Goal: Task Accomplishment & Management: Use online tool/utility

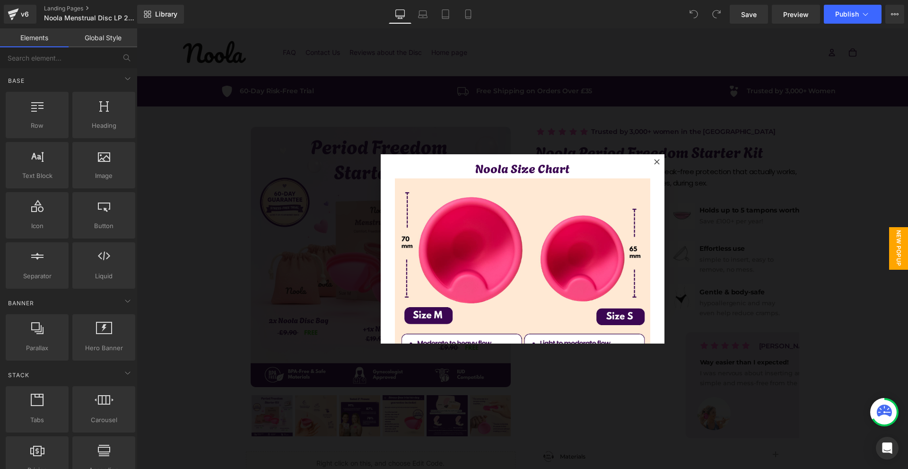
drag, startPoint x: 786, startPoint y: 218, endPoint x: 782, endPoint y: 214, distance: 6.4
click at [784, 215] on div at bounding box center [522, 248] width 771 height 440
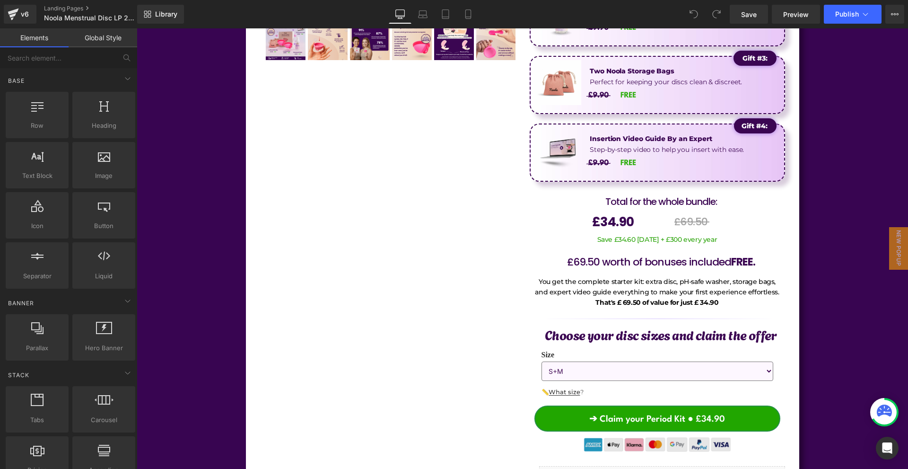
scroll to position [4634, 0]
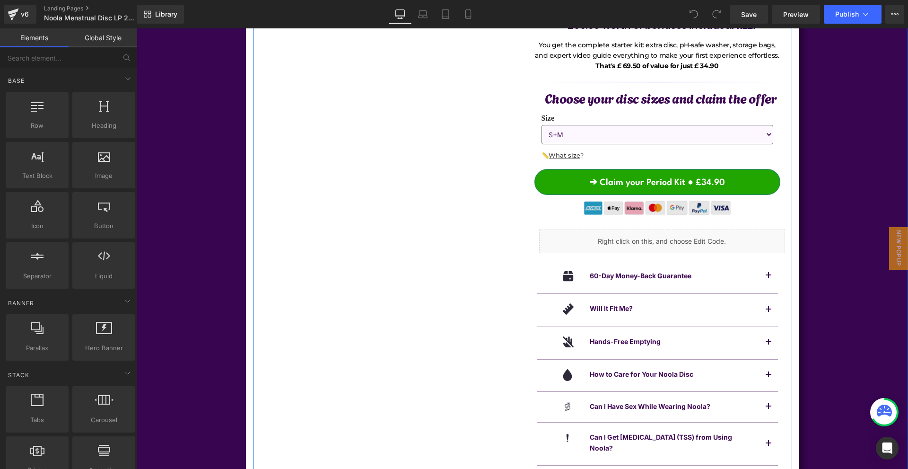
click at [647, 203] on img at bounding box center [657, 207] width 172 height 21
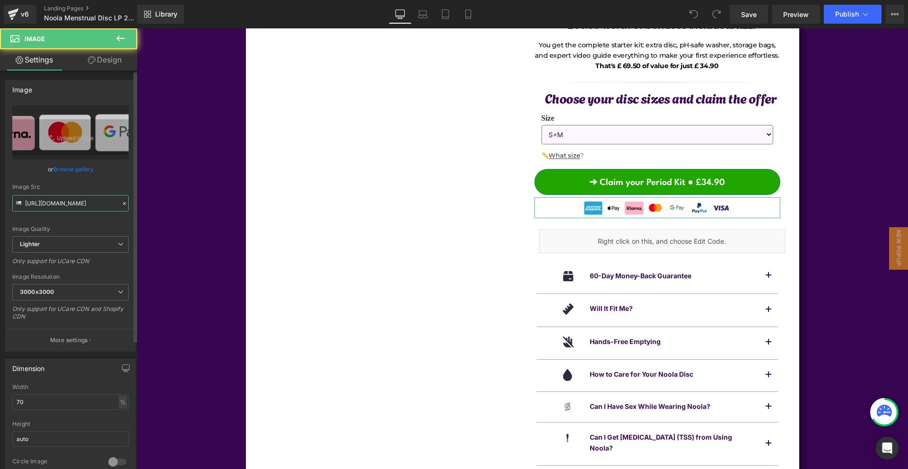
click at [90, 209] on input "https://ucarecdn.com/421840ef-8c3d-454f-80ba-6dee73f305b1/-/format/auto/-/previ…" at bounding box center [70, 203] width 116 height 17
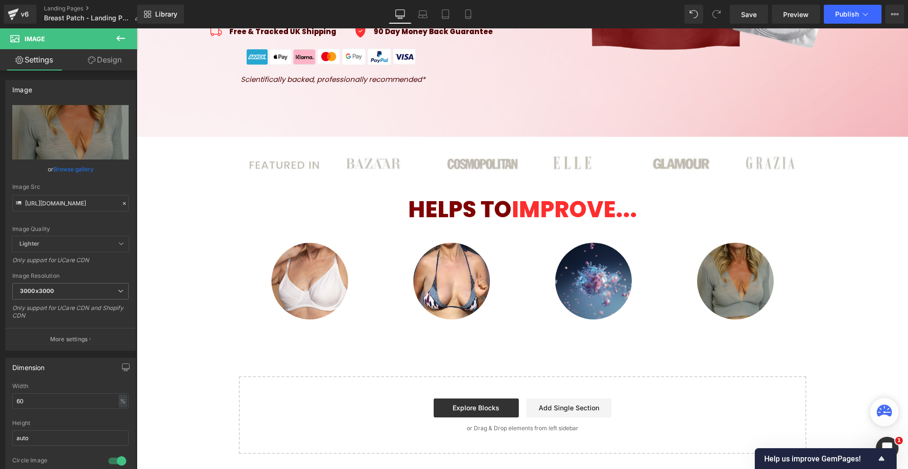
scroll to position [0, 489]
type input "[URL][DOMAIN_NAME]"
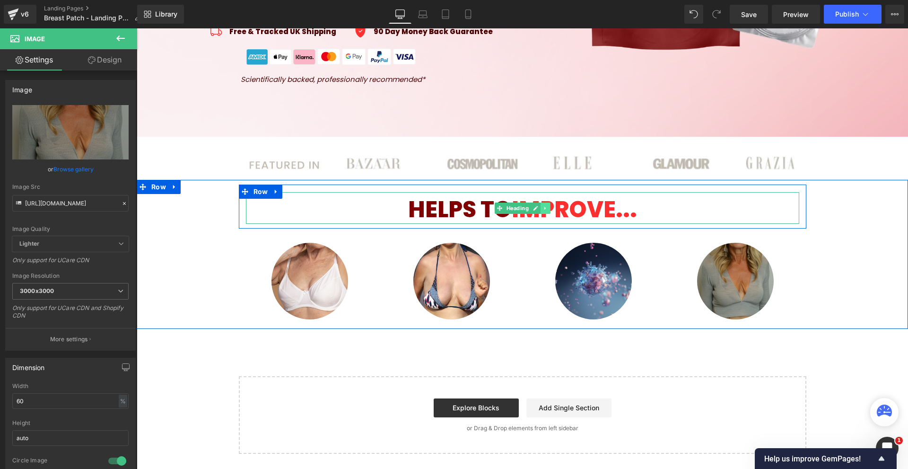
click at [544, 207] on icon at bounding box center [544, 207] width 1 height 3
drag, startPoint x: 538, startPoint y: 208, endPoint x: 531, endPoint y: 223, distance: 17.3
click at [538, 208] on icon at bounding box center [540, 207] width 5 height 5
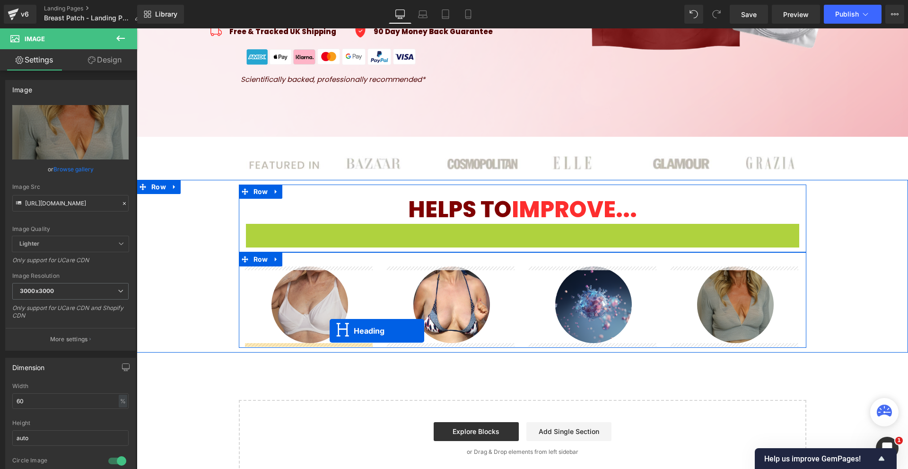
drag, startPoint x: 536, startPoint y: 244, endPoint x: 329, endPoint y: 331, distance: 224.3
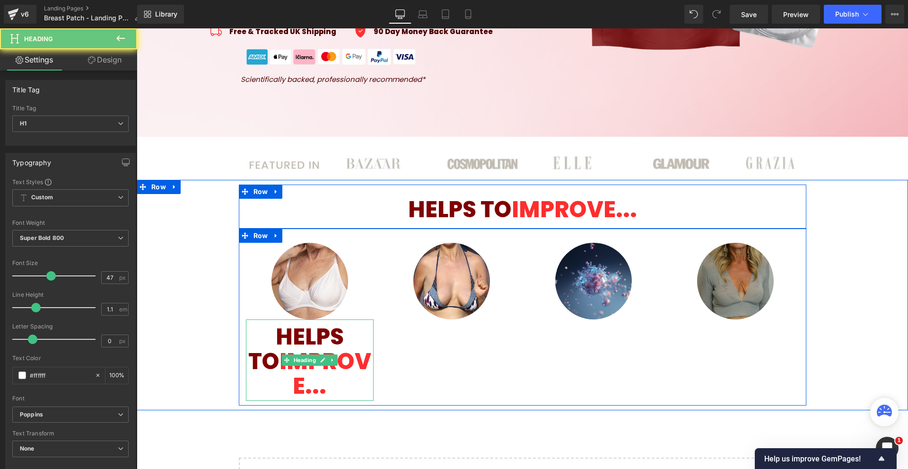
click at [267, 341] on span "HELPS TO" at bounding box center [296, 348] width 96 height 55
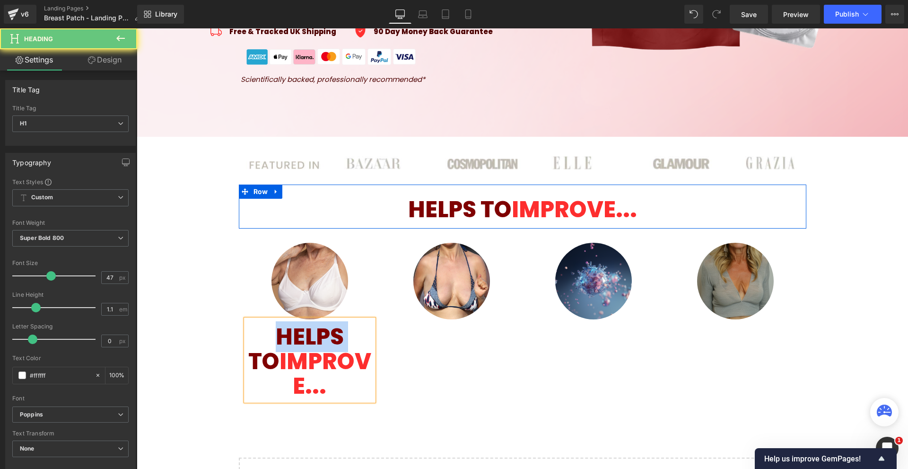
click at [267, 341] on span "HELPS TO" at bounding box center [296, 348] width 96 height 55
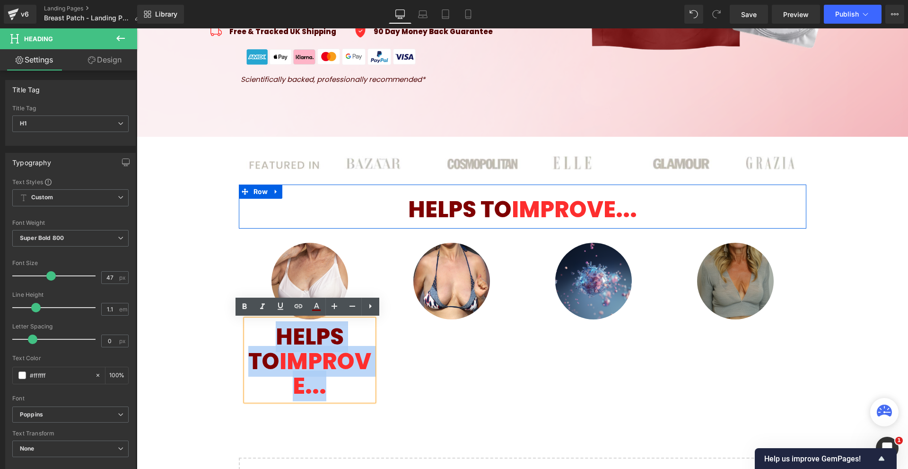
click at [267, 340] on span "HELPS TO" at bounding box center [296, 348] width 96 height 55
paste div
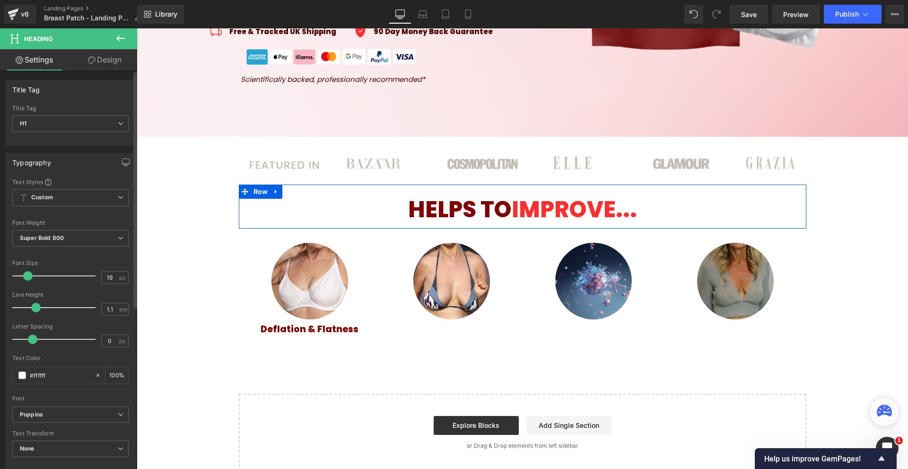
type input "18"
drag, startPoint x: 52, startPoint y: 278, endPoint x: 31, endPoint y: 279, distance: 21.4
click at [31, 279] on div at bounding box center [56, 275] width 78 height 19
click at [94, 62] on icon at bounding box center [92, 60] width 8 height 8
click at [0, 0] on div "Spacing" at bounding box center [0, 0] width 0 height 0
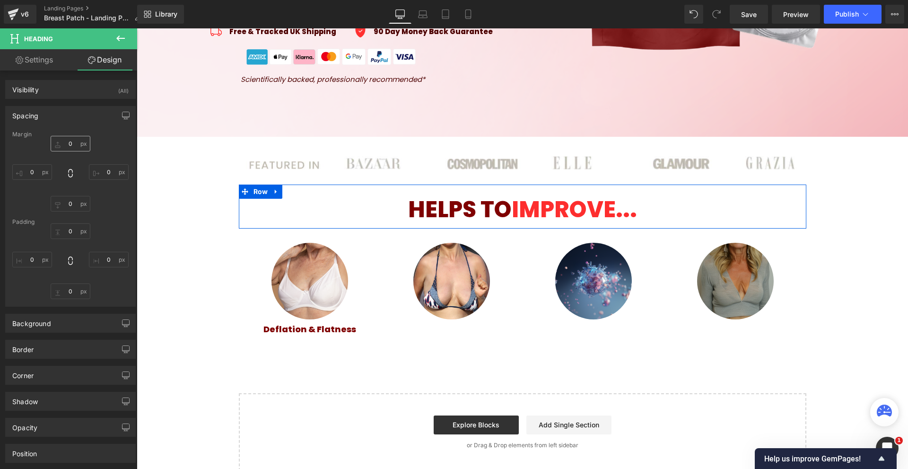
type input "0"
type input "11"
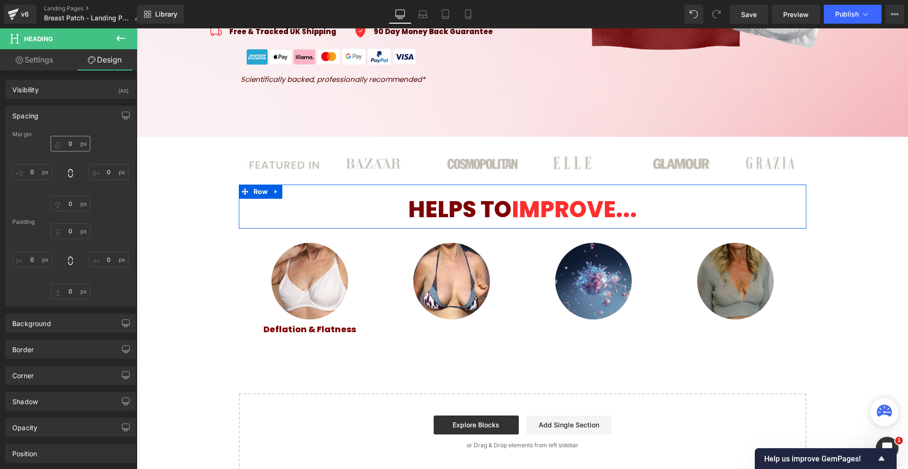
type input "0"
type input "5"
type input "0"
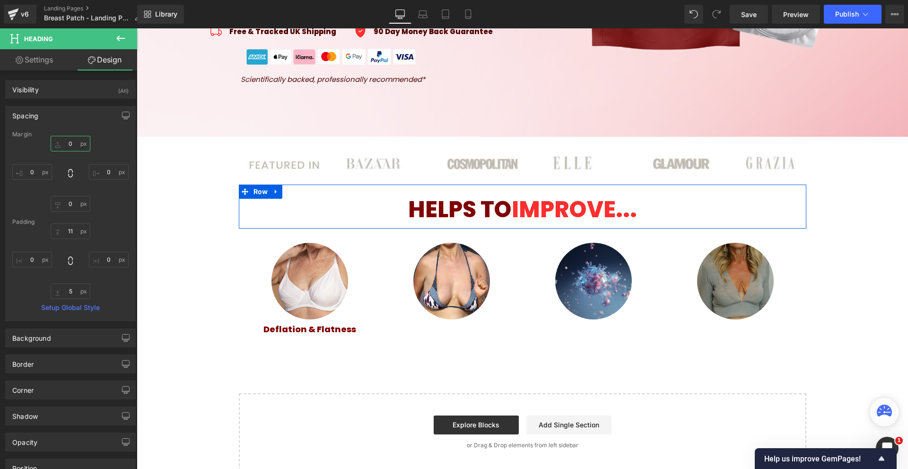
click at [80, 140] on input "0" at bounding box center [71, 144] width 40 height 16
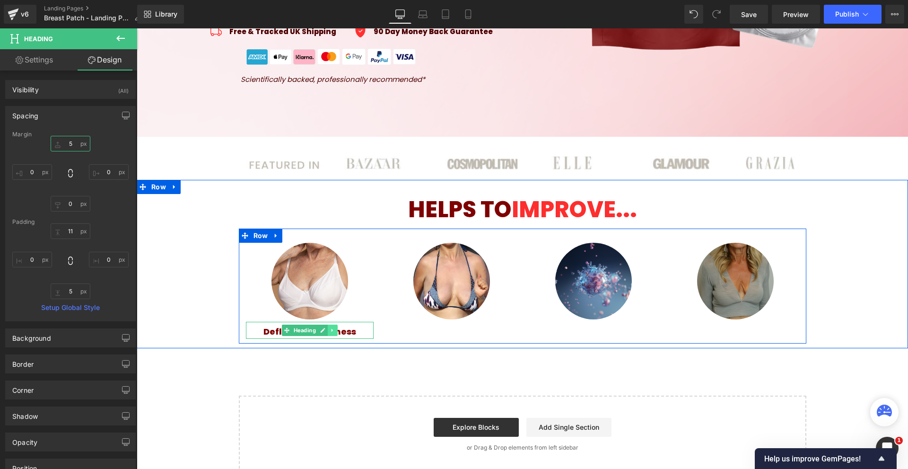
type input "5"
click at [328, 331] on link at bounding box center [333, 329] width 10 height 11
click at [325, 331] on icon at bounding box center [327, 330] width 5 height 6
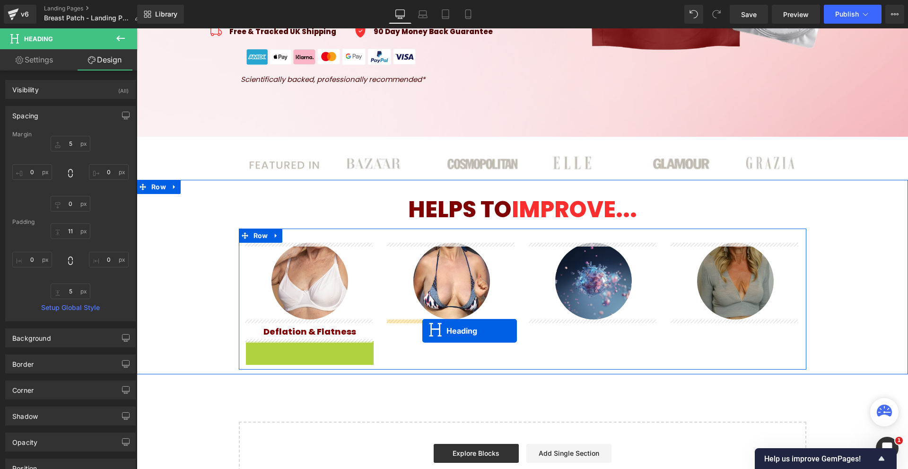
drag, startPoint x: 301, startPoint y: 350, endPoint x: 424, endPoint y: 331, distance: 124.1
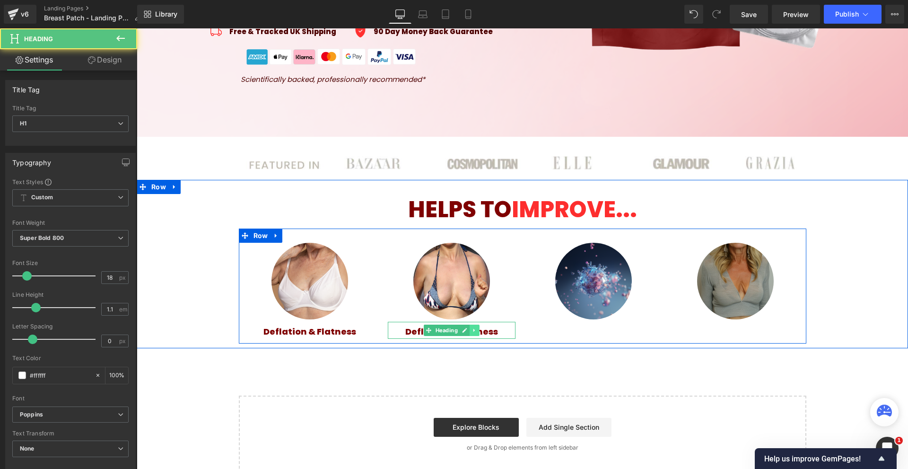
click at [470, 331] on link at bounding box center [475, 329] width 10 height 11
drag, startPoint x: 464, startPoint y: 331, endPoint x: 462, endPoint y: 340, distance: 8.6
click at [467, 332] on icon at bounding box center [469, 330] width 5 height 6
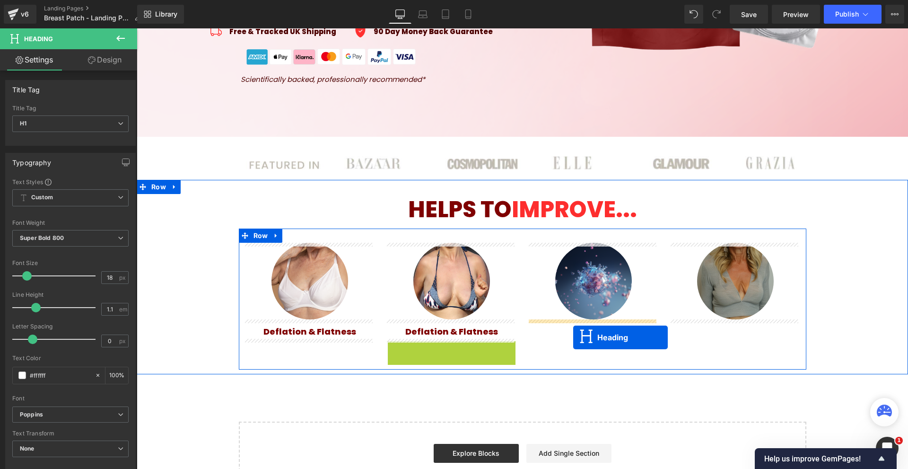
drag, startPoint x: 453, startPoint y: 352, endPoint x: 582, endPoint y: 334, distance: 129.9
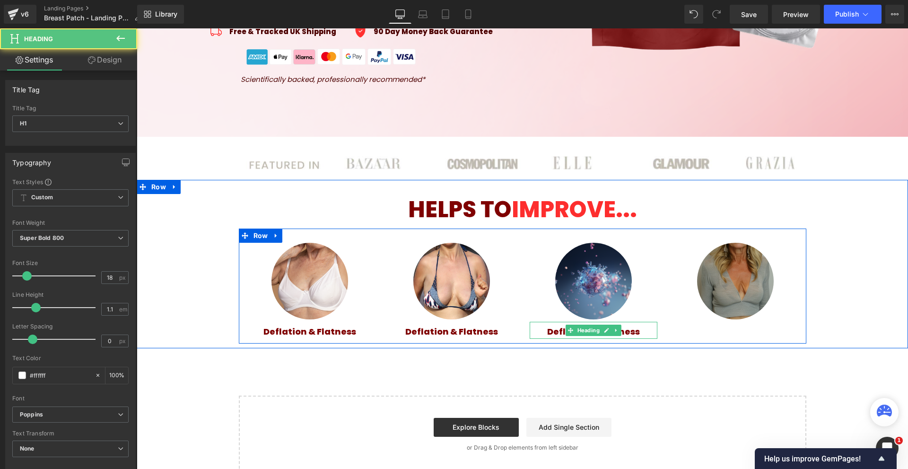
click at [611, 328] on link at bounding box center [616, 329] width 10 height 11
drag, startPoint x: 610, startPoint y: 330, endPoint x: 590, endPoint y: 340, distance: 23.1
click at [610, 330] on icon at bounding box center [611, 330] width 5 height 5
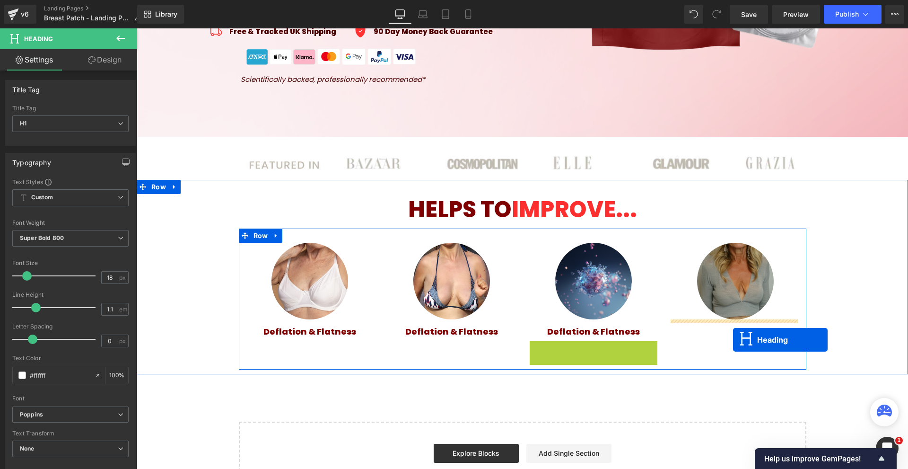
drag, startPoint x: 589, startPoint y: 350, endPoint x: 784, endPoint y: 410, distance: 204.9
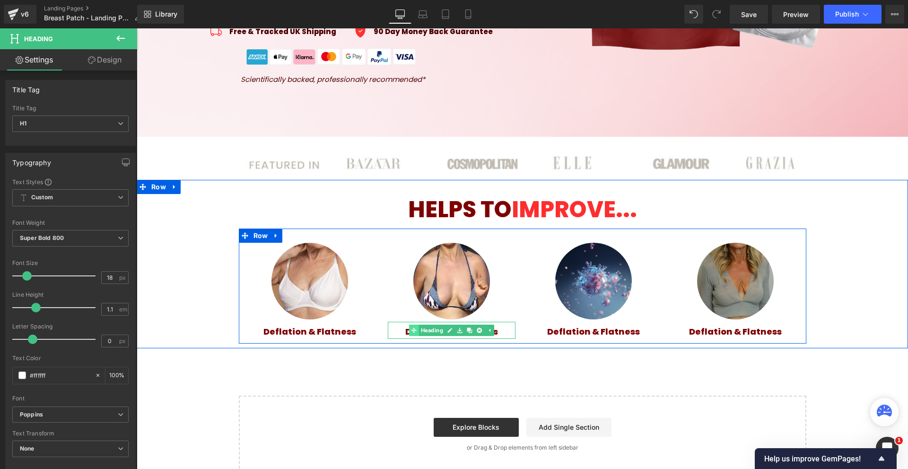
click at [410, 329] on div "Deflation & Flatness Heading" at bounding box center [452, 330] width 128 height 17
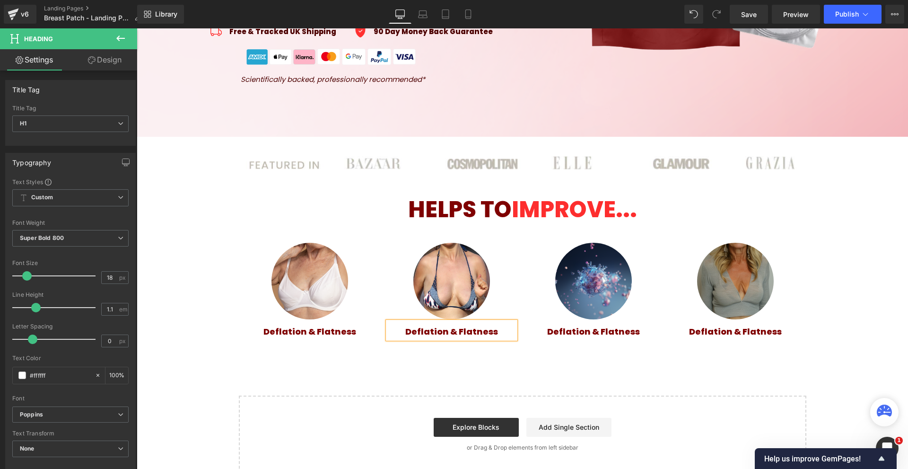
click at [405, 329] on span "Deflation & Flatness" at bounding box center [451, 331] width 93 height 12
click at [404, 329] on h1 "Deflation & Flatness" at bounding box center [452, 331] width 128 height 9
paste div
click at [547, 332] on span "Deflation & Flatness" at bounding box center [593, 331] width 93 height 12
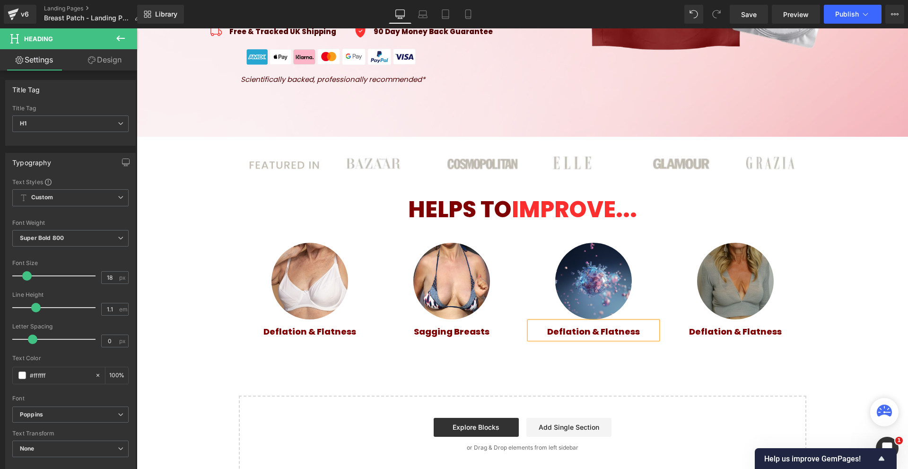
click at [547, 332] on span "Deflation & Flatness" at bounding box center [593, 331] width 93 height 12
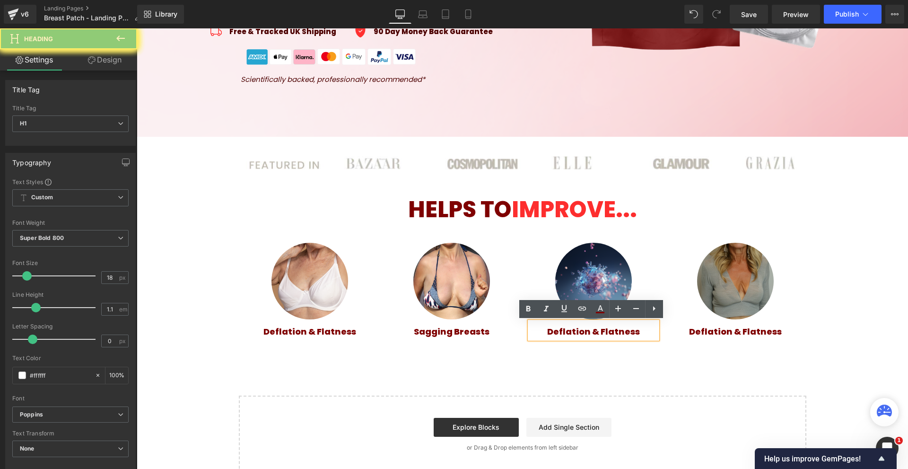
click at [547, 332] on span "Deflation & Flatness" at bounding box center [593, 331] width 93 height 12
paste div
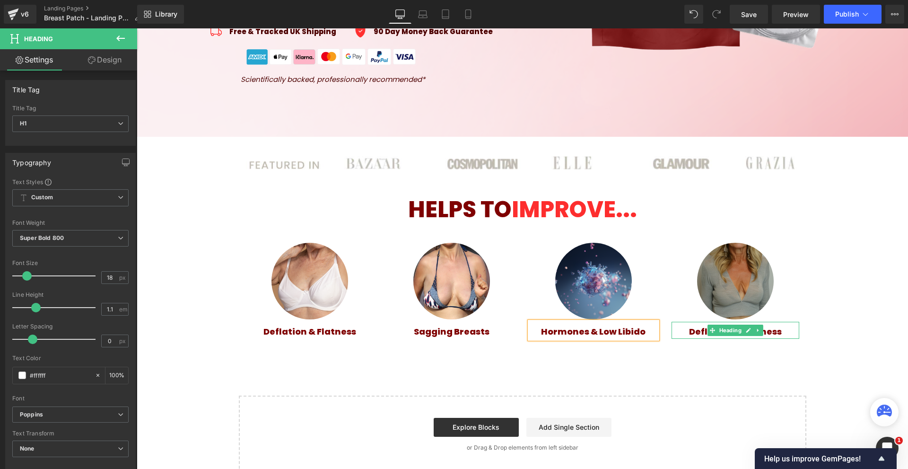
click at [696, 334] on span "Deflation & Flatness" at bounding box center [735, 331] width 93 height 12
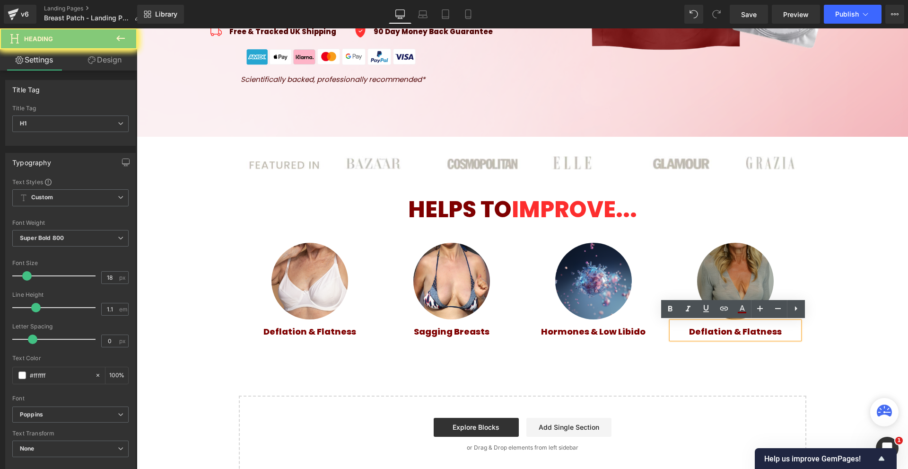
paste div
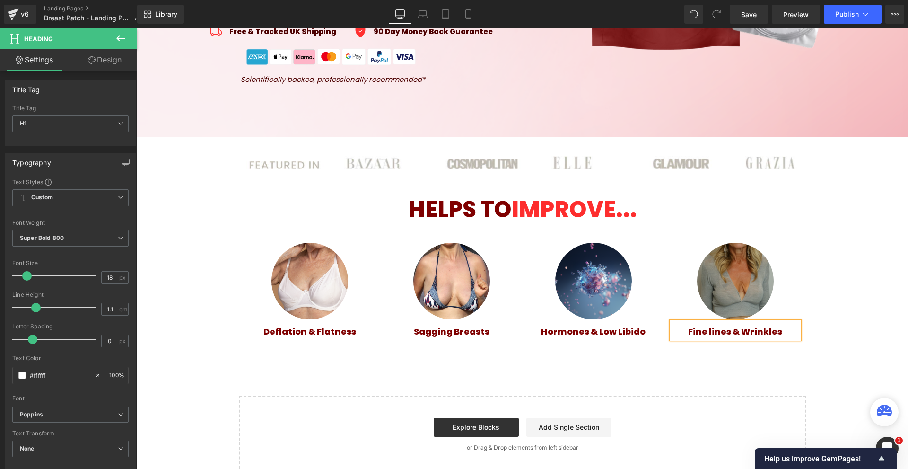
click at [768, 383] on div "Image Row [DATE] SALE: 70% OFF + FREE SHIPPING Heading Row Image Restore Your S…" at bounding box center [522, 66] width 771 height 813
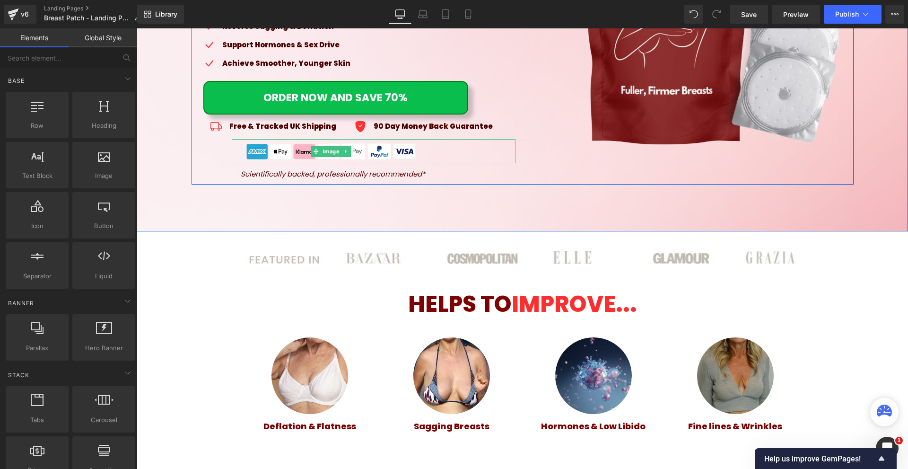
scroll to position [137, 0]
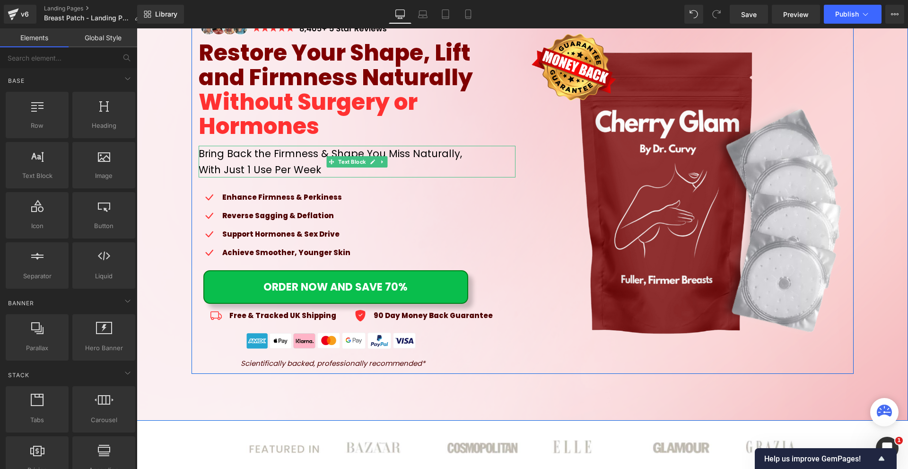
click at [380, 164] on icon at bounding box center [382, 162] width 5 height 6
click at [375, 164] on icon at bounding box center [377, 161] width 5 height 5
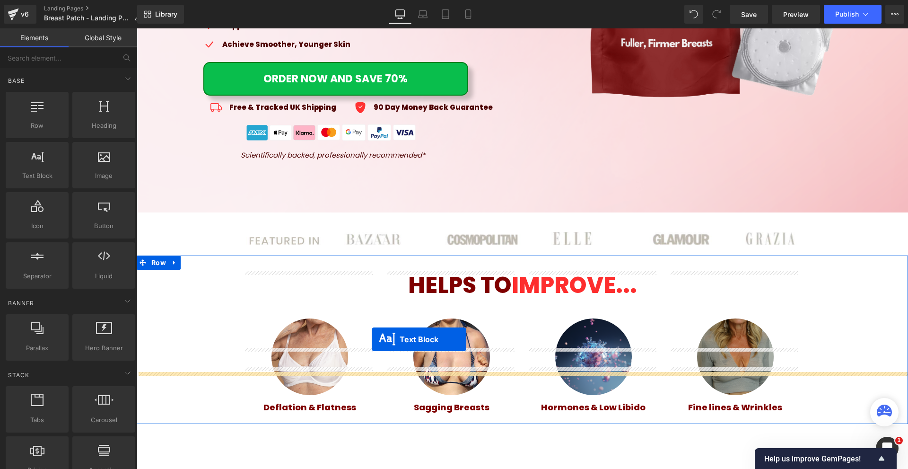
scroll to position [420, 0]
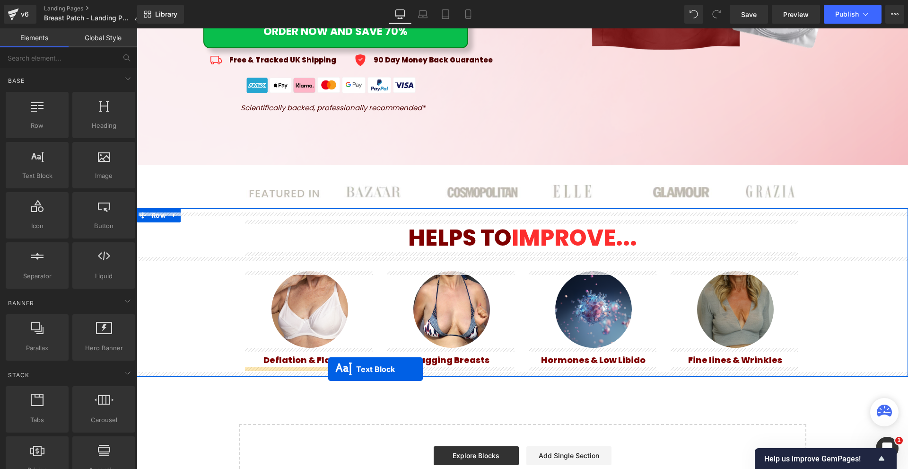
drag, startPoint x: 359, startPoint y: 196, endPoint x: 328, endPoint y: 367, distance: 174.4
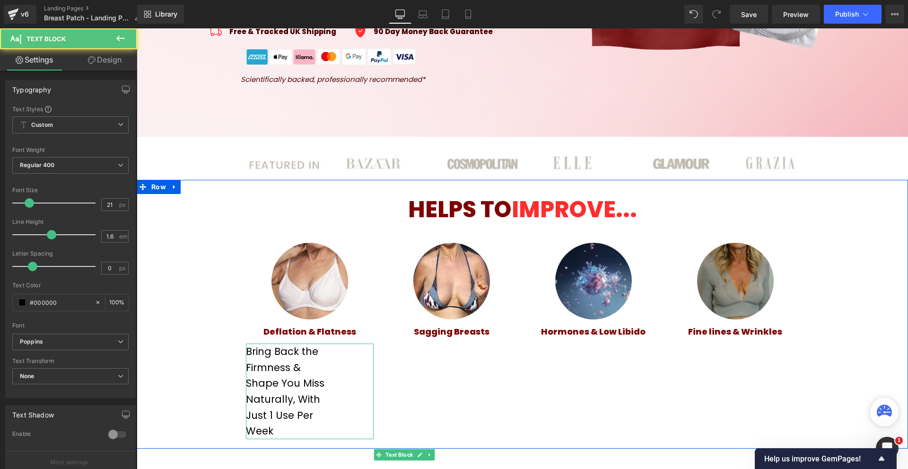
scroll to position [392, 0]
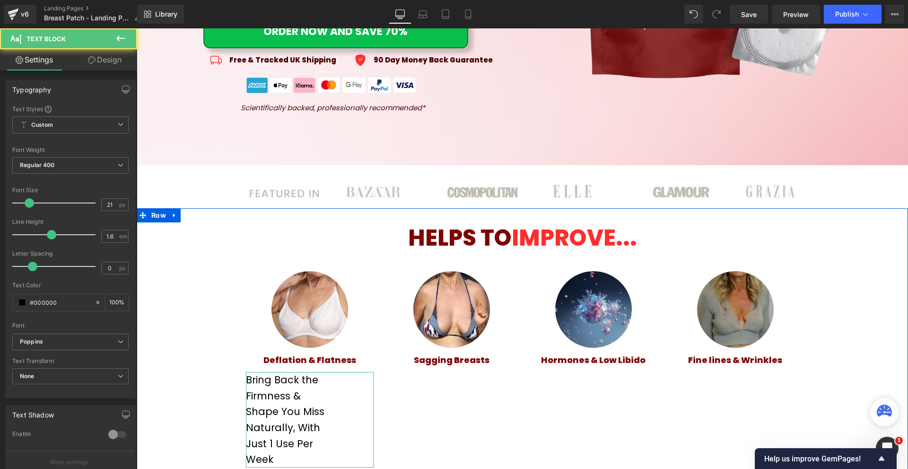
click at [269, 401] on p "Bring Back the Firmness & Shape You Miss Naturally, With Just 1 Use Per Week" at bounding box center [290, 420] width 89 height 96
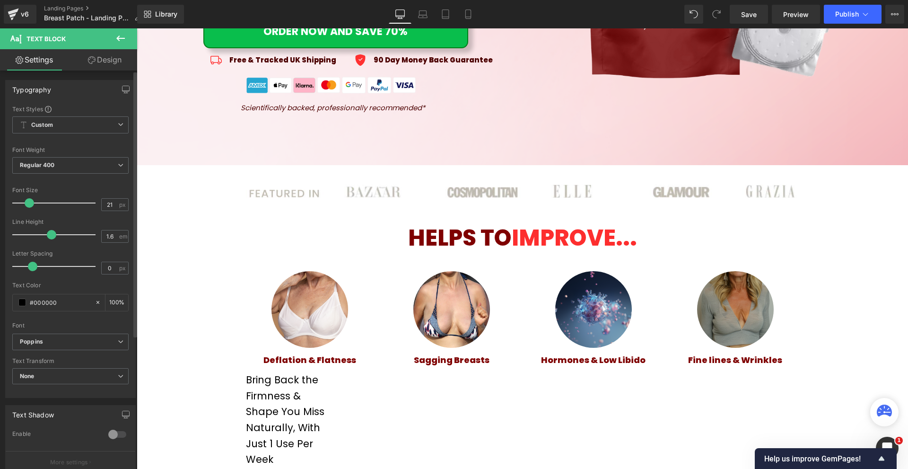
scroll to position [95, 0]
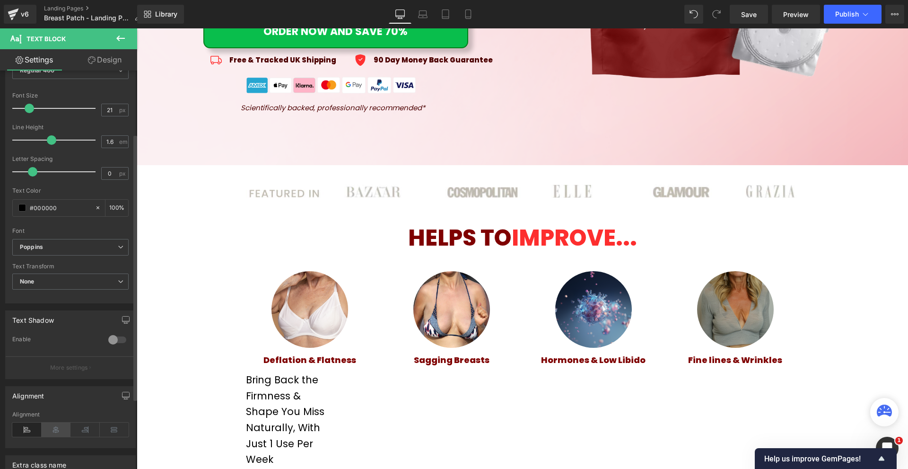
click at [64, 430] on icon at bounding box center [56, 429] width 29 height 14
drag, startPoint x: 115, startPoint y: 54, endPoint x: 68, endPoint y: 114, distance: 76.1
click at [115, 53] on link "Design" at bounding box center [104, 59] width 69 height 21
click at [0, 0] on div "Spacing" at bounding box center [0, 0] width 0 height 0
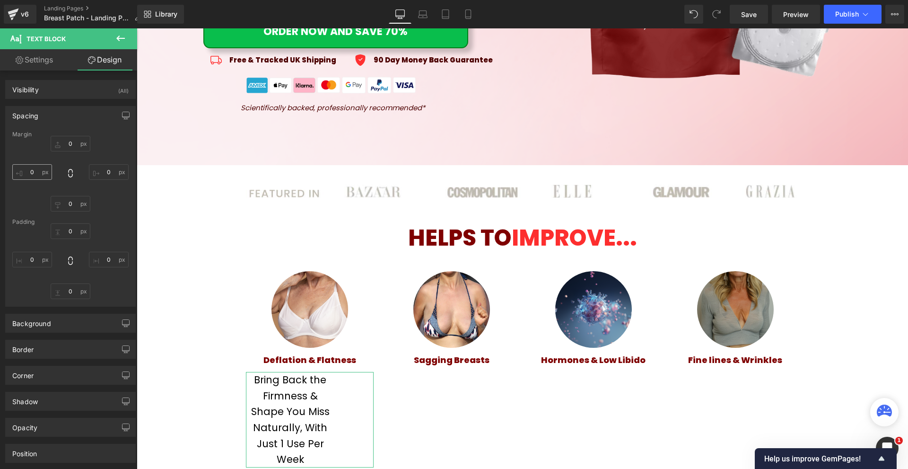
type input "10"
type input "0"
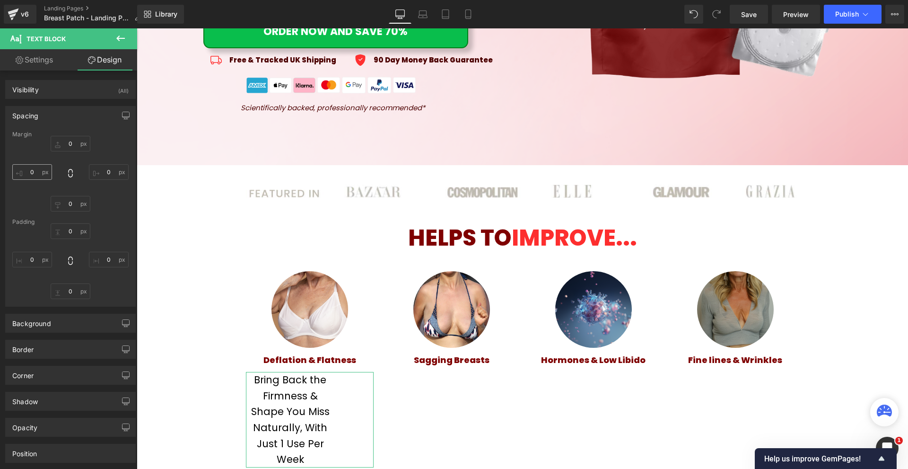
type input "82"
type input "0"
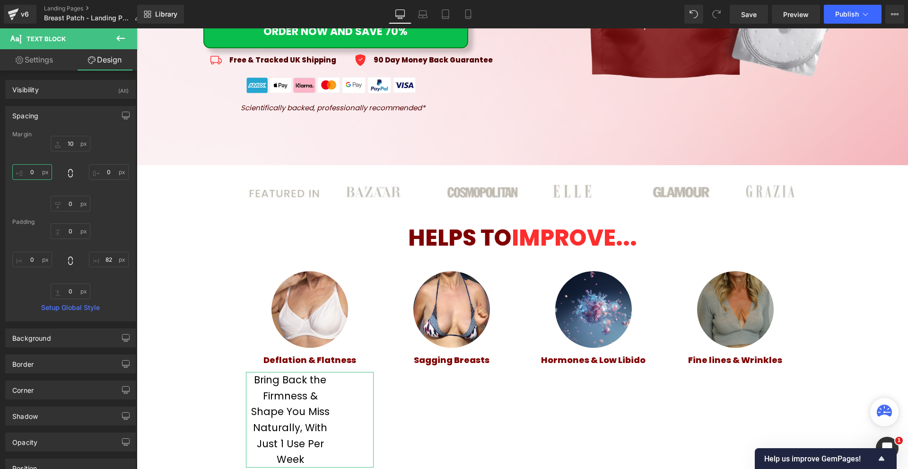
click at [38, 169] on input "0" at bounding box center [32, 172] width 40 height 16
type input "0"
click at [109, 256] on input "0" at bounding box center [109, 260] width 40 height 16
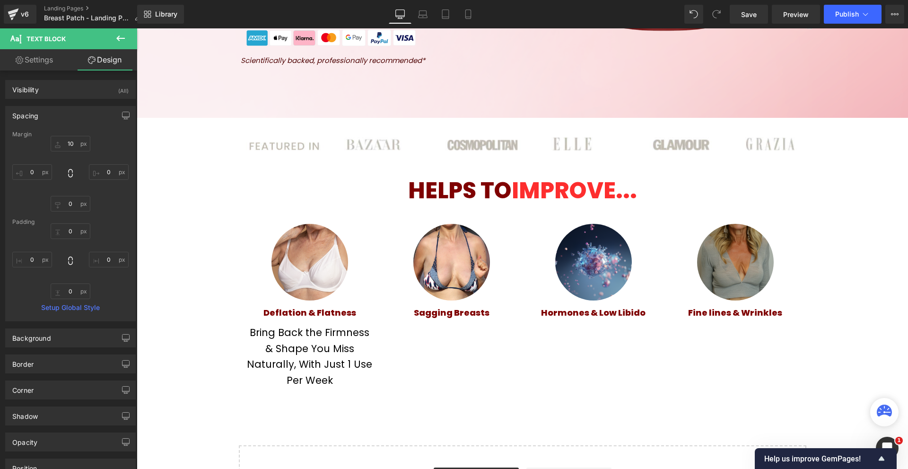
click at [302, 357] on p "Bring Back the Firmness & Shape You Miss Naturally, With Just 1 Use Per Week" at bounding box center [310, 355] width 128 height 63
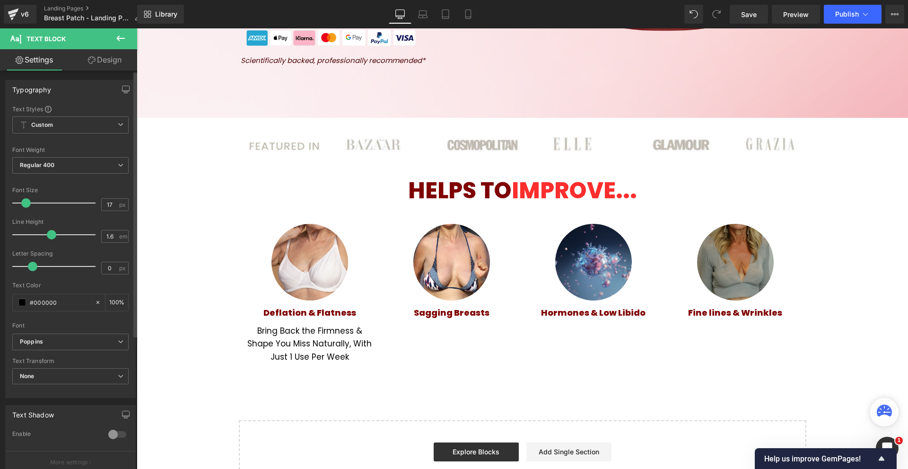
type input "16"
click at [25, 203] on span at bounding box center [25, 202] width 9 height 9
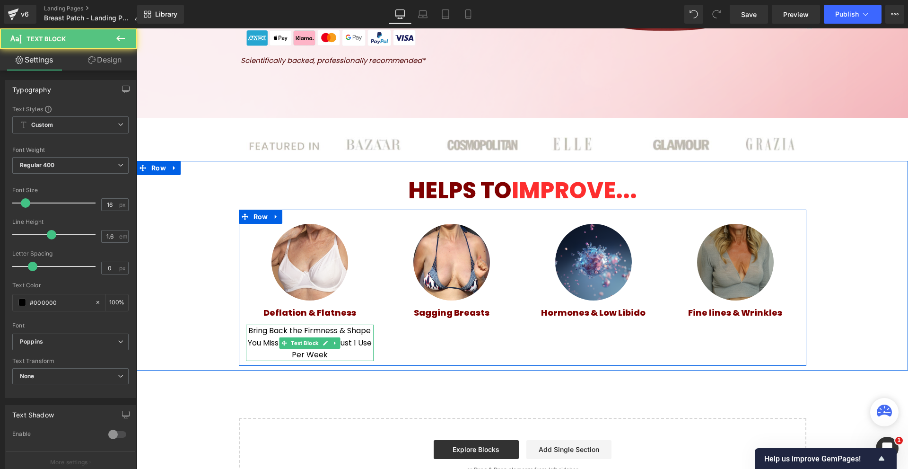
click at [252, 333] on p "Bring Back the Firmness & Shape You Miss Naturally, With Just 1 Use Per Week" at bounding box center [310, 342] width 128 height 36
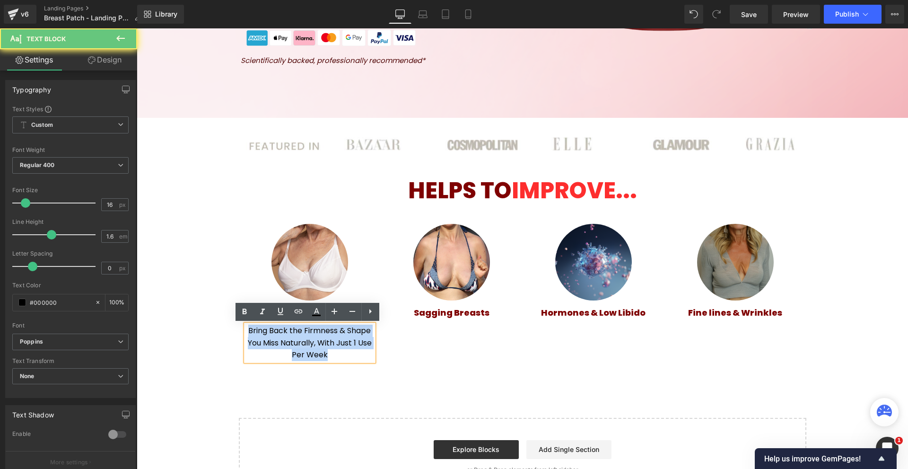
drag, startPoint x: 252, startPoint y: 333, endPoint x: 273, endPoint y: 340, distance: 22.3
click at [252, 334] on p "Bring Back the Firmness & Shape You Miss Naturally, With Just 1 Use Per Week" at bounding box center [310, 342] width 128 height 36
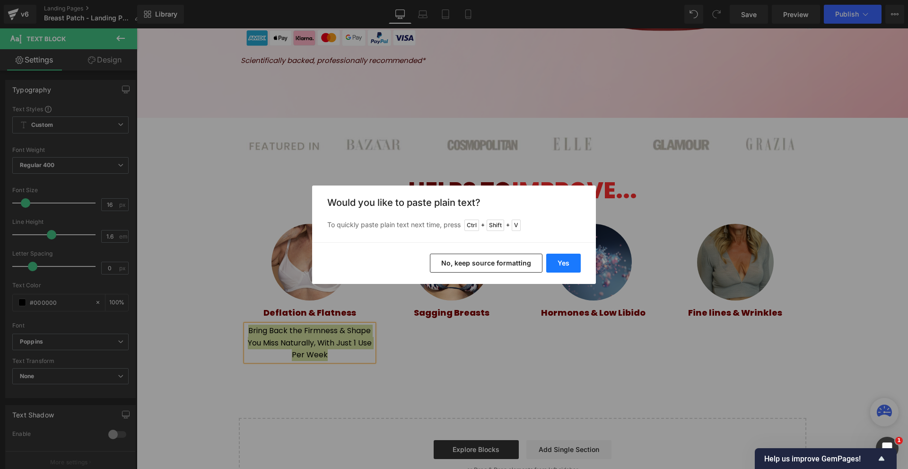
click at [566, 256] on button "Yes" at bounding box center [563, 262] width 35 height 19
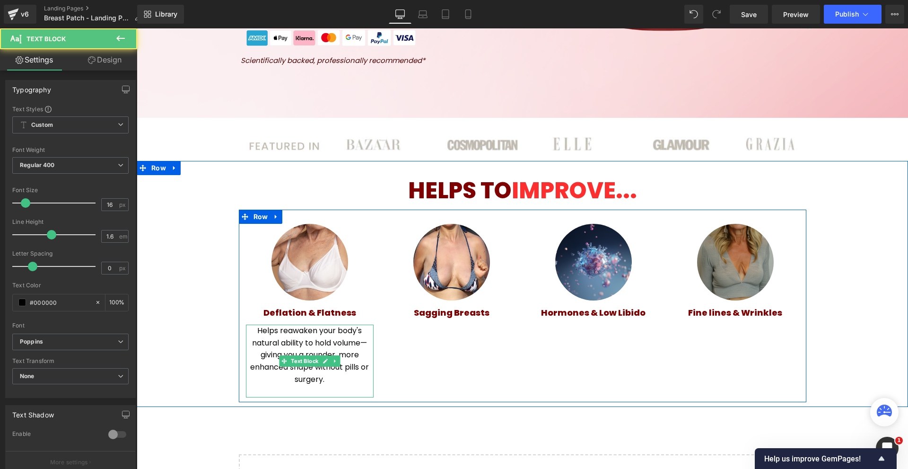
click at [324, 392] on p at bounding box center [310, 391] width 128 height 12
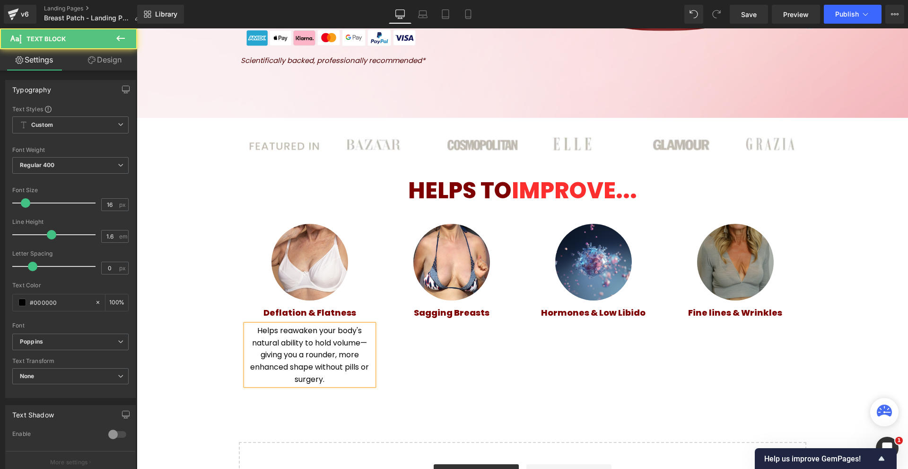
click at [363, 340] on p "Helps reawaken your body's natural ability to hold volume—giving you a rounder,…" at bounding box center [310, 354] width 128 height 61
click at [444, 349] on div "Image Deflation & Flatness Heading Helps reawaken your body's natural ability t…" at bounding box center [522, 299] width 567 height 180
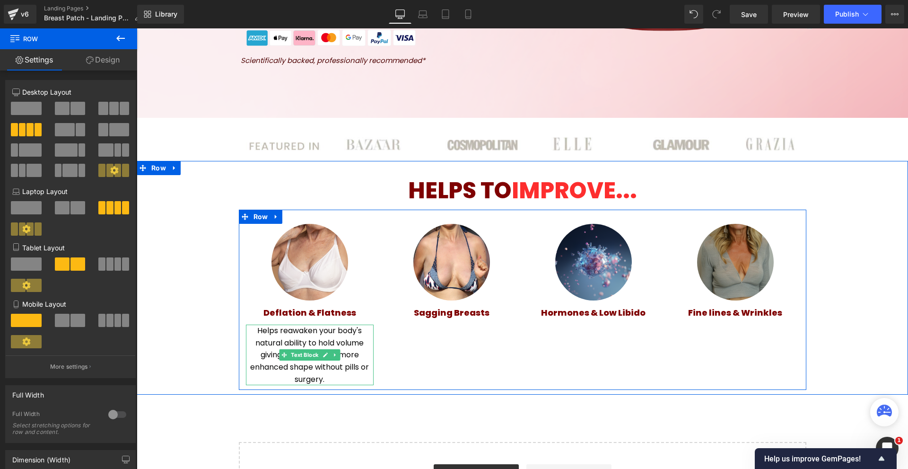
click at [366, 345] on p "Helps reawaken your body's natural ability to hold volume giving you a rounder,…" at bounding box center [310, 354] width 128 height 61
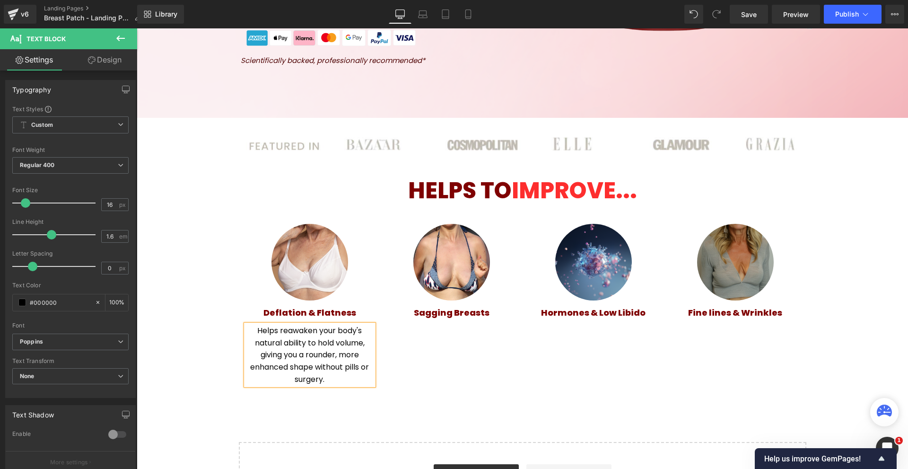
click at [383, 356] on div "Image Deflation & Flatness Heading Helps reawaken your body's natural ability t…" at bounding box center [522, 299] width 567 height 180
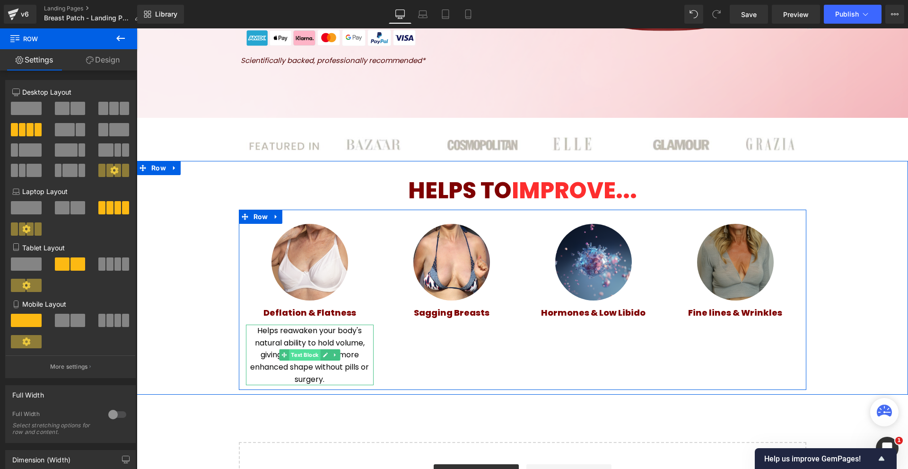
click at [311, 354] on span "Text Block" at bounding box center [304, 354] width 31 height 11
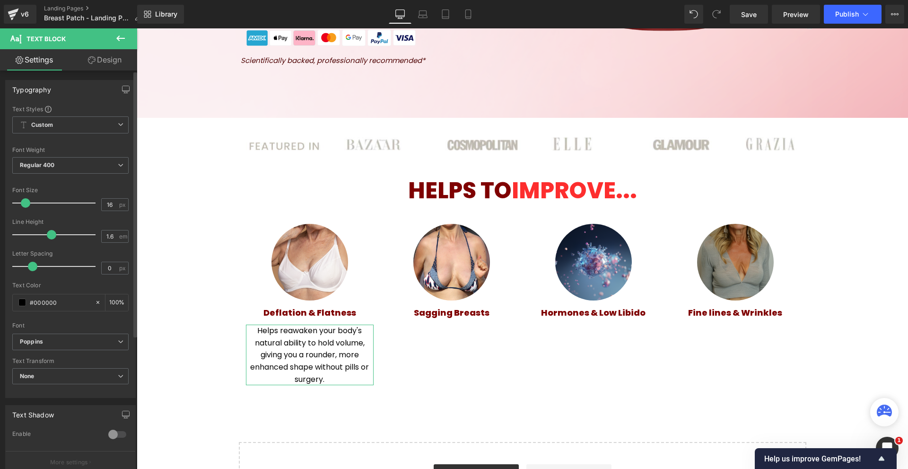
type input "15"
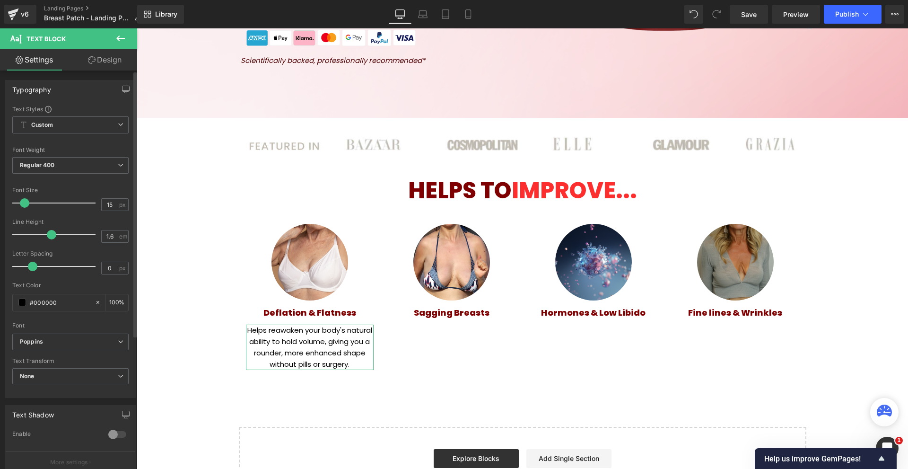
click at [25, 201] on span at bounding box center [24, 202] width 9 height 9
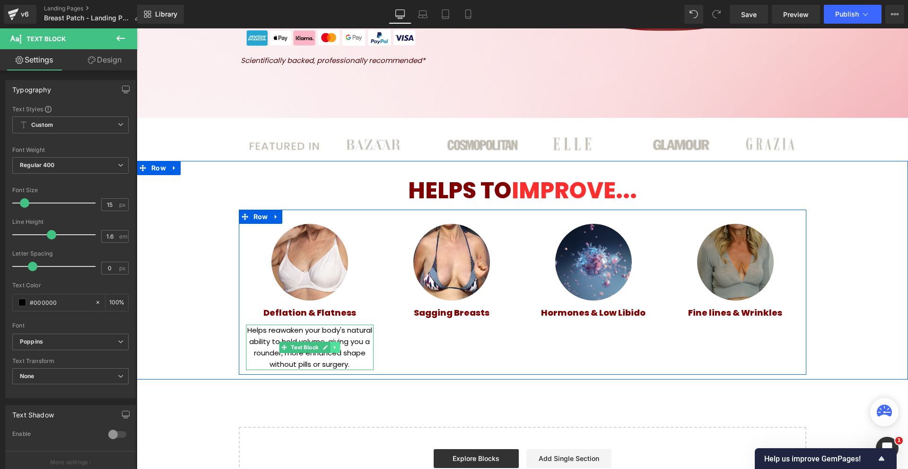
click at [332, 349] on icon at bounding box center [334, 347] width 5 height 6
click at [331, 349] on link at bounding box center [330, 346] width 10 height 11
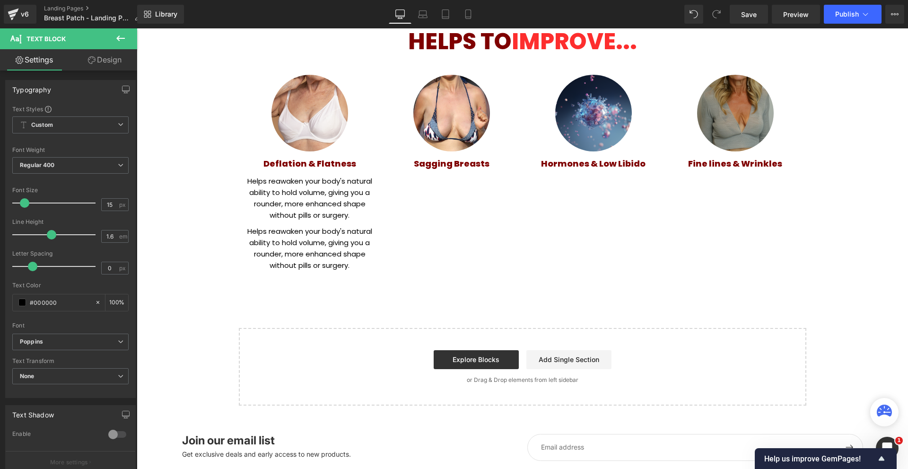
scroll to position [541, 0]
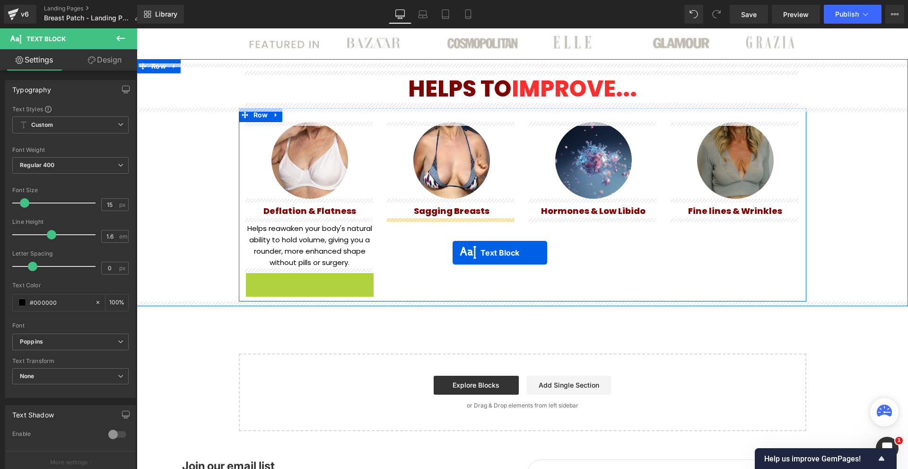
drag, startPoint x: 298, startPoint y: 298, endPoint x: 453, endPoint y: 253, distance: 161.3
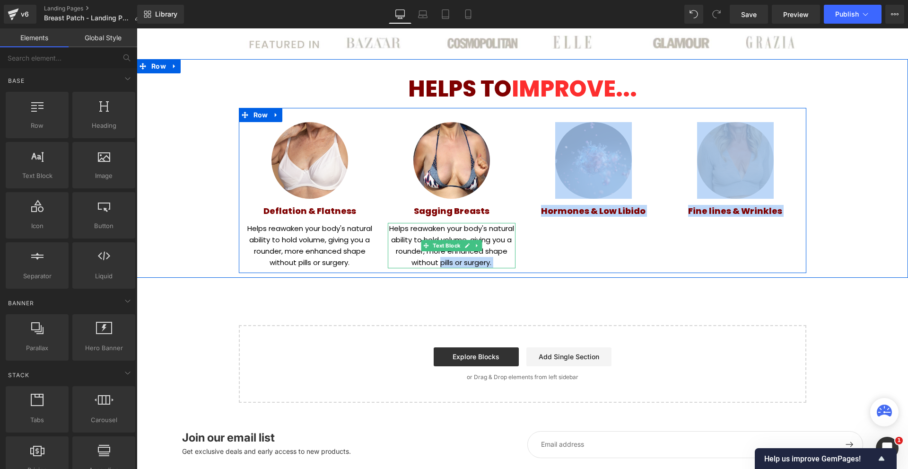
click at [406, 245] on p "Helps reawaken your body's natural ability to hold volume, giving you a rounder…" at bounding box center [452, 245] width 128 height 45
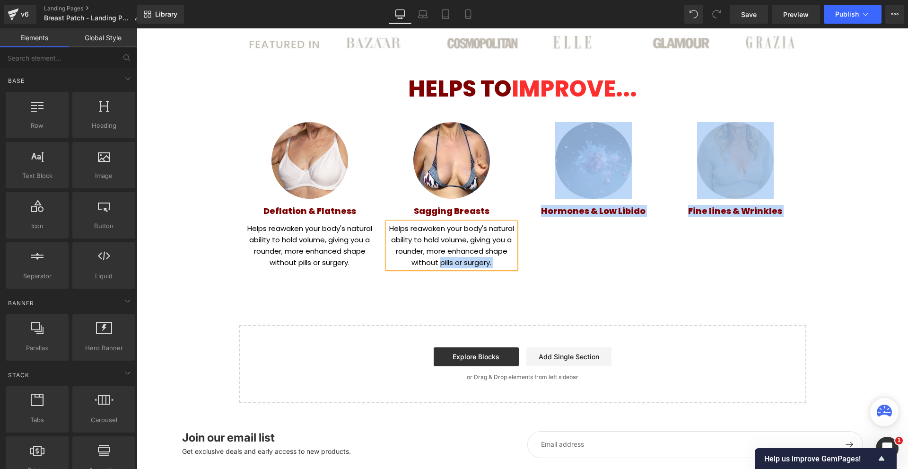
click at [406, 245] on p "Helps reawaken your body's natural ability to hold volume, giving you a rounder…" at bounding box center [452, 245] width 128 height 45
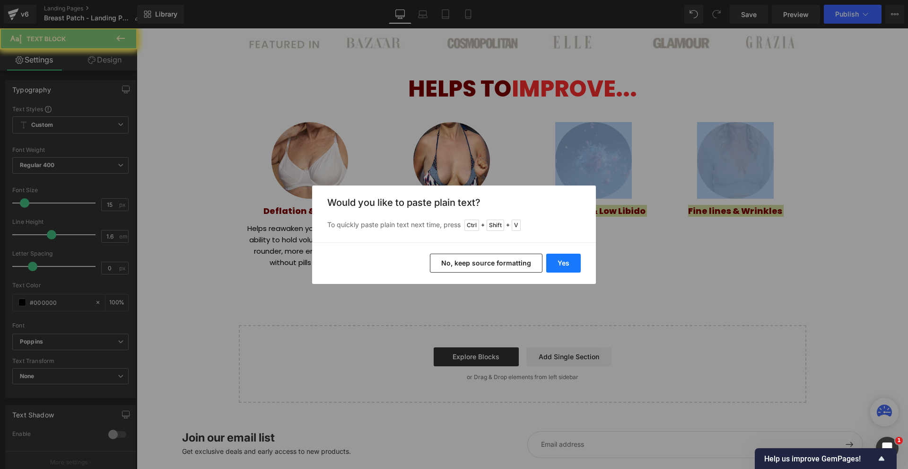
click at [553, 265] on button "Yes" at bounding box center [563, 262] width 35 height 19
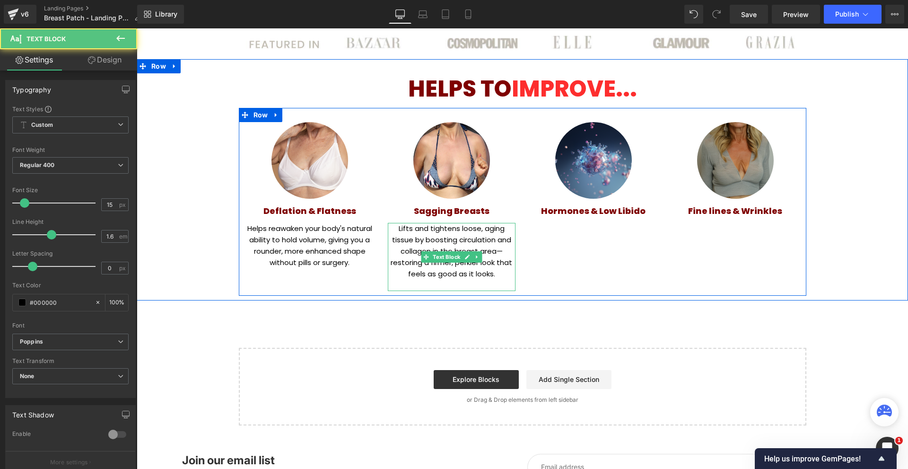
click at [482, 283] on p at bounding box center [452, 284] width 128 height 11
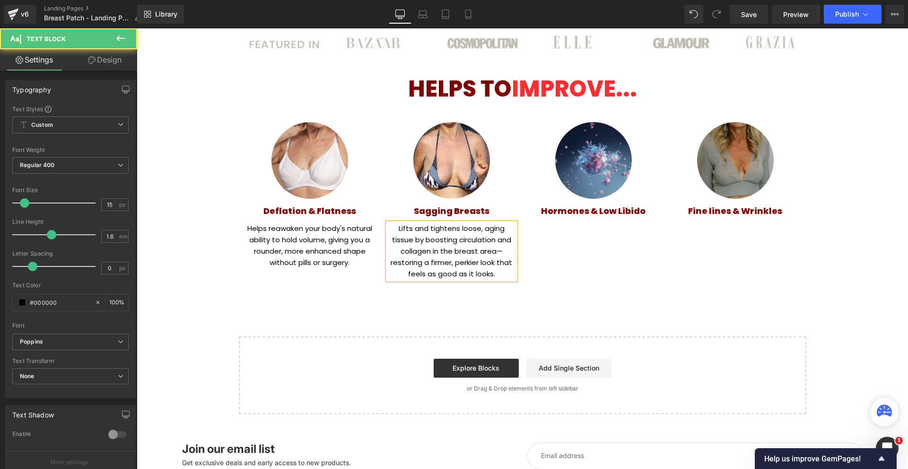
click at [510, 252] on p "Lifts and tightens loose, aging tissue by boosting circulation and collagen in …" at bounding box center [452, 251] width 128 height 57
click at [575, 256] on div "Image Deflation & Flatness Heading Helps reawaken your body's natural ability t…" at bounding box center [522, 196] width 567 height 176
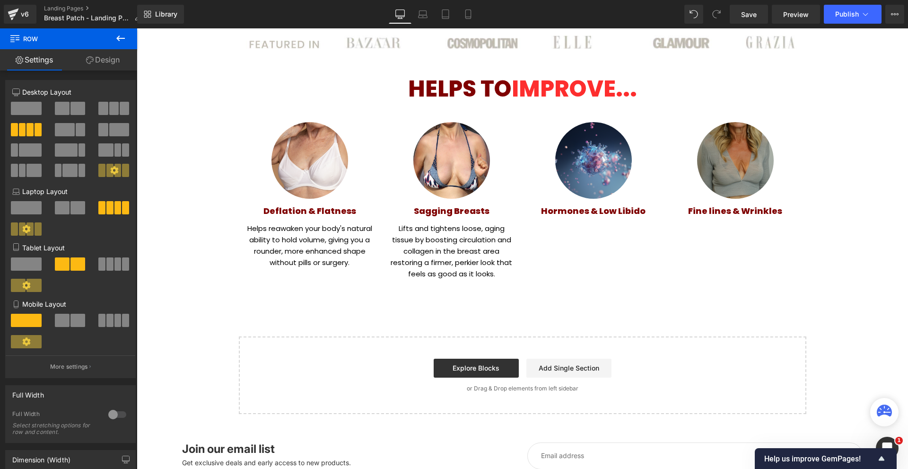
scroll to position [446, 0]
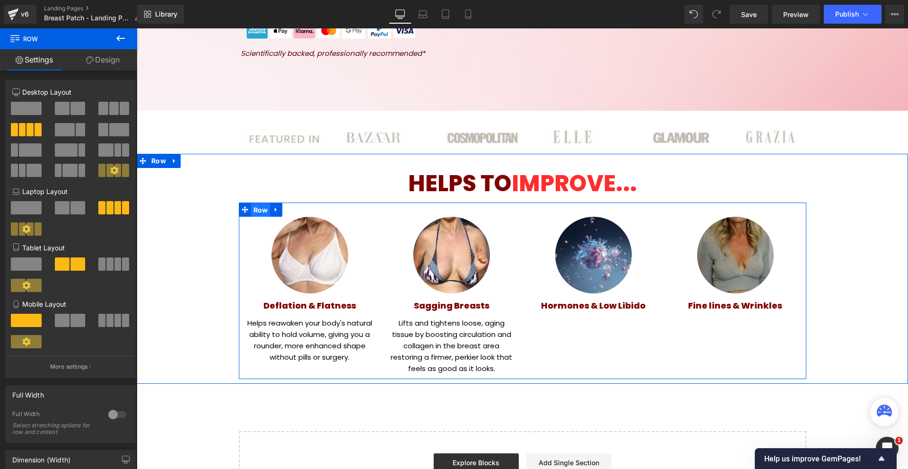
click at [255, 216] on span "Row" at bounding box center [260, 210] width 19 height 14
click at [243, 214] on span at bounding box center [245, 209] width 12 height 14
click at [253, 209] on span "Row" at bounding box center [260, 209] width 19 height 14
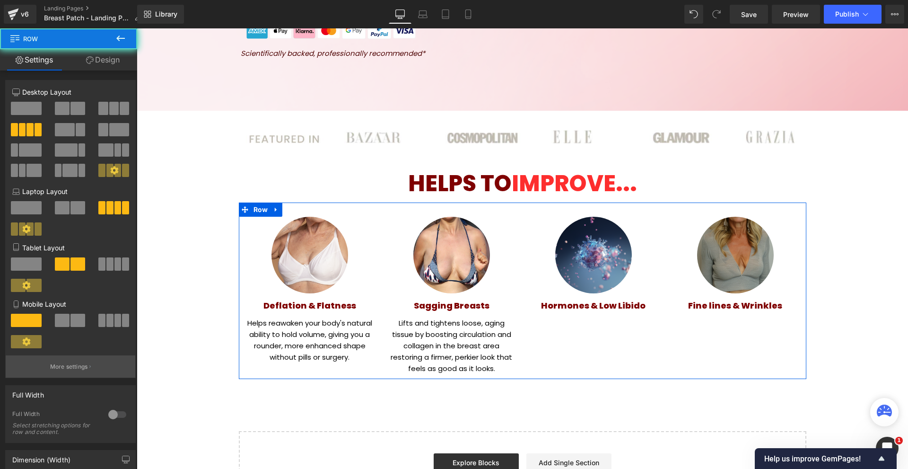
scroll to position [95, 0]
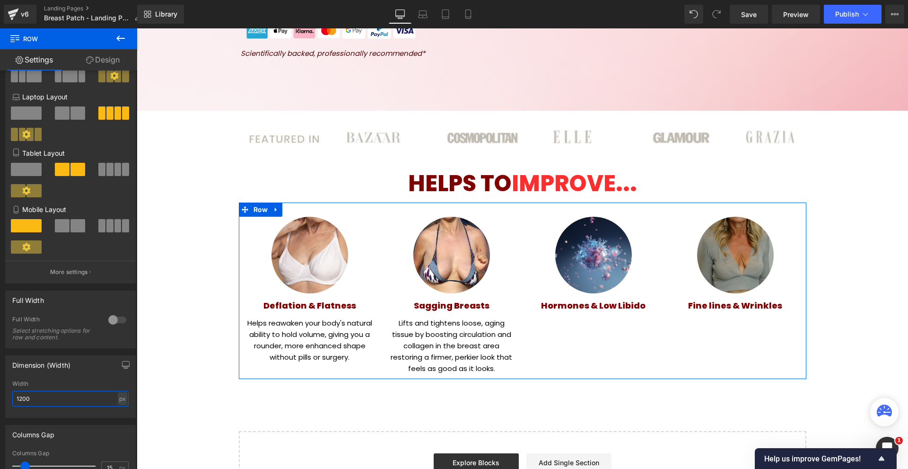
click at [66, 403] on input "1200" at bounding box center [70, 399] width 116 height 16
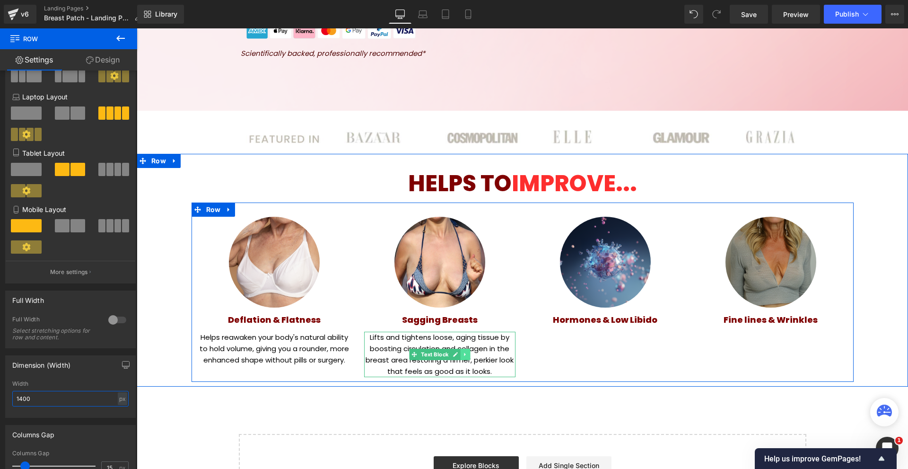
type input "1400"
click at [464, 355] on icon at bounding box center [464, 354] width 1 height 3
click at [458, 355] on icon at bounding box center [460, 354] width 5 height 5
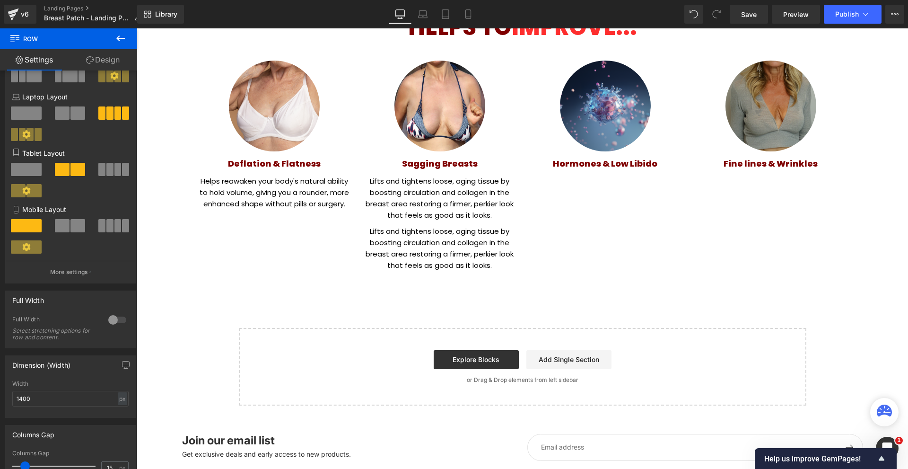
scroll to position [555, 0]
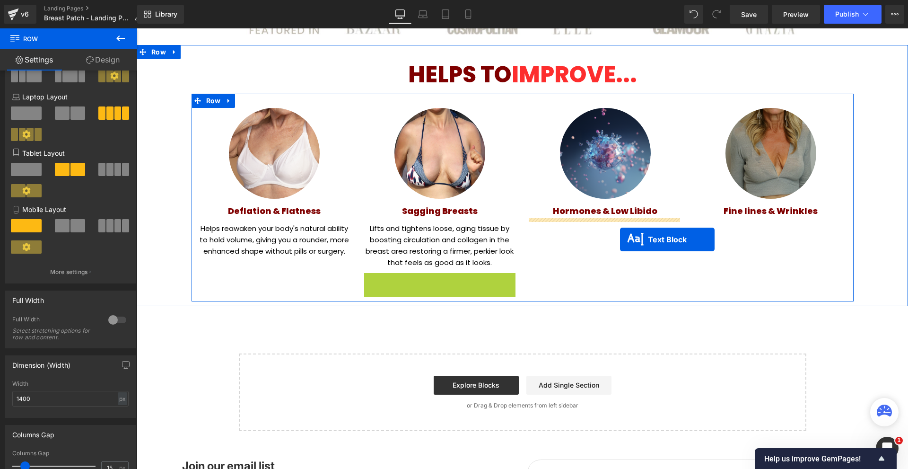
drag, startPoint x: 436, startPoint y: 292, endPoint x: 797, endPoint y: 279, distance: 361.5
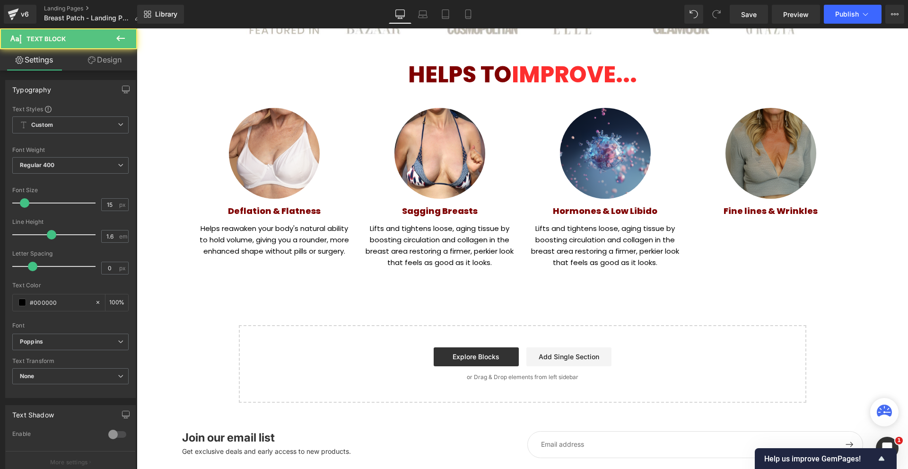
scroll to position [413, 0]
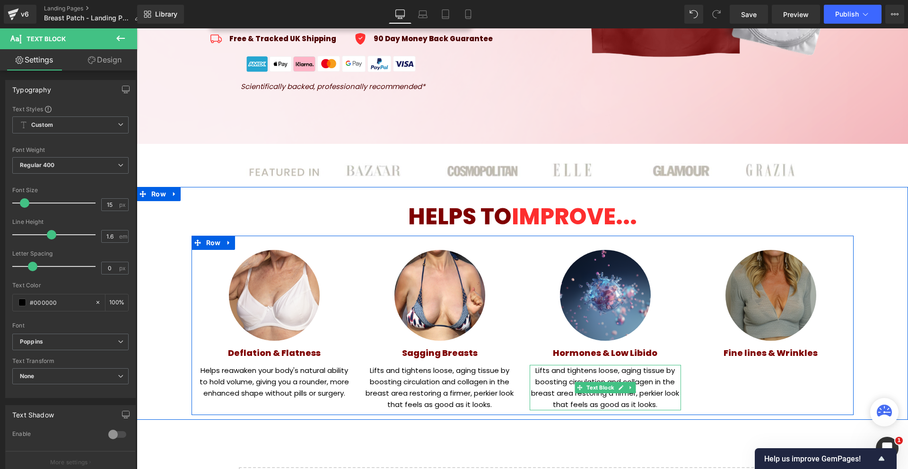
click at [566, 383] on p "Lifts and tightens loose, aging tissue by boosting circulation and collagen in …" at bounding box center [605, 387] width 151 height 45
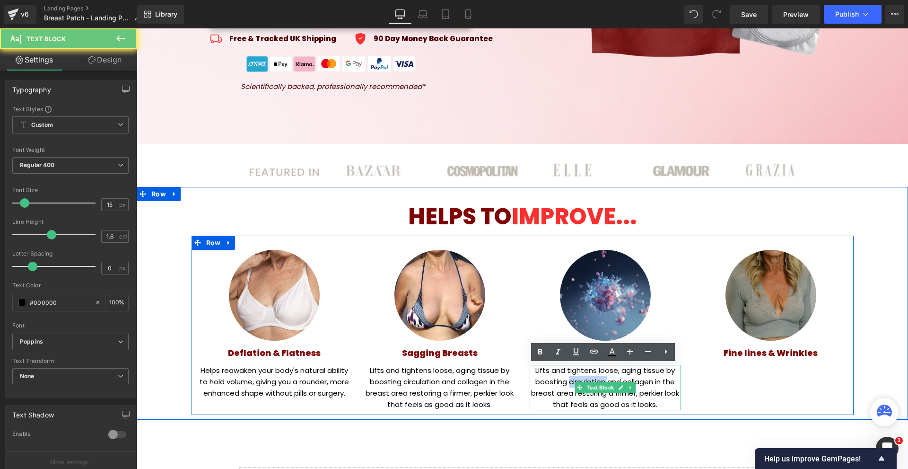
click at [566, 383] on p "Lifts and tightens loose, aging tissue by boosting circulation and collagen in …" at bounding box center [605, 387] width 151 height 45
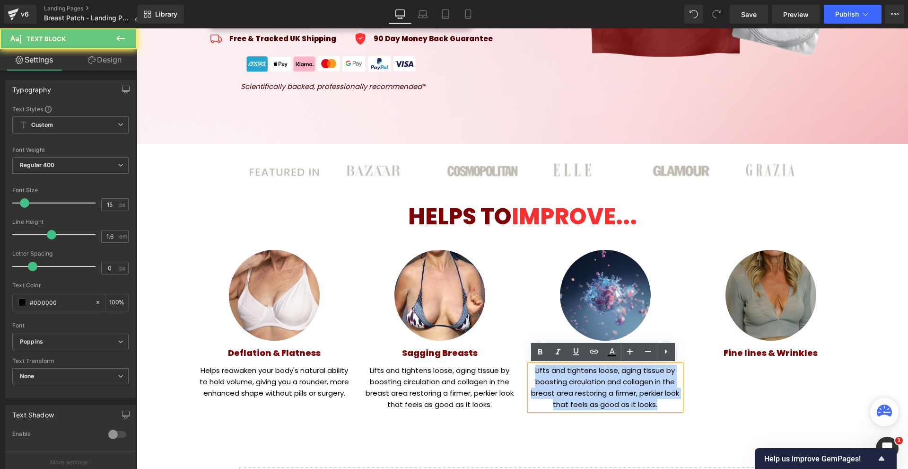
click at [566, 383] on p "Lifts and tightens loose, aging tissue by boosting circulation and collagen in …" at bounding box center [605, 387] width 151 height 45
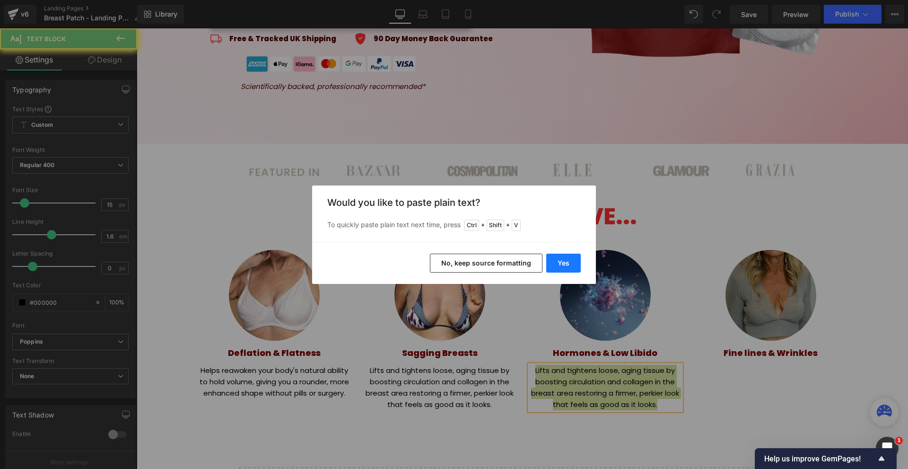
click at [566, 260] on button "Yes" at bounding box center [563, 262] width 35 height 19
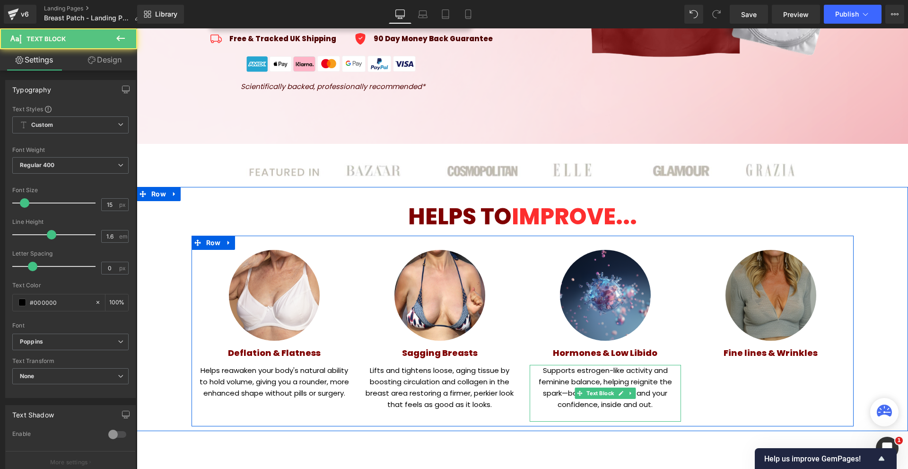
click at [569, 397] on p "Supports estrogen-like activity and feminine balance, helping reignite the spar…" at bounding box center [605, 387] width 151 height 45
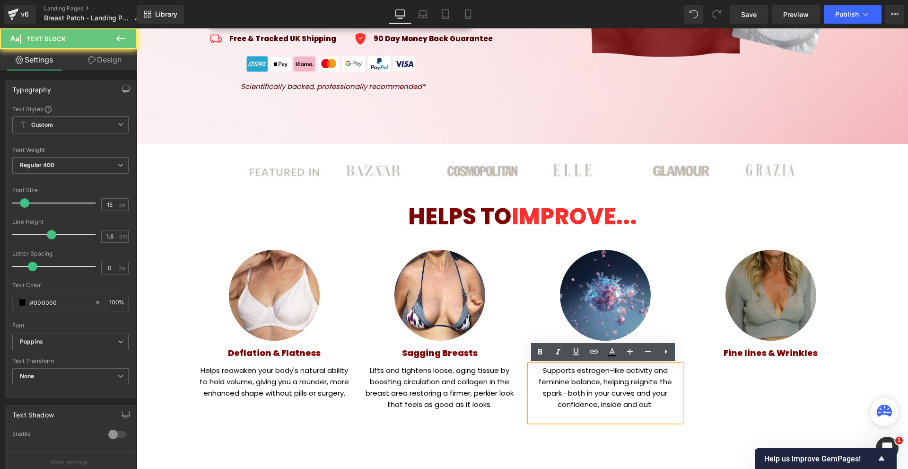
drag, startPoint x: 565, startPoint y: 394, endPoint x: 637, endPoint y: 407, distance: 73.9
click at [565, 394] on p "Supports estrogen-like activity and feminine balance, helping reignite the spar…" at bounding box center [605, 387] width 151 height 45
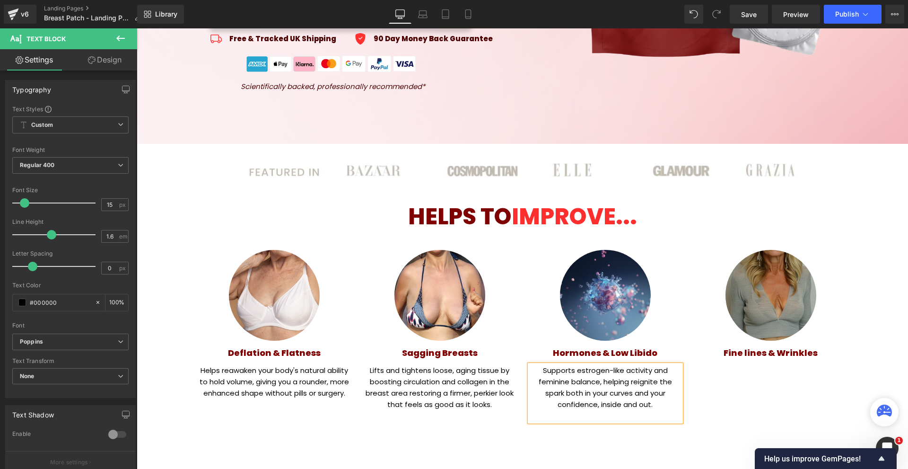
click at [700, 391] on div "Image Deflation & Flatness Heading Helps reawaken your body's natural ability t…" at bounding box center [523, 330] width 662 height 191
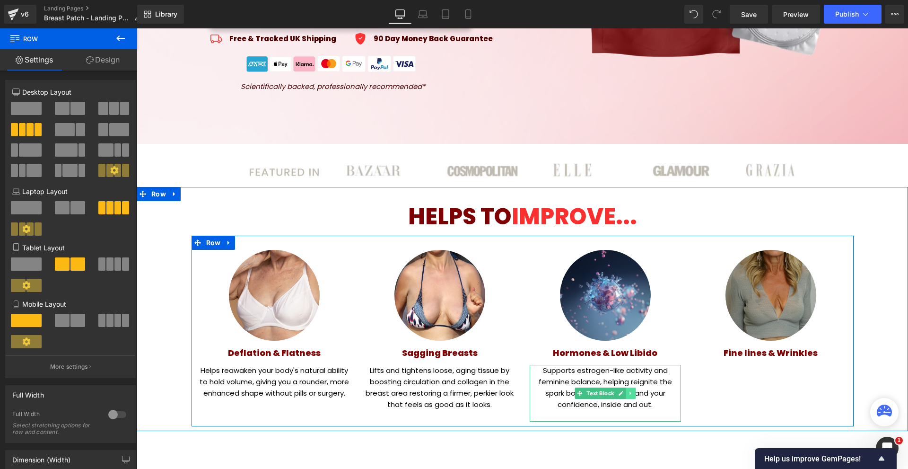
click at [631, 390] on icon at bounding box center [630, 393] width 5 height 6
click at [620, 411] on p at bounding box center [605, 415] width 151 height 11
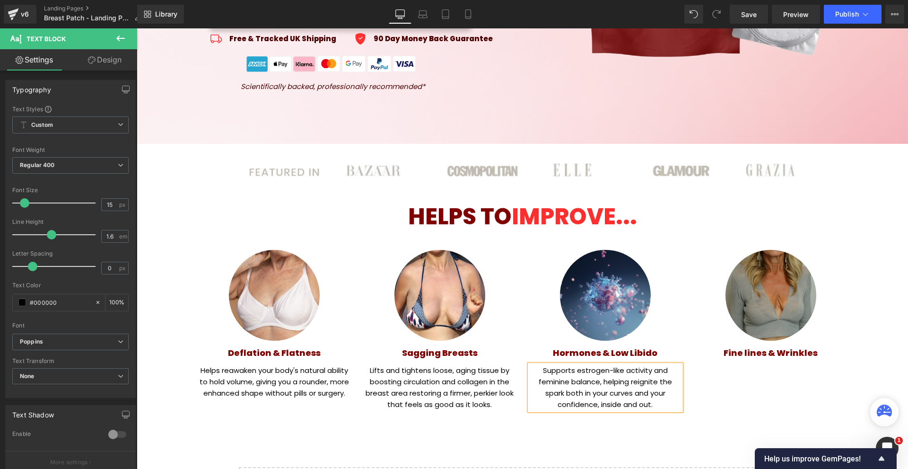
click at [790, 401] on div "Image Deflation & Flatness Heading Helps reawaken your body's natural ability t…" at bounding box center [523, 324] width 662 height 179
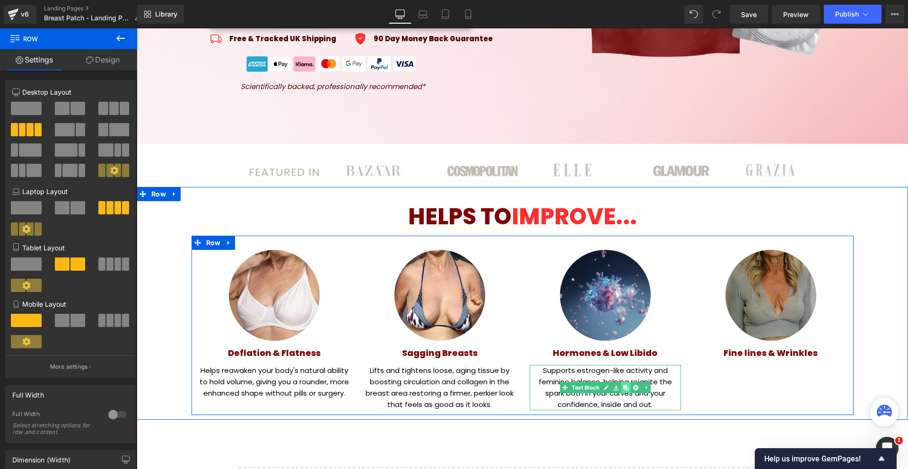
click at [626, 389] on icon at bounding box center [625, 387] width 5 height 5
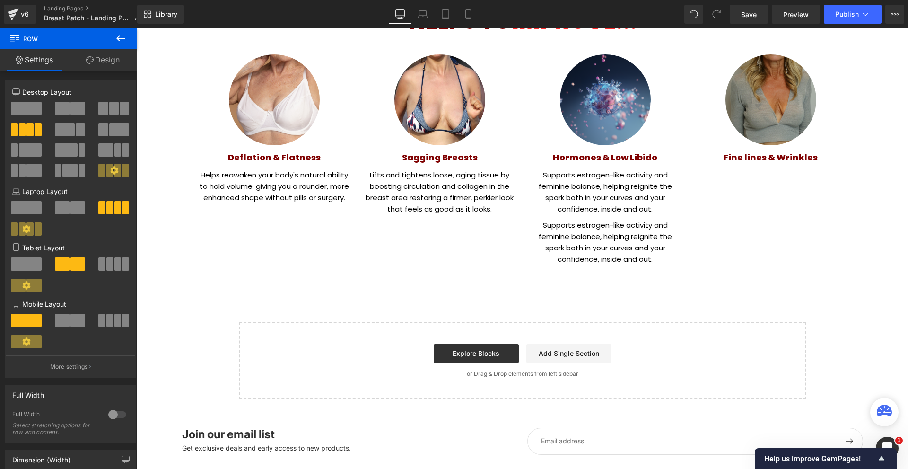
scroll to position [650, 0]
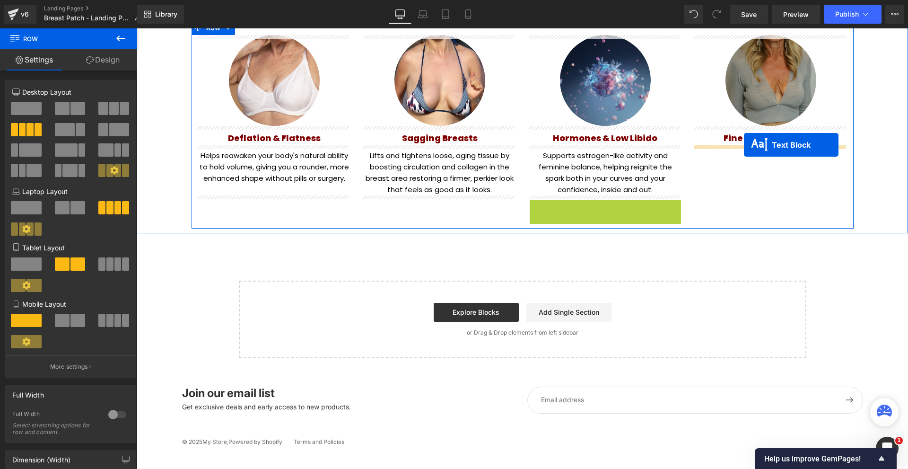
drag, startPoint x: 593, startPoint y: 199, endPoint x: 744, endPoint y: 145, distance: 159.9
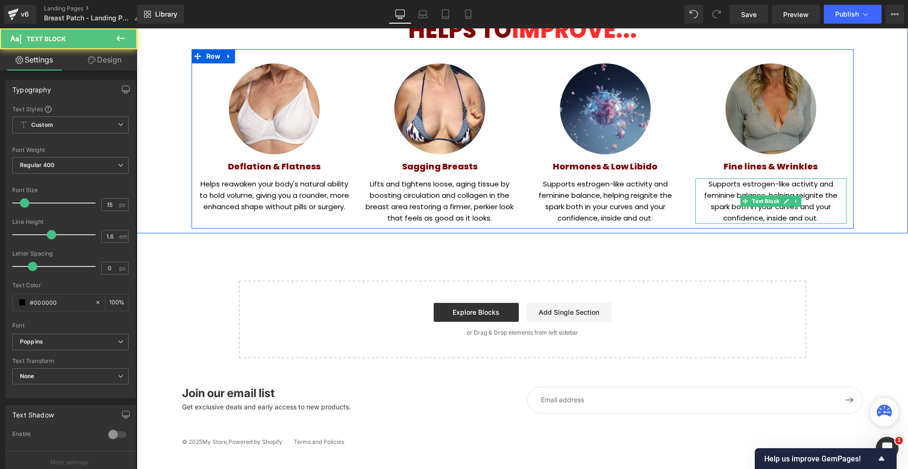
scroll to position [600, 0]
click at [706, 191] on p "Supports estrogen-like activity and feminine balance, helping reignite the spar…" at bounding box center [770, 200] width 151 height 45
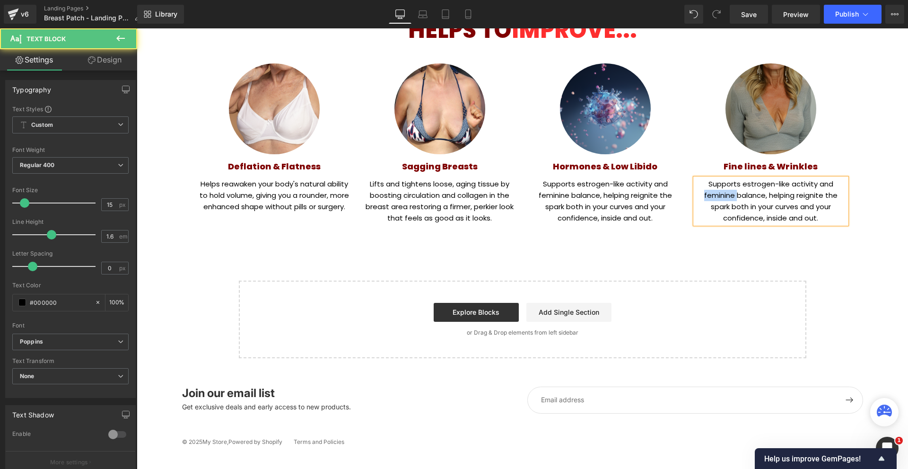
click at [706, 191] on p "Supports estrogen-like activity and feminine balance, helping reignite the spar…" at bounding box center [770, 200] width 151 height 45
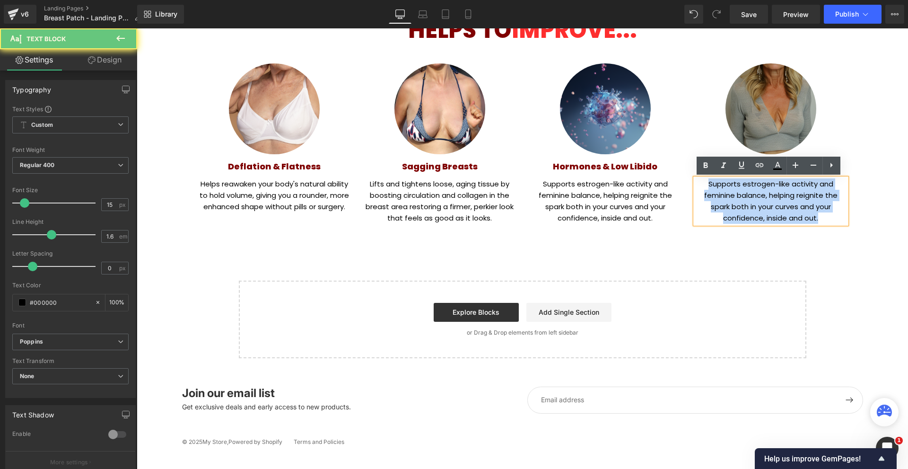
click at [706, 191] on p "Supports estrogen-like activity and feminine balance, helping reignite the spar…" at bounding box center [770, 200] width 151 height 45
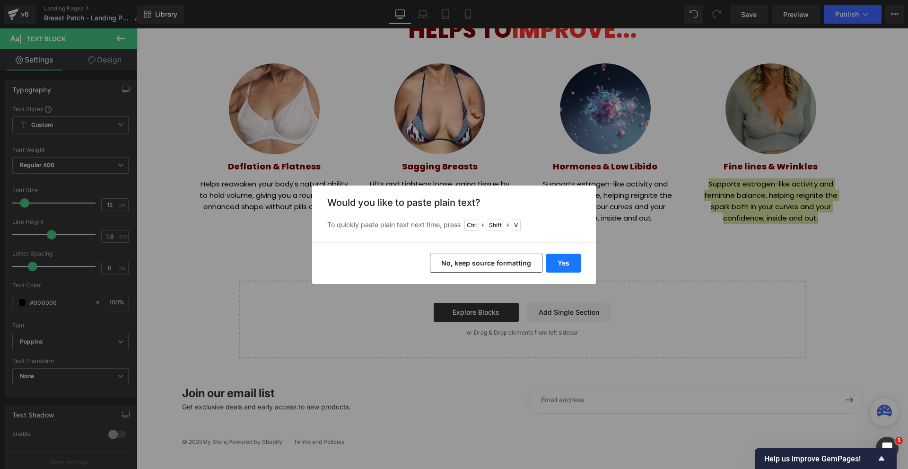
click at [575, 264] on button "Yes" at bounding box center [563, 262] width 35 height 19
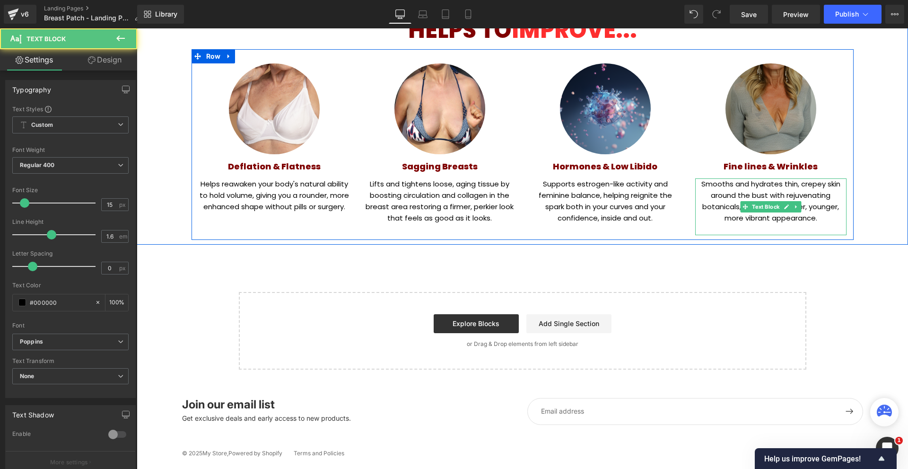
click at [784, 225] on p at bounding box center [770, 229] width 151 height 11
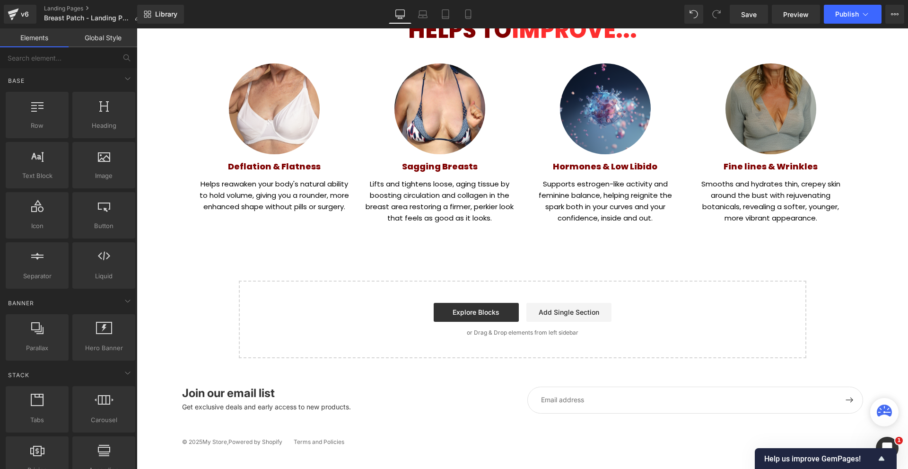
scroll to position [458, 0]
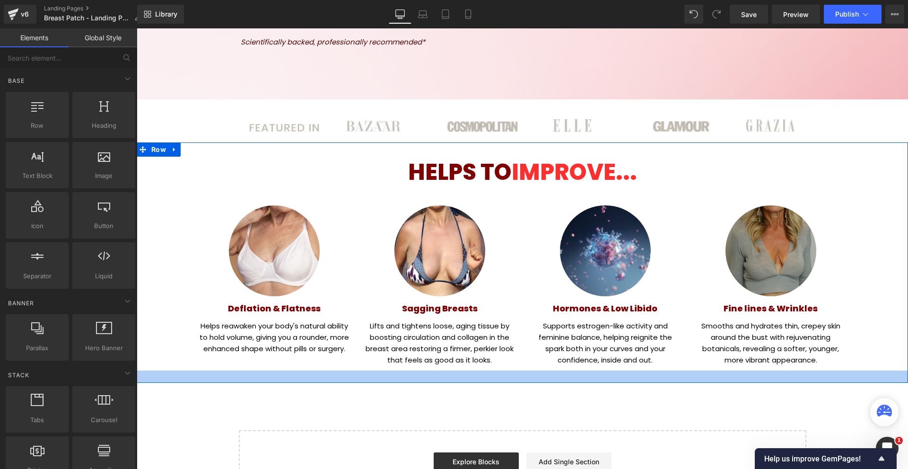
drag, startPoint x: 516, startPoint y: 372, endPoint x: 771, endPoint y: 318, distance: 260.1
click at [515, 379] on div at bounding box center [522, 376] width 771 height 12
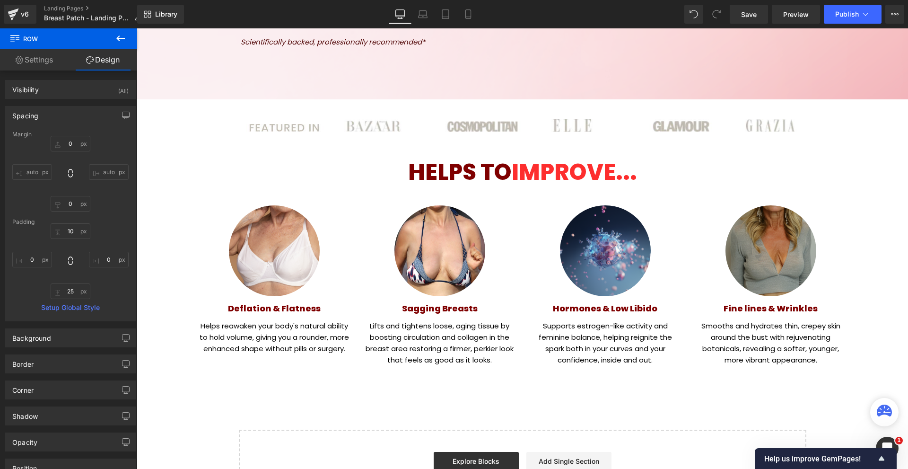
scroll to position [0, 0]
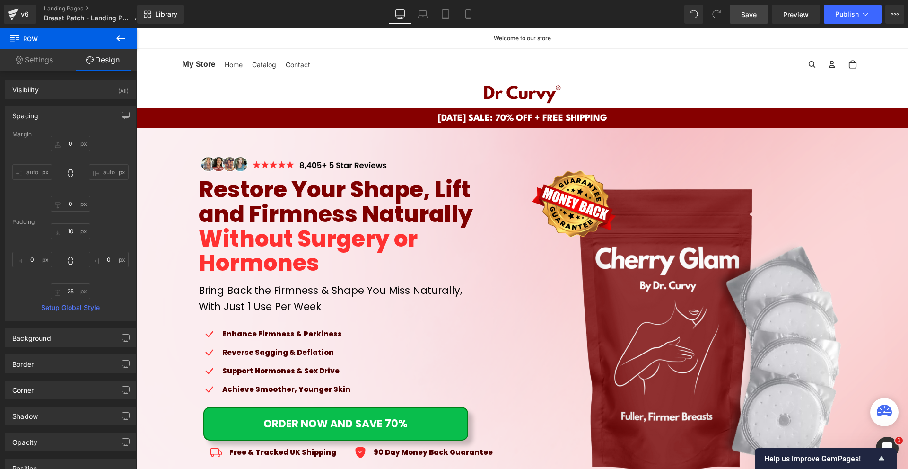
click at [750, 8] on link "Save" at bounding box center [749, 14] width 38 height 19
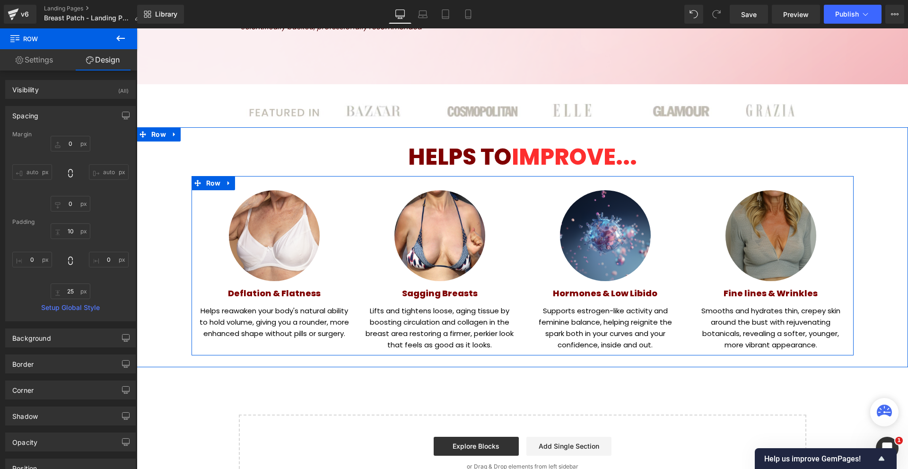
scroll to position [236, 0]
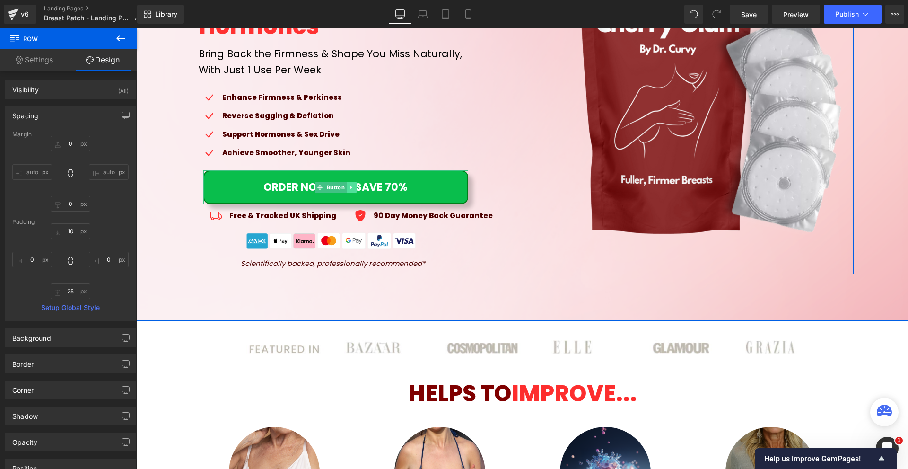
click at [352, 188] on link at bounding box center [352, 187] width 10 height 11
click at [344, 188] on icon at bounding box center [346, 186] width 5 height 5
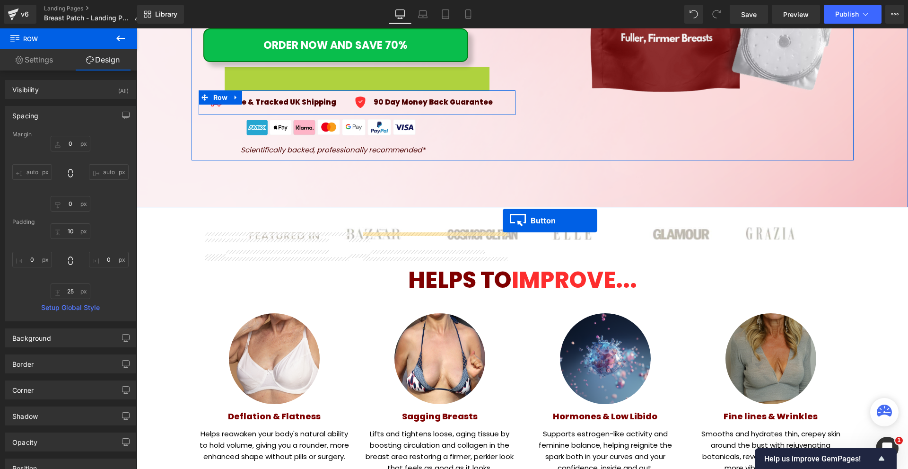
scroll to position [473, 0]
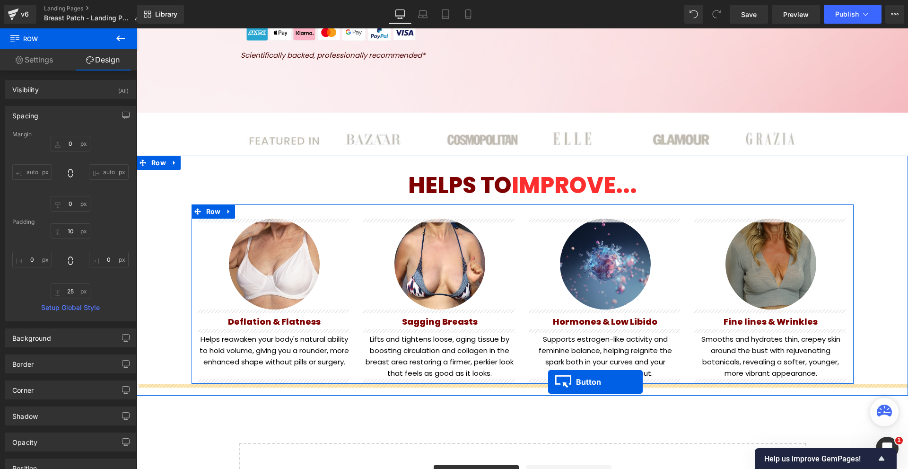
drag, startPoint x: 344, startPoint y: 227, endPoint x: 548, endPoint y: 382, distance: 255.5
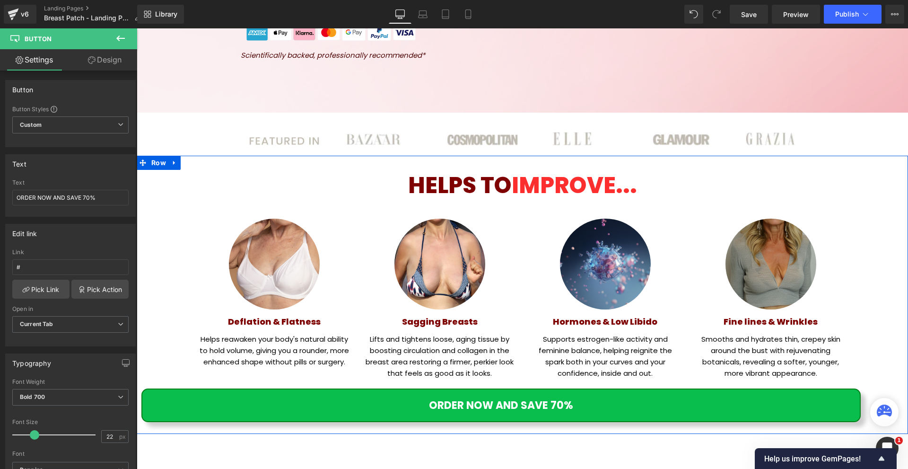
scroll to position [634, 0]
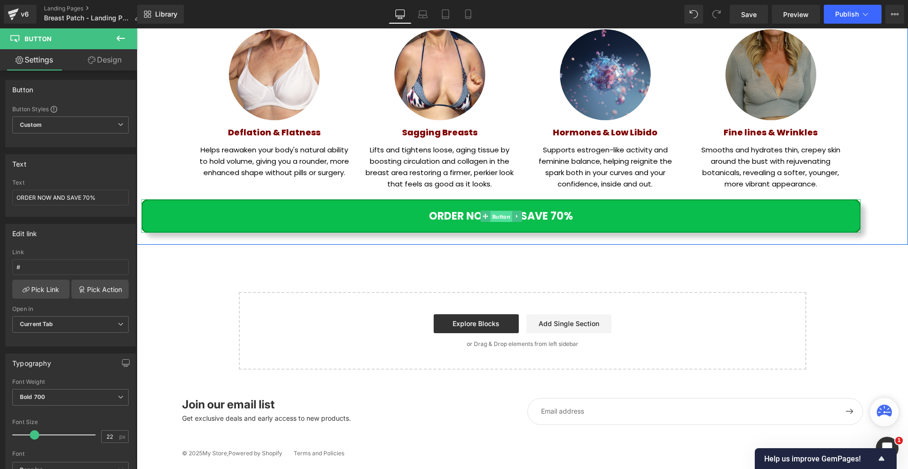
click at [499, 215] on span "Button" at bounding box center [501, 216] width 22 height 11
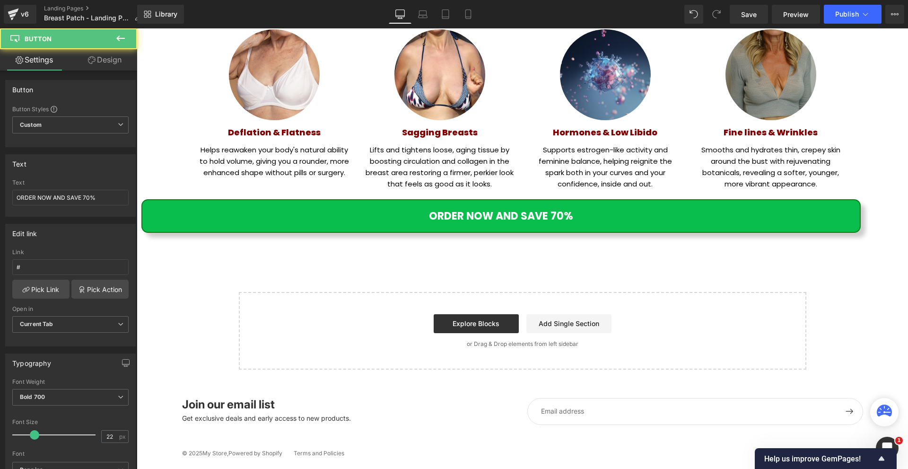
scroll to position [539, 0]
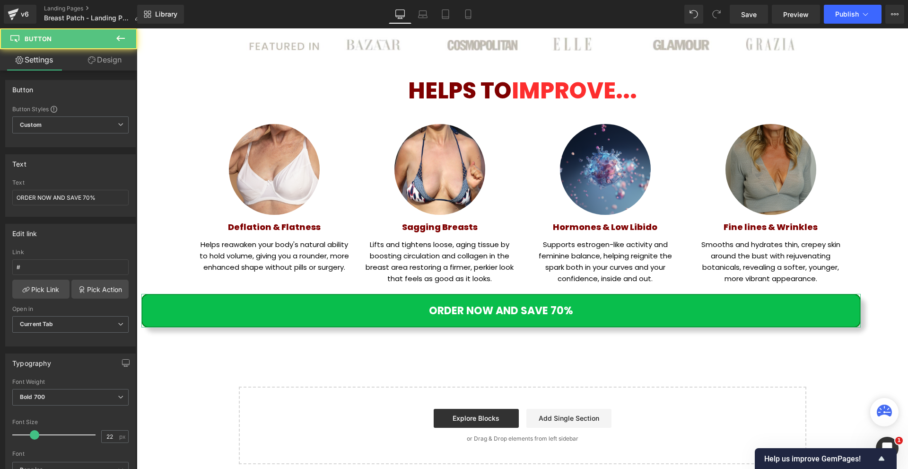
click at [98, 60] on link "Design" at bounding box center [104, 59] width 69 height 21
click at [0, 0] on div "Spacing" at bounding box center [0, 0] width 0 height 0
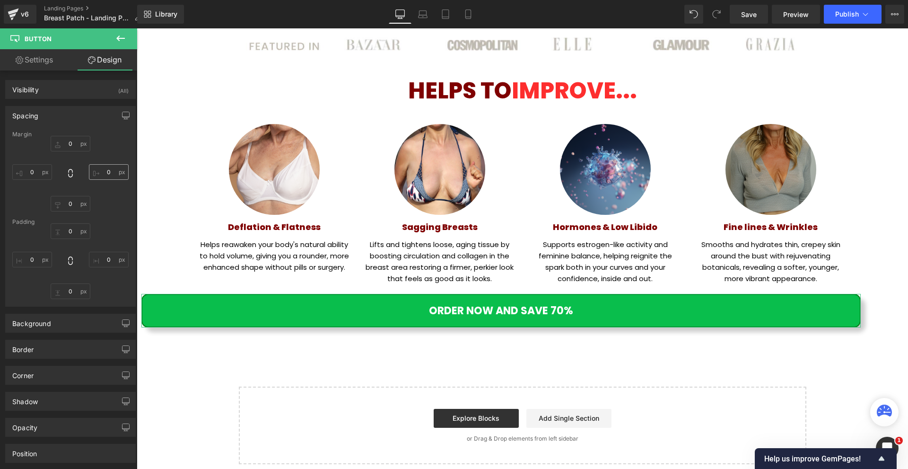
type input "10"
type input "100"
type input "0"
type input "10"
type input "16"
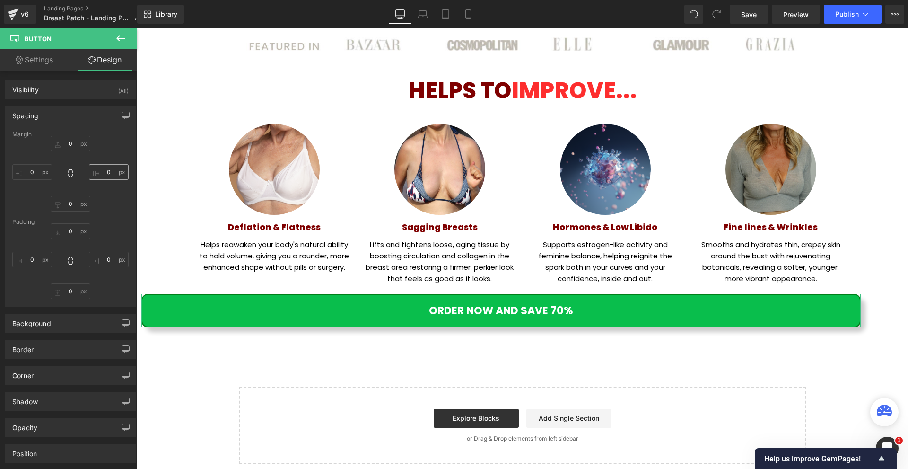
type input "0"
type input "16"
type input "0"
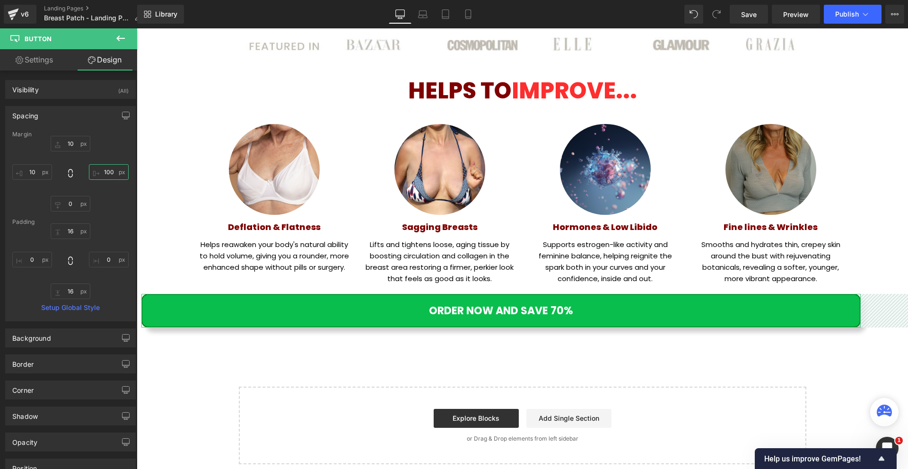
click at [105, 165] on input "100" at bounding box center [109, 172] width 40 height 16
type input "0"
click at [37, 170] on input "10" at bounding box center [32, 172] width 40 height 16
click at [28, 170] on input "0" at bounding box center [32, 172] width 40 height 16
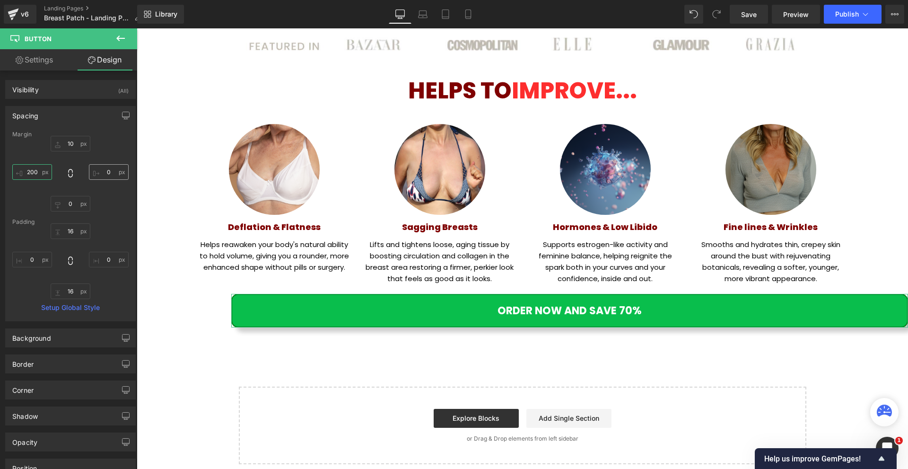
type input "200"
click at [98, 175] on input "0" at bounding box center [109, 172] width 40 height 16
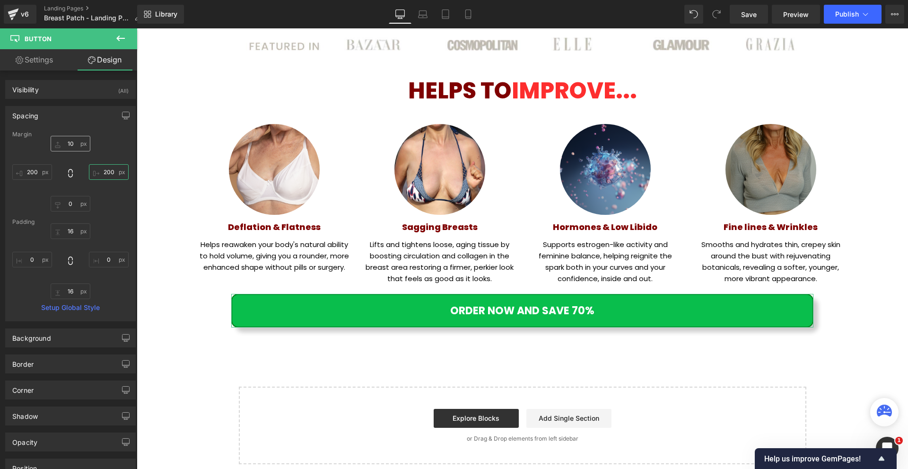
type input "200"
click at [82, 145] on input "10" at bounding box center [71, 144] width 40 height 16
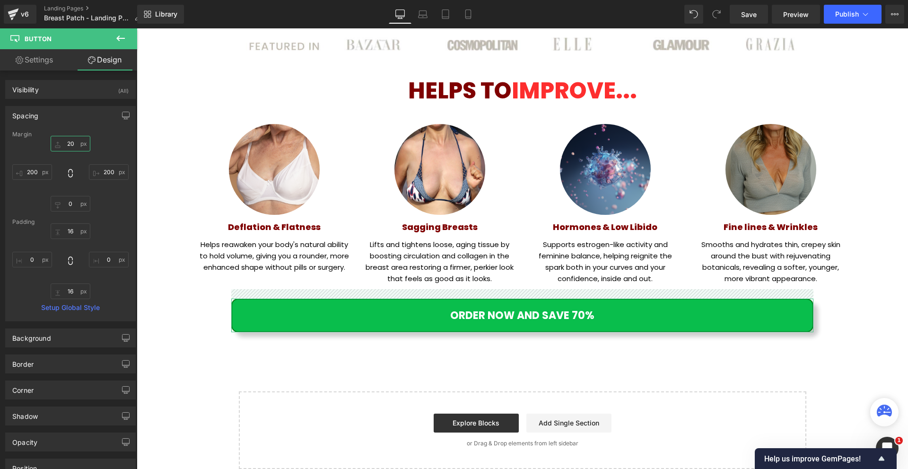
click at [82, 145] on input "20" at bounding box center [71, 144] width 40 height 16
click at [82, 145] on input "3" at bounding box center [71, 144] width 40 height 16
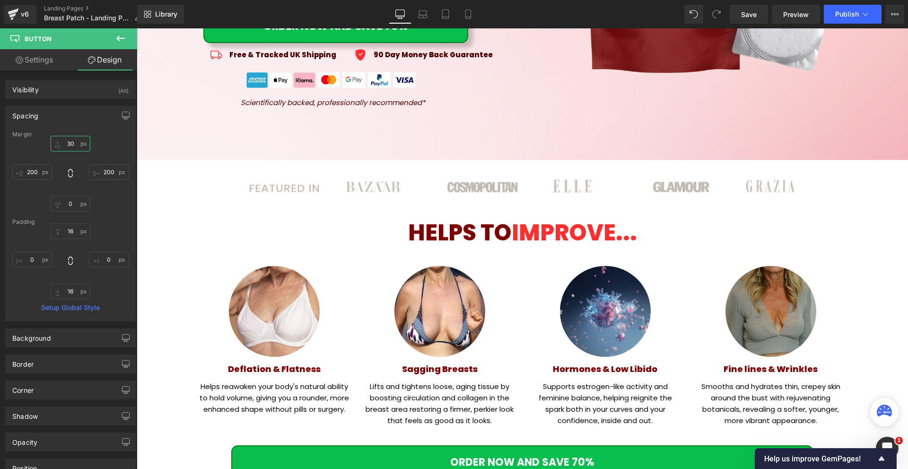
scroll to position [586, 0]
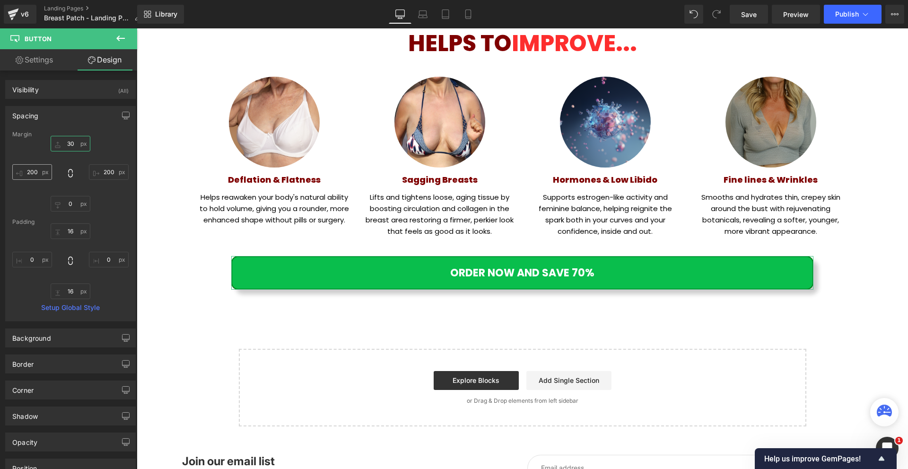
type input "30"
click at [39, 169] on input "200" at bounding box center [32, 172] width 40 height 16
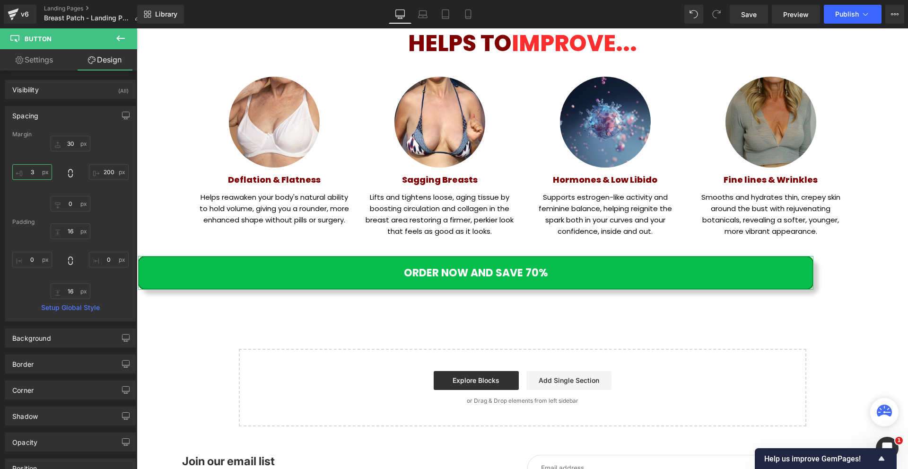
click at [39, 169] on input "3" at bounding box center [32, 172] width 40 height 16
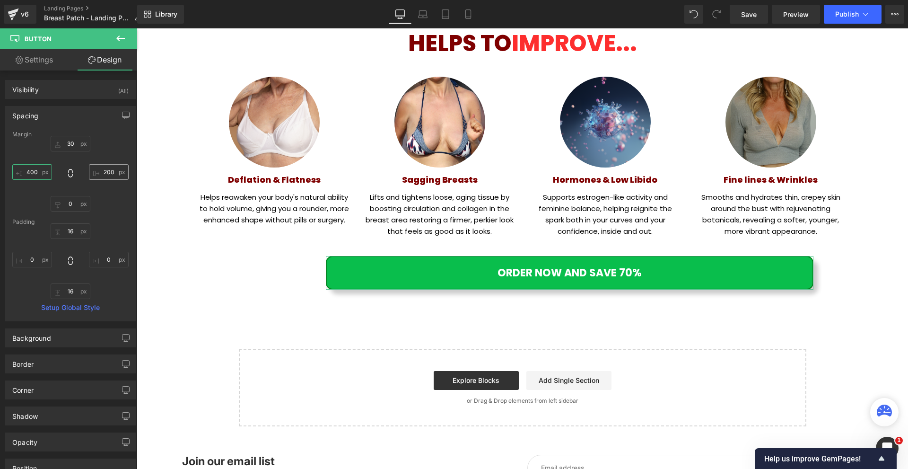
type input "400"
click at [103, 172] on input "200" at bounding box center [109, 172] width 40 height 16
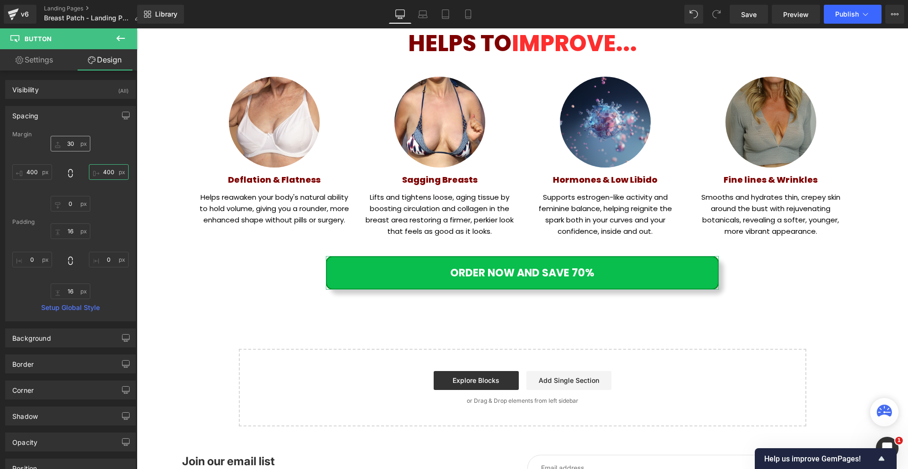
type input "400"
click at [75, 144] on input "30" at bounding box center [71, 144] width 40 height 16
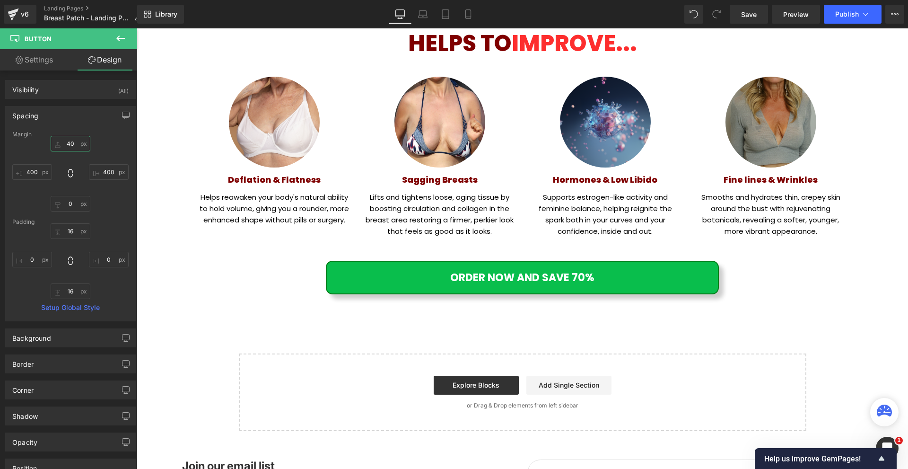
type input "40"
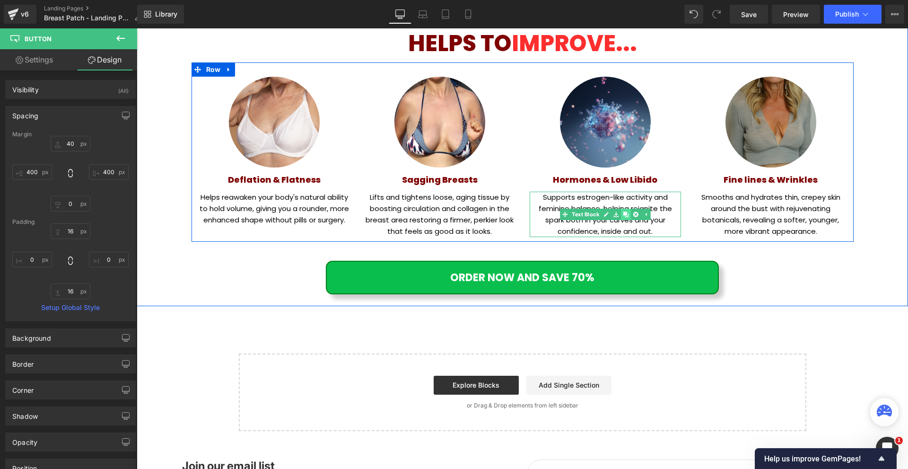
click at [626, 218] on link at bounding box center [626, 214] width 10 height 11
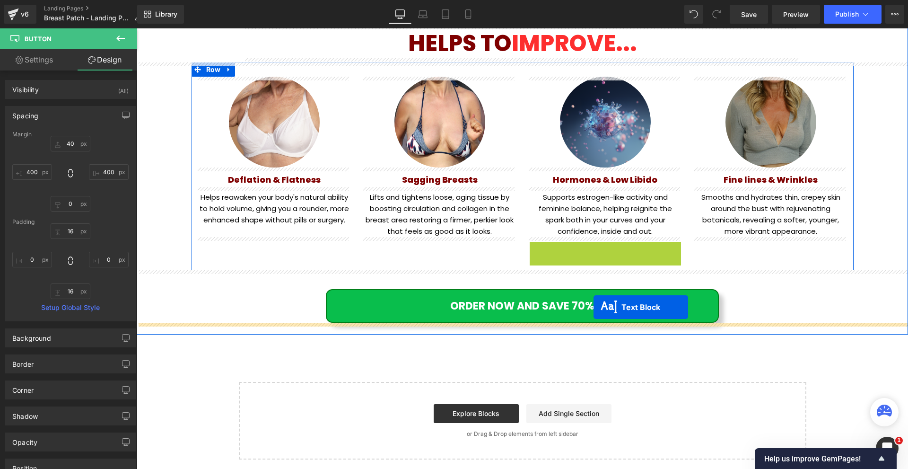
drag, startPoint x: 602, startPoint y: 261, endPoint x: 593, endPoint y: 307, distance: 47.2
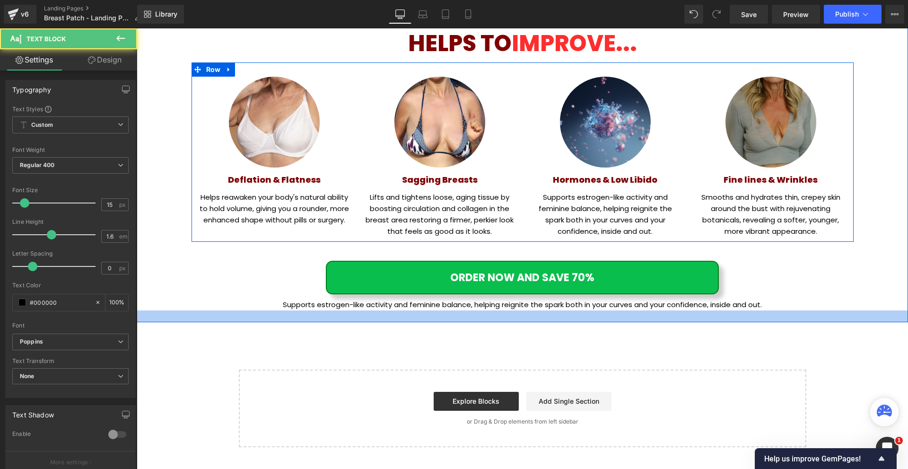
click at [420, 307] on p "Supports estrogen-like activity and feminine balance, helping reignite the spar…" at bounding box center [522, 304] width 771 height 11
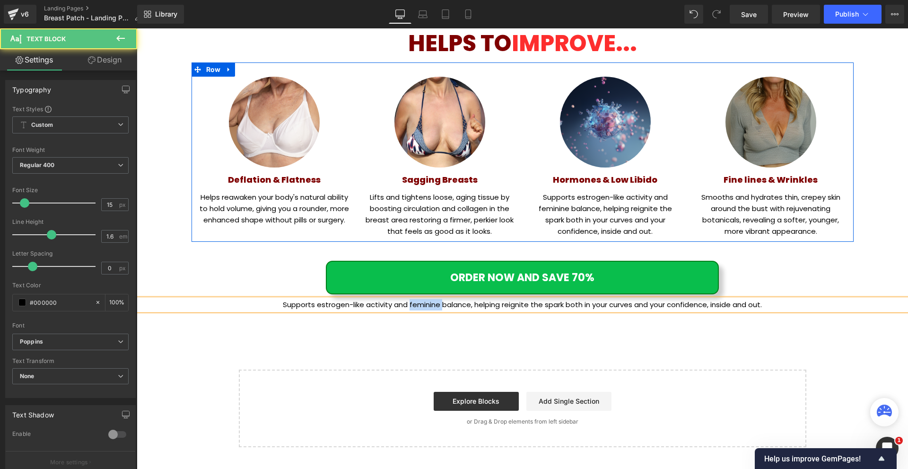
click at [420, 307] on p "Supports estrogen-like activity and feminine balance, helping reignite the spar…" at bounding box center [522, 304] width 771 height 11
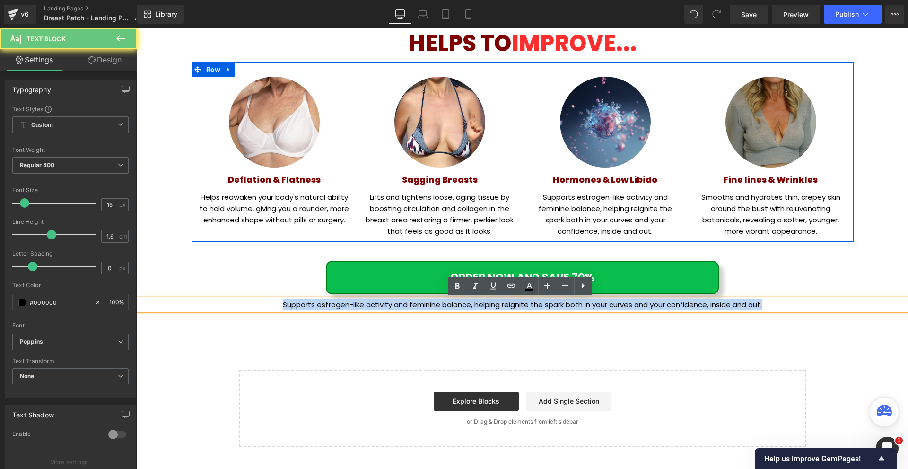
click at [420, 307] on p "Supports estrogen-like activity and feminine balance, helping reignite the spar…" at bounding box center [522, 304] width 771 height 11
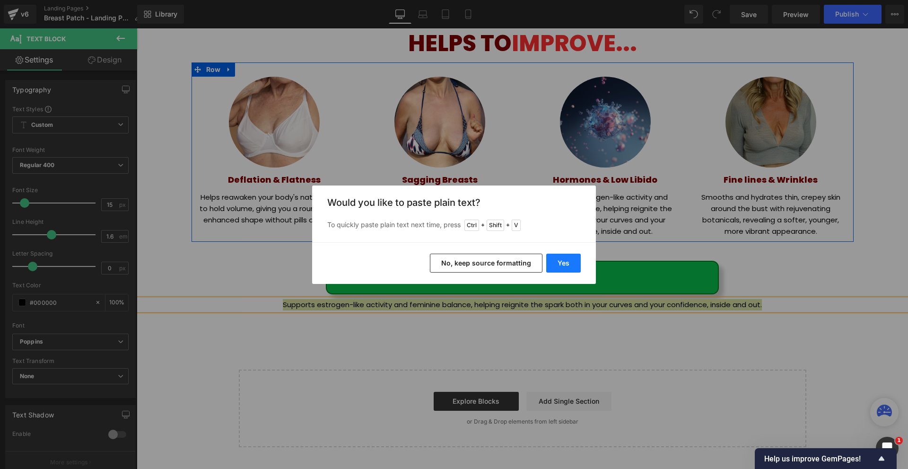
click at [563, 268] on button "Yes" at bounding box center [563, 262] width 35 height 19
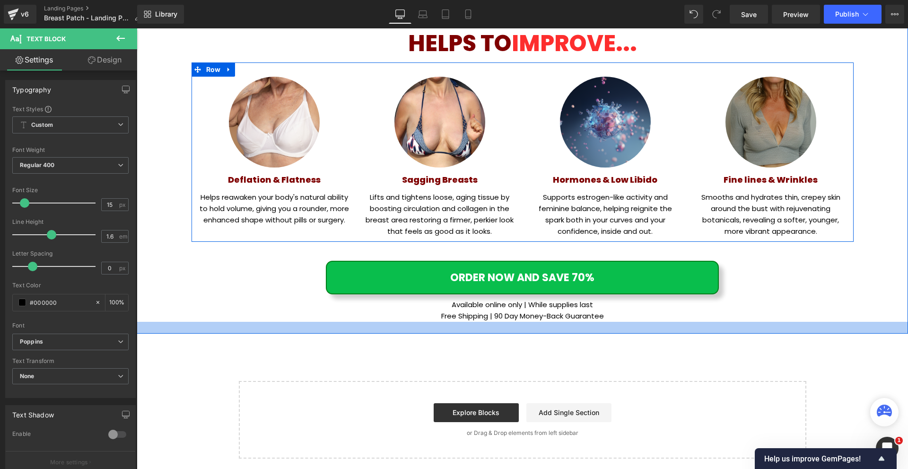
click at [463, 329] on div at bounding box center [522, 328] width 771 height 12
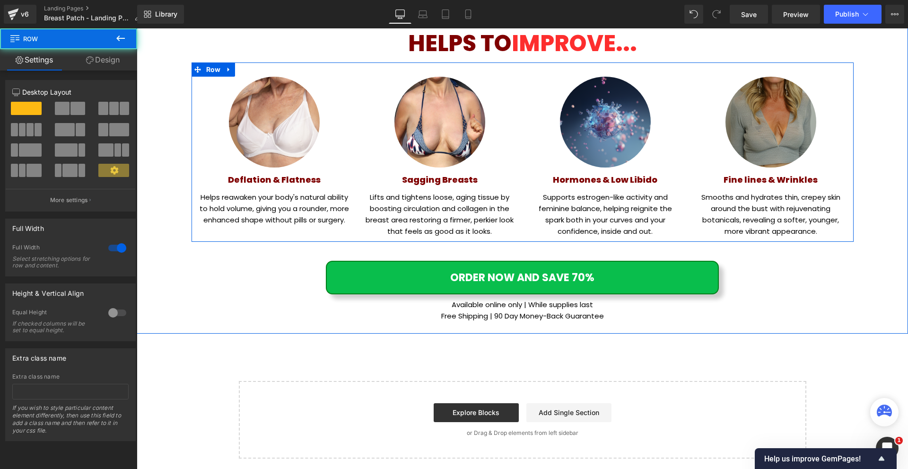
click at [137, 28] on div at bounding box center [137, 28] width 0 height 0
click at [456, 319] on p "Free Shipping | 90 Day Money-Back Guarantee" at bounding box center [522, 315] width 771 height 11
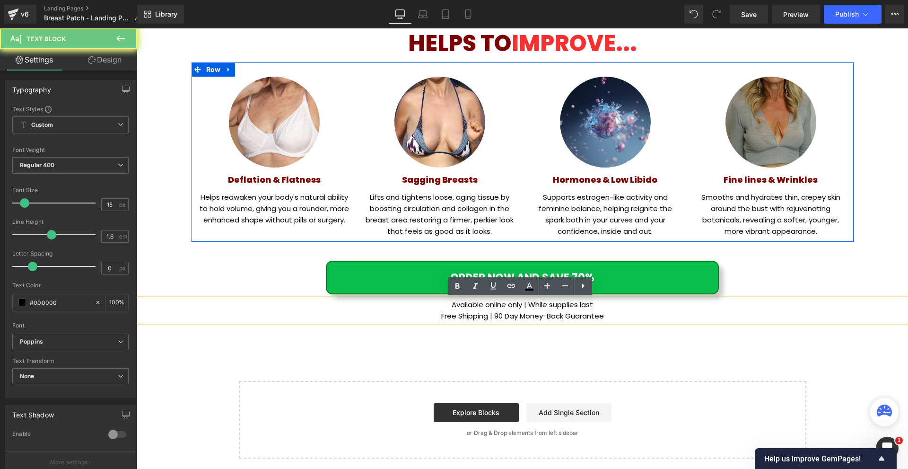
click at [455, 305] on p "Available online only | While supplies last" at bounding box center [522, 304] width 771 height 11
drag, startPoint x: 591, startPoint y: 319, endPoint x: 455, endPoint y: 301, distance: 136.9
click at [455, 305] on p "Available online only | While supplies last" at bounding box center [522, 304] width 771 height 11
click at [454, 290] on icon at bounding box center [457, 285] width 11 height 11
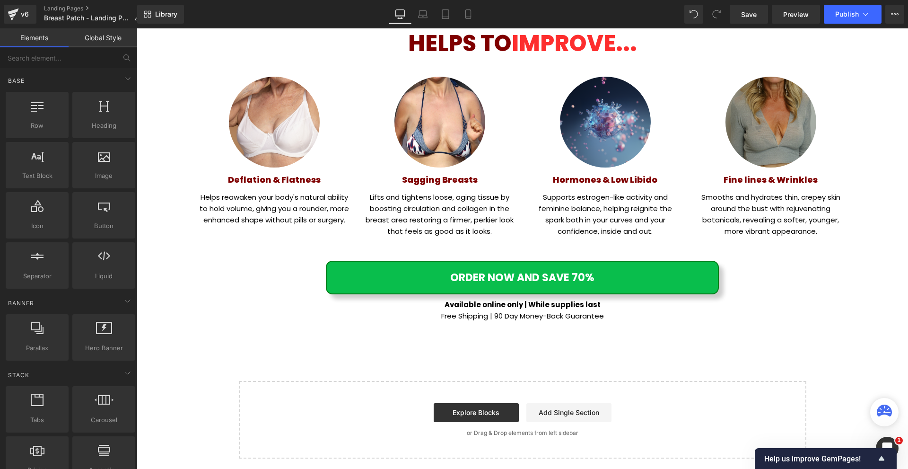
scroll to position [539, 0]
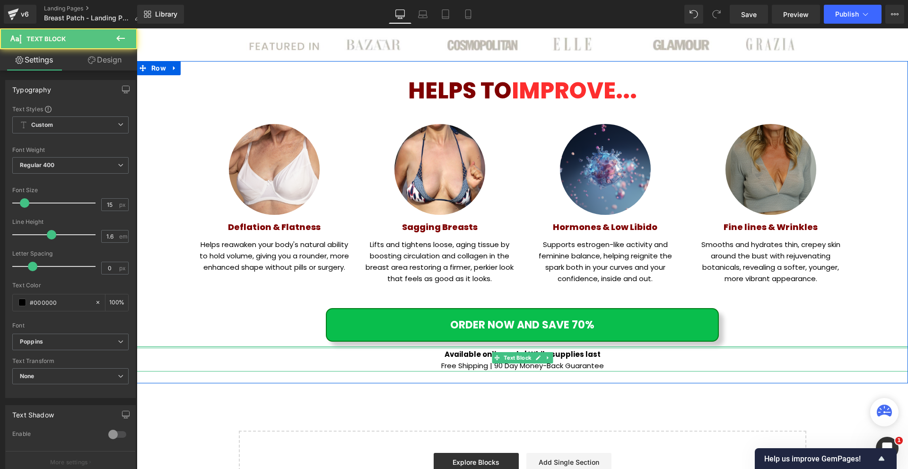
click at [583, 349] on div "Available online only | While supplies last Free Shipping | 90 Day Money-Back G…" at bounding box center [522, 358] width 771 height 25
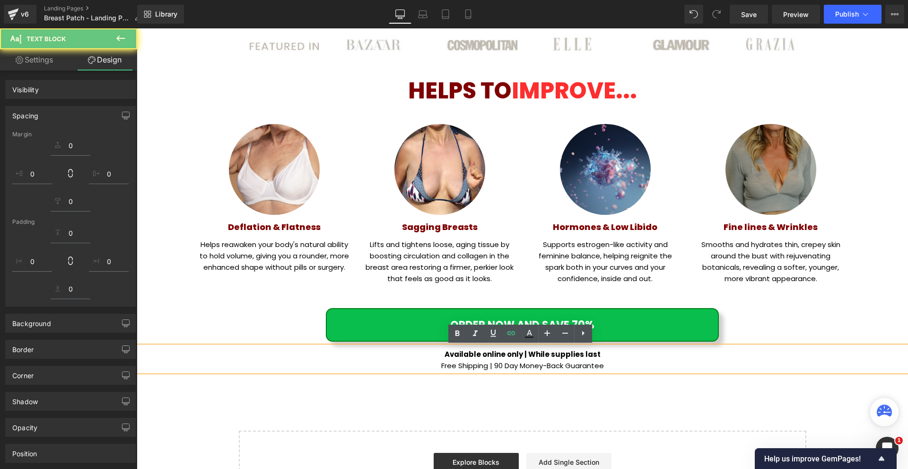
click at [610, 397] on div "Image Row [DATE] SALE: 70% OFF + FREE SHIPPING Heading Row Image Restore Your S…" at bounding box center [522, 24] width 771 height 967
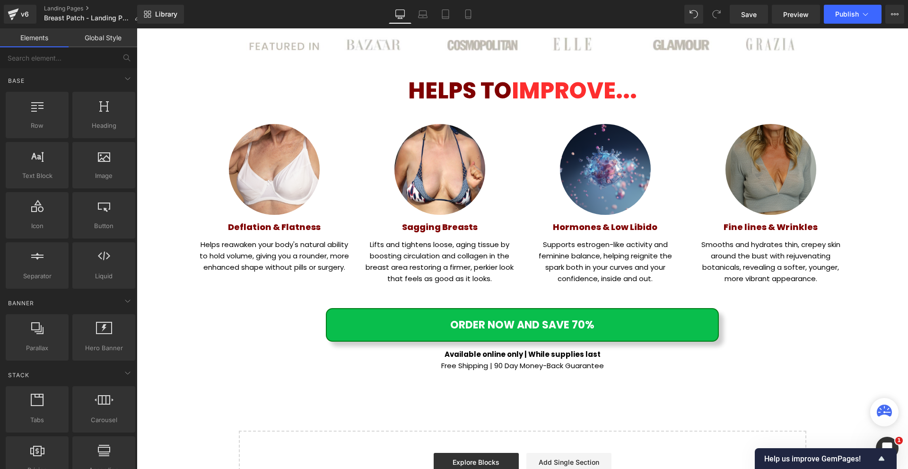
click at [762, 11] on link "Save" at bounding box center [749, 14] width 38 height 19
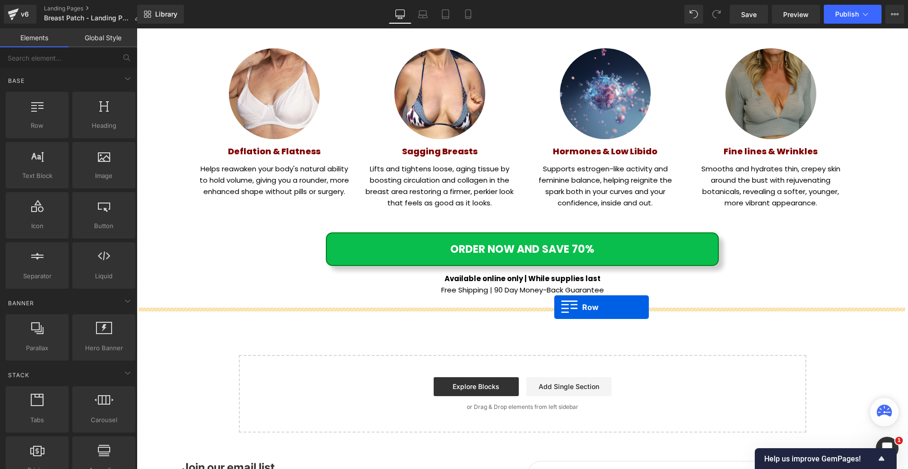
drag, startPoint x: 265, startPoint y: 157, endPoint x: 554, endPoint y: 307, distance: 325.7
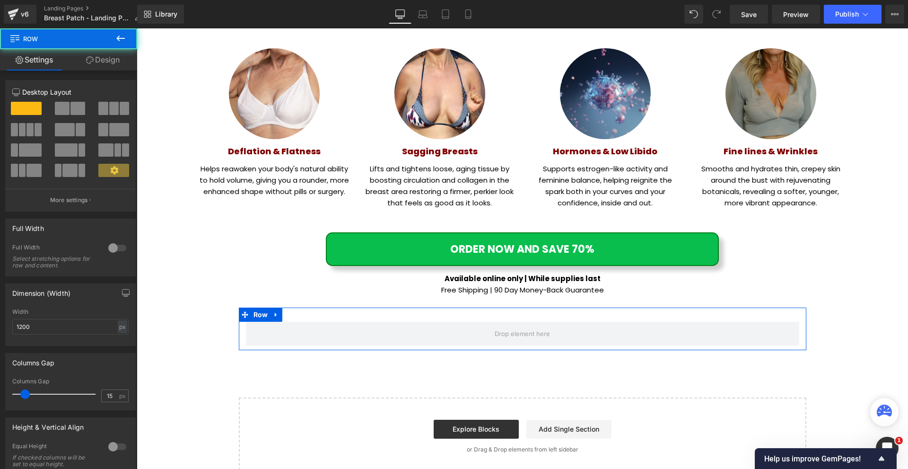
drag, startPoint x: 257, startPoint y: 313, endPoint x: 207, endPoint y: 312, distance: 50.1
click at [256, 313] on span "Row" at bounding box center [260, 314] width 19 height 14
click at [116, 251] on div at bounding box center [117, 247] width 23 height 15
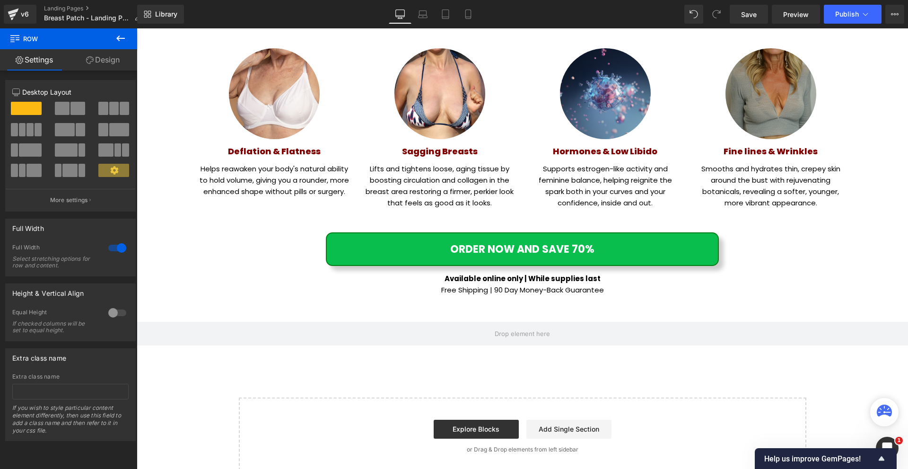
click at [124, 35] on icon at bounding box center [120, 38] width 11 height 11
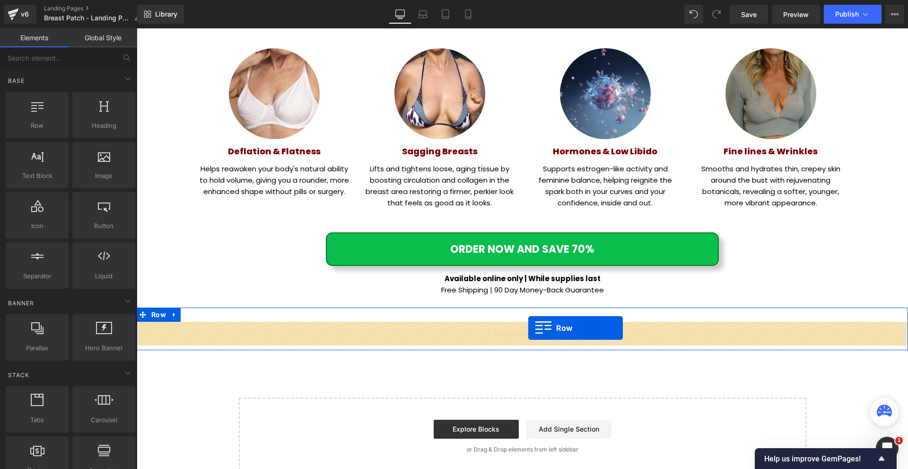
drag, startPoint x: 256, startPoint y: 149, endPoint x: 528, endPoint y: 328, distance: 325.5
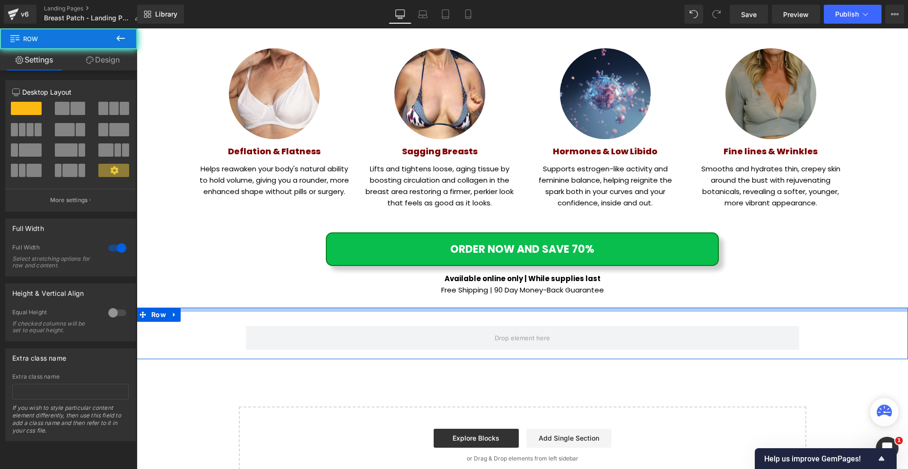
drag, startPoint x: 553, startPoint y: 308, endPoint x: 559, endPoint y: 298, distance: 11.9
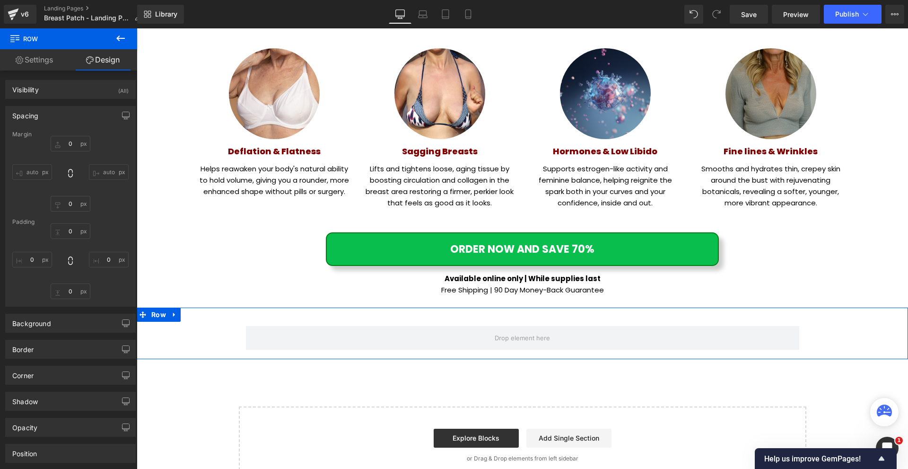
click at [251, 317] on div "Row" at bounding box center [522, 333] width 567 height 43
click at [254, 320] on span "Row" at bounding box center [261, 318] width 16 height 11
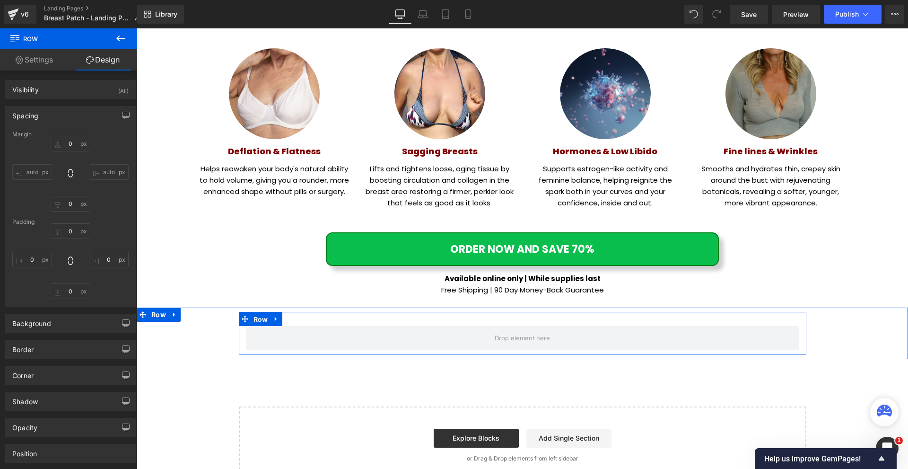
click at [259, 321] on span "Row" at bounding box center [260, 319] width 19 height 14
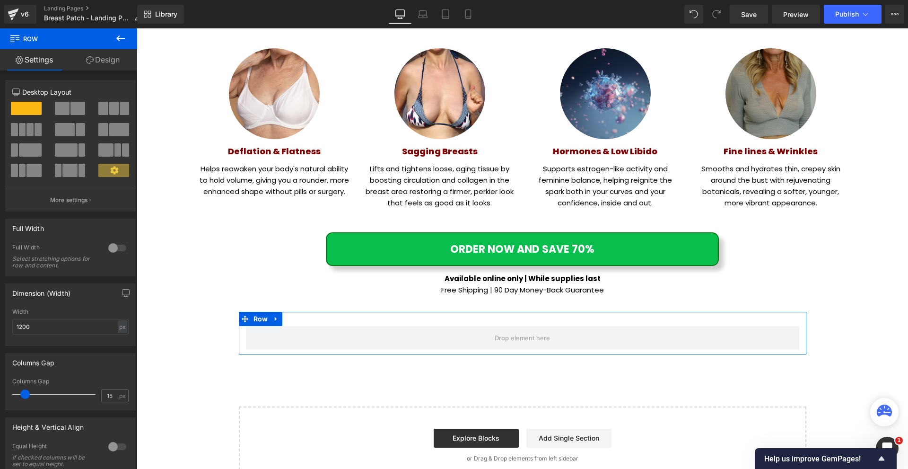
click at [76, 111] on span at bounding box center [77, 108] width 15 height 13
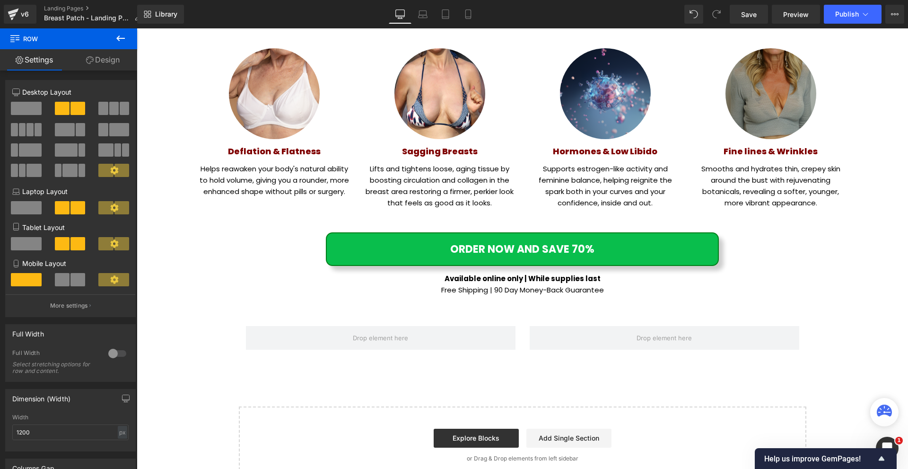
click at [120, 40] on icon at bounding box center [120, 38] width 11 height 11
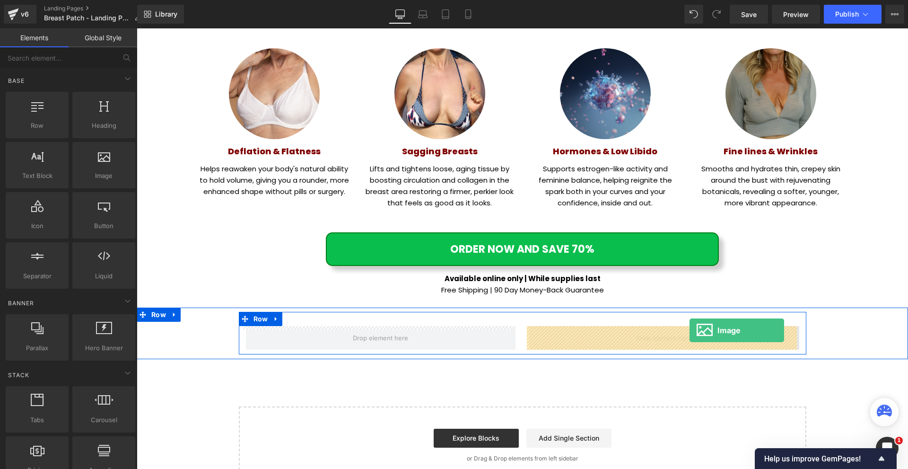
drag, startPoint x: 253, startPoint y: 200, endPoint x: 689, endPoint y: 330, distance: 456.0
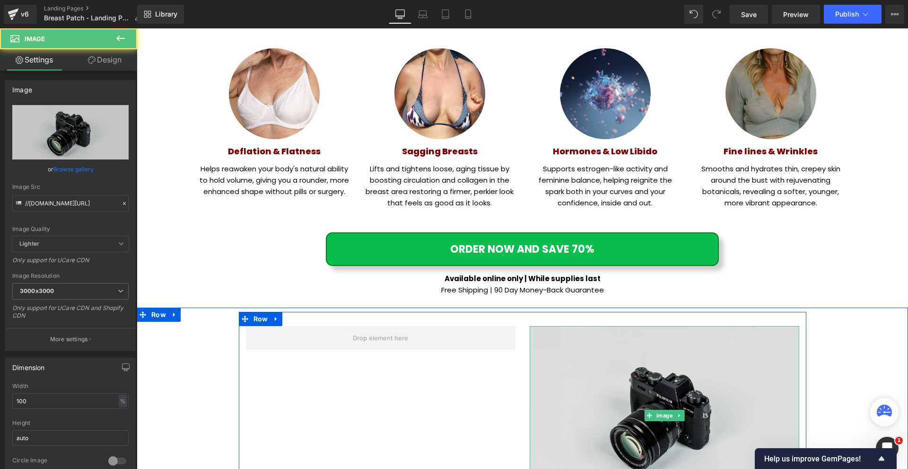
click at [571, 339] on img at bounding box center [665, 415] width 270 height 179
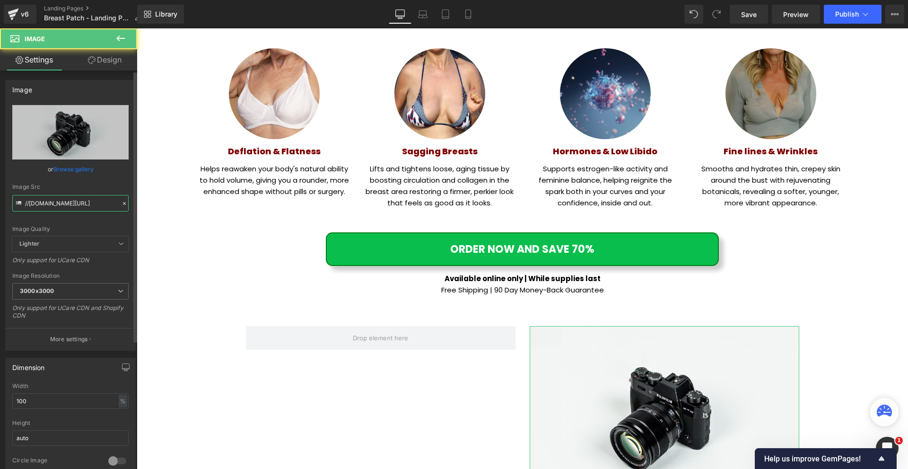
click at [56, 207] on input "//[DOMAIN_NAME][URL]" at bounding box center [70, 203] width 116 height 17
paste input "[URL][DOMAIN_NAME][DOMAIN_NAME]"
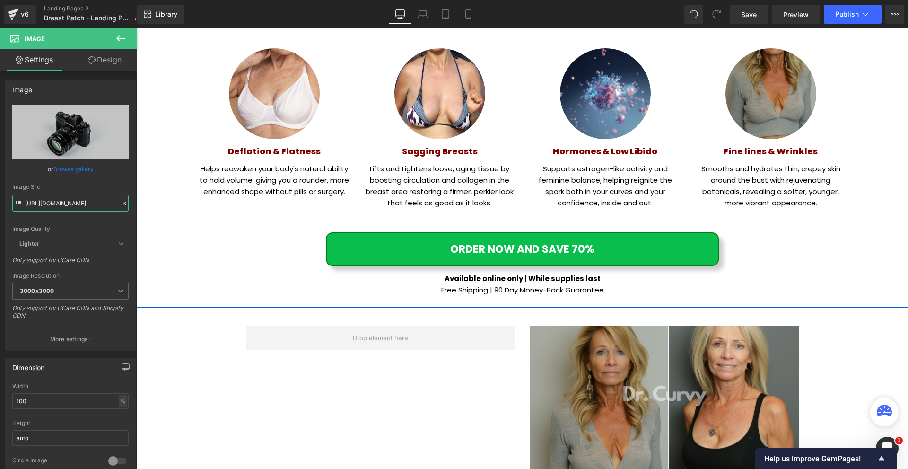
scroll to position [709, 0]
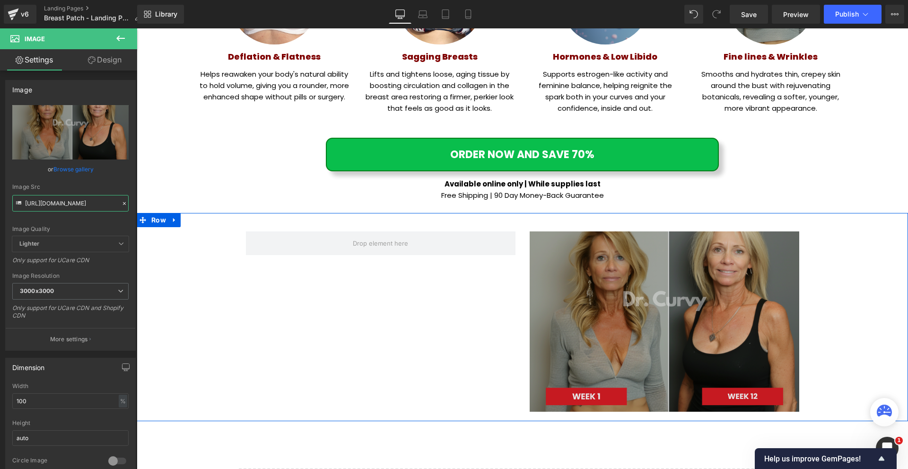
type input "[URL][DOMAIN_NAME]"
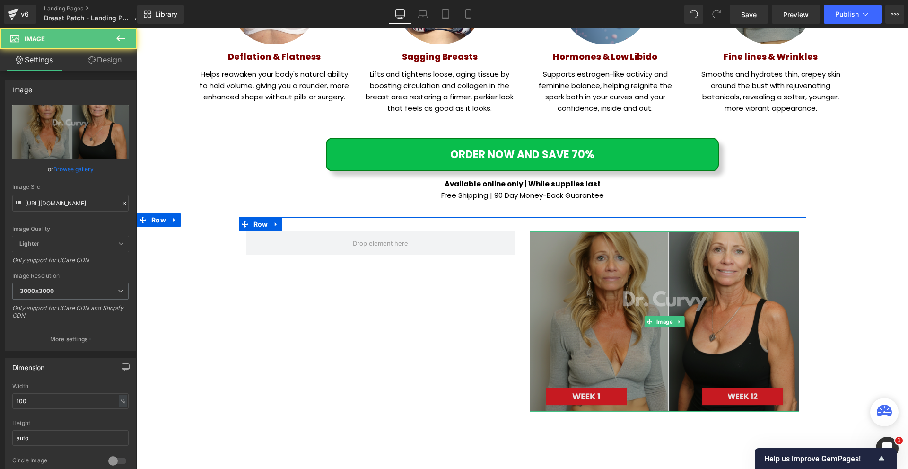
click at [689, 367] on img at bounding box center [665, 321] width 270 height 180
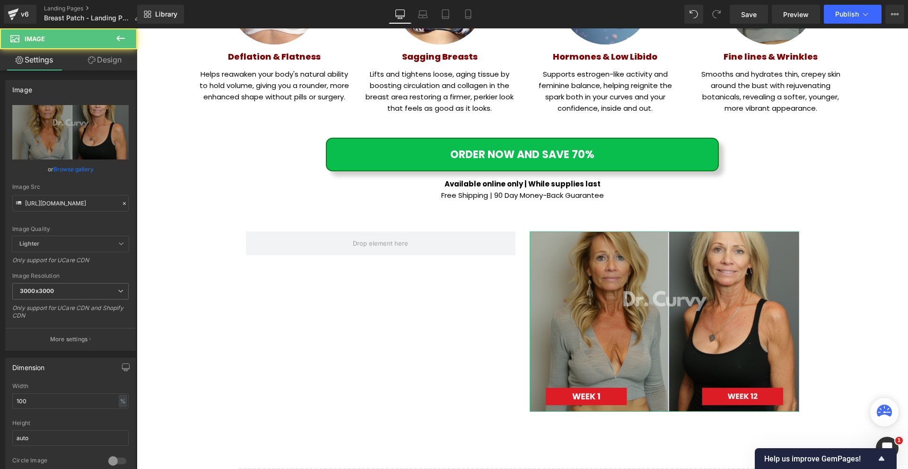
click at [93, 60] on icon at bounding box center [92, 60] width 8 height 8
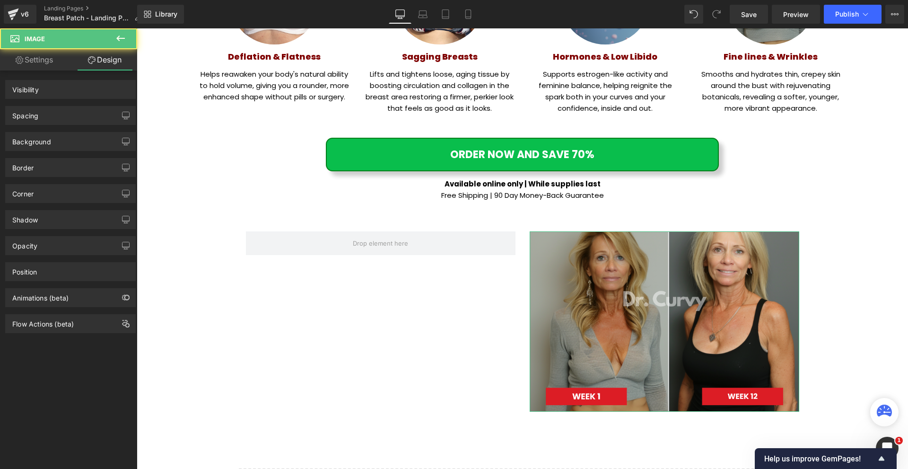
click at [50, 120] on div "Spacing" at bounding box center [71, 115] width 130 height 18
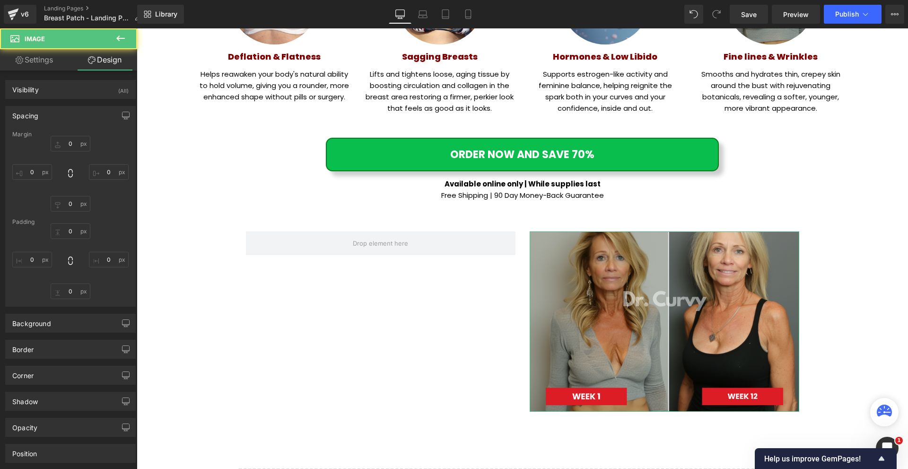
type input "0"
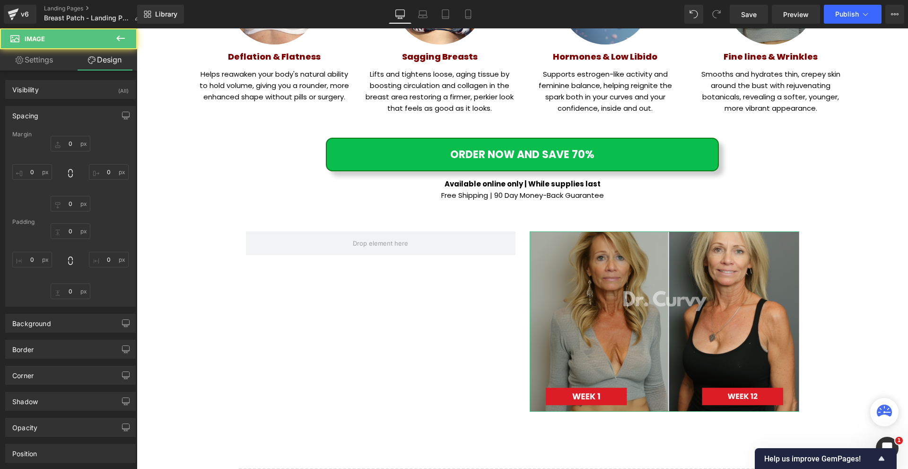
type input "0"
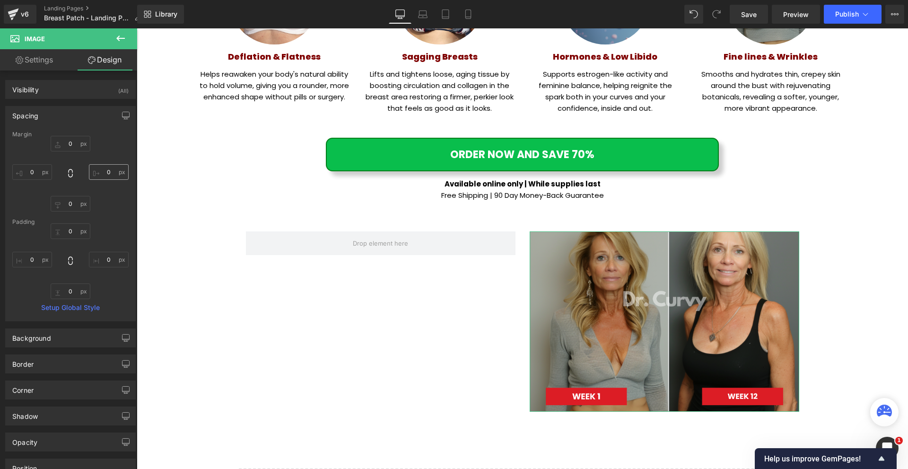
click at [103, 169] on div "0px 0 0px 0 0px 0 0px 0" at bounding box center [70, 174] width 116 height 76
click at [105, 174] on input "0" at bounding box center [109, 172] width 40 height 16
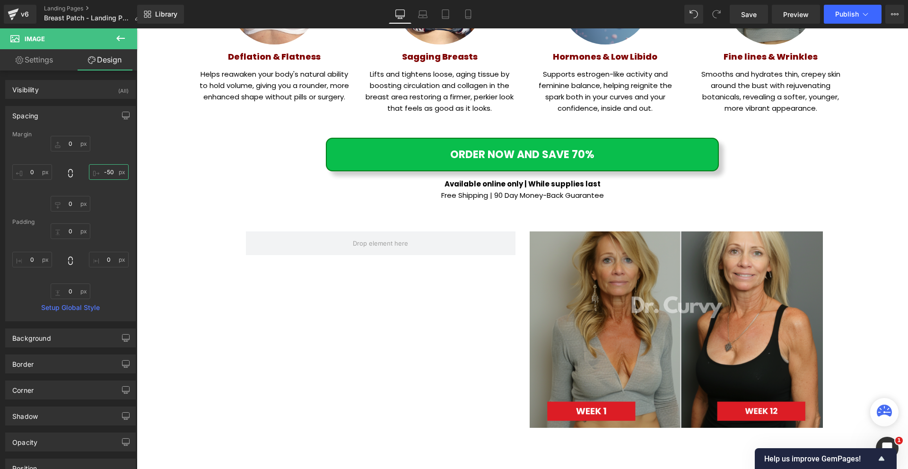
type input "-50"
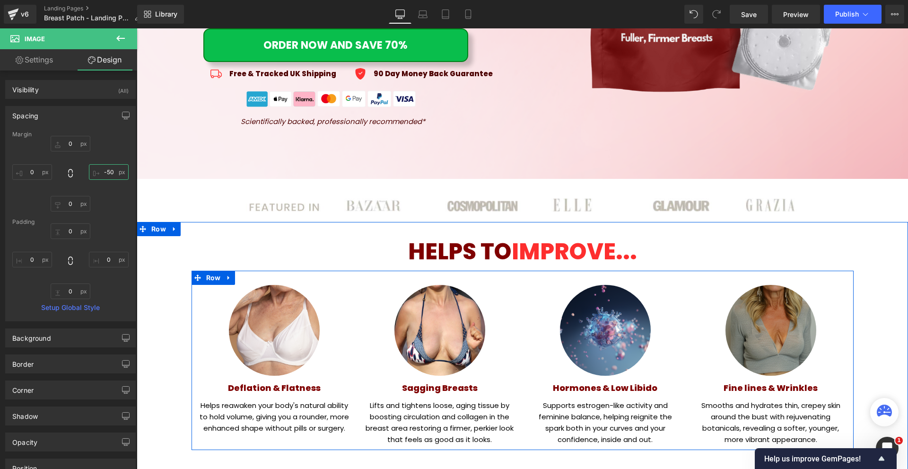
scroll to position [473, 0]
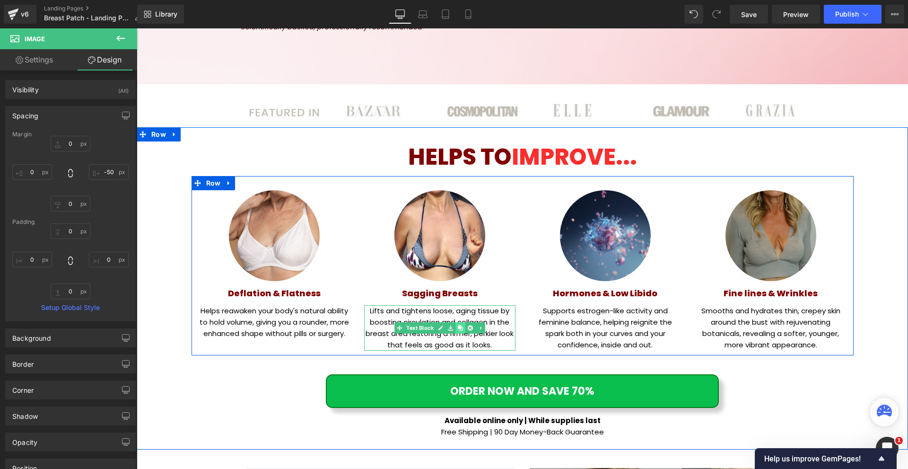
click at [461, 332] on link at bounding box center [460, 327] width 10 height 11
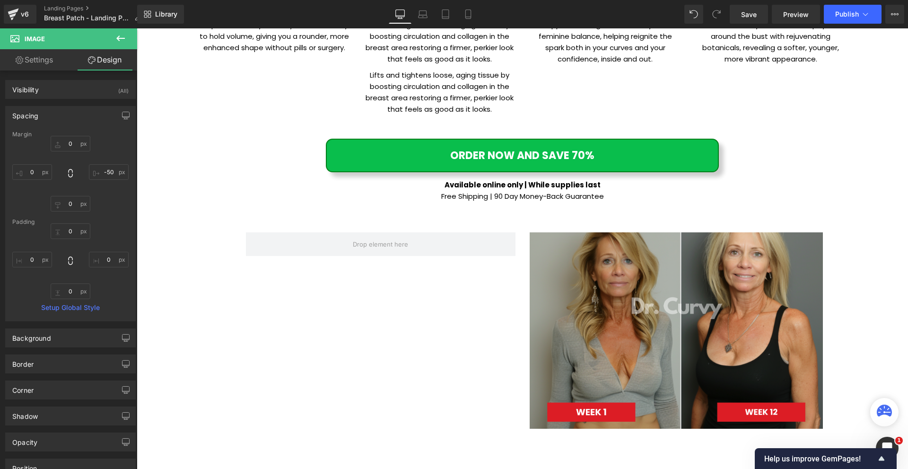
scroll to position [715, 0]
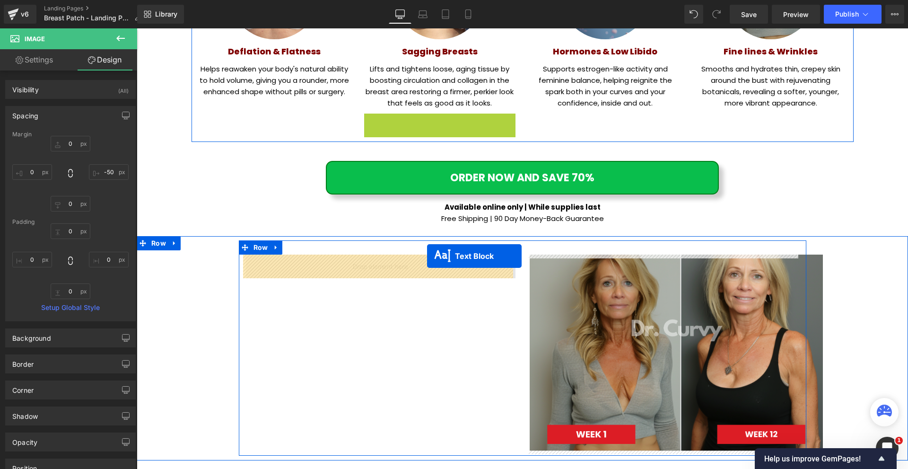
drag, startPoint x: 441, startPoint y: 136, endPoint x: 427, endPoint y: 256, distance: 120.9
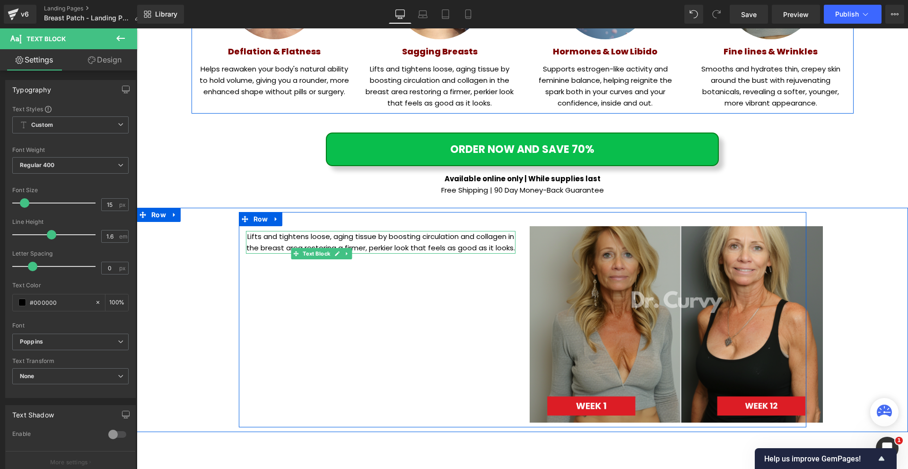
click at [285, 236] on p "Lifts and tightens loose, aging tissue by boosting circulation and collagen in …" at bounding box center [381, 242] width 270 height 23
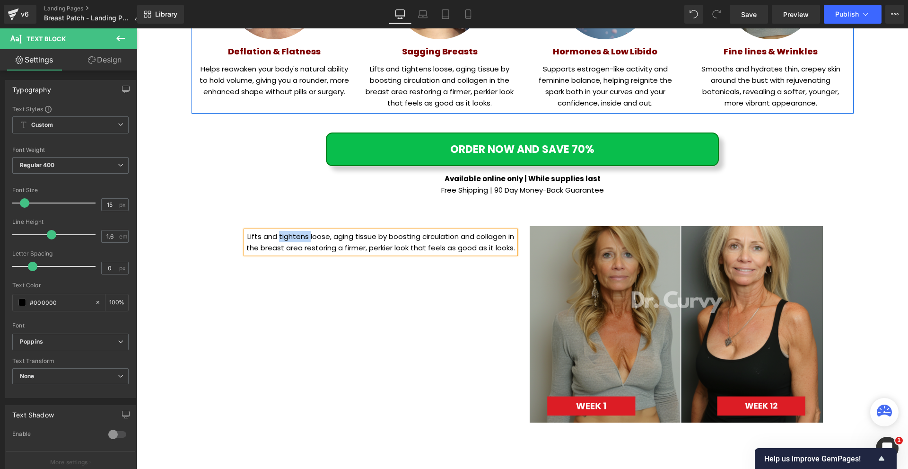
click at [285, 236] on p "Lifts and tightens loose, aging tissue by boosting circulation and collagen in …" at bounding box center [381, 242] width 270 height 23
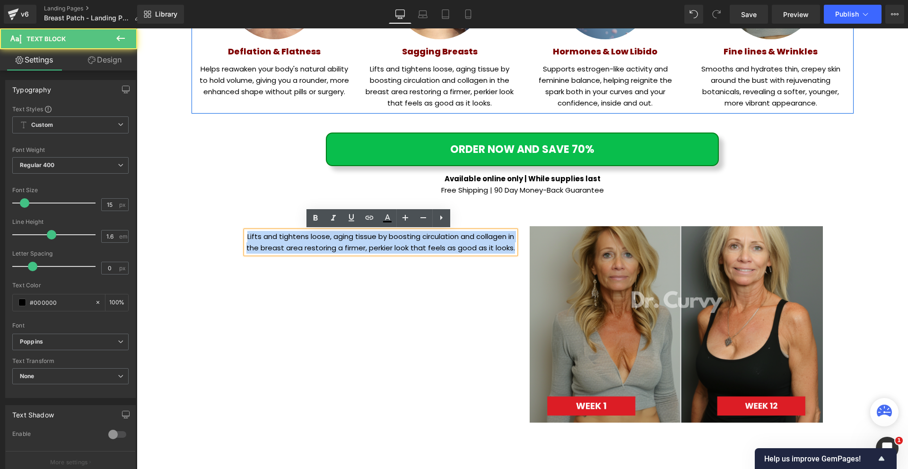
click at [285, 236] on p "Lifts and tightens loose, aging tissue by boosting circulation and collagen in …" at bounding box center [381, 242] width 270 height 23
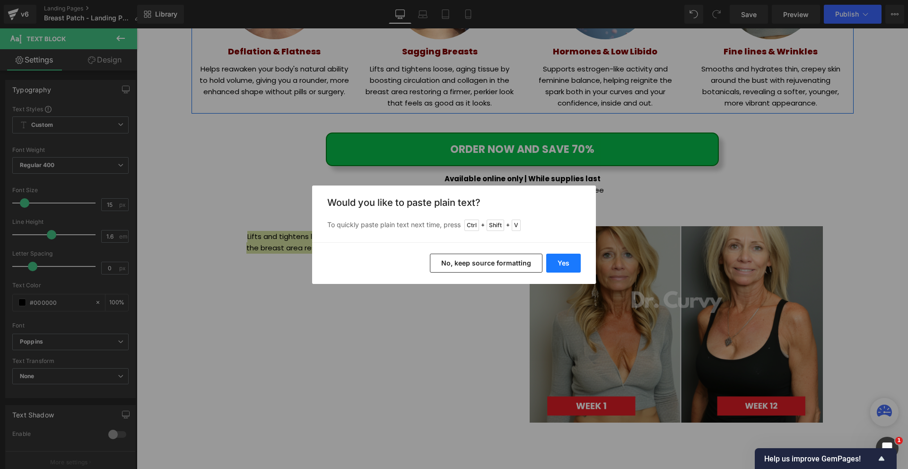
click at [575, 259] on button "Yes" at bounding box center [563, 262] width 35 height 19
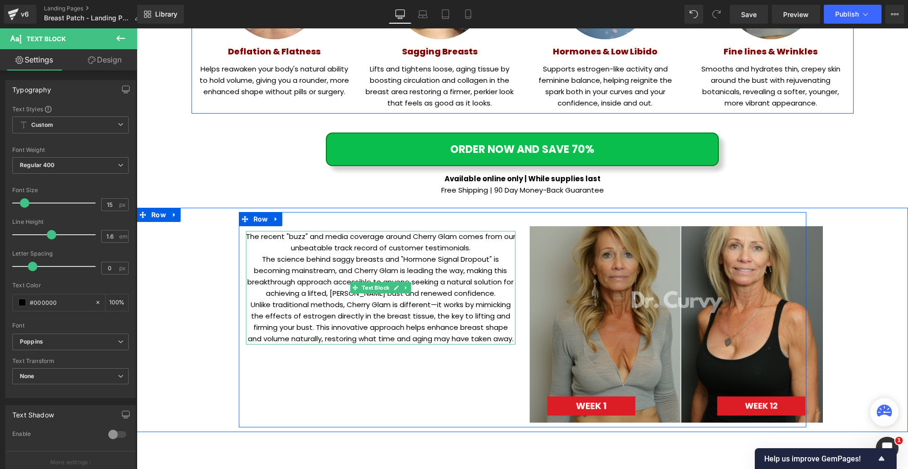
click at [474, 250] on p "The recent "buzz" and media coverage around Cherry Glam comes from our unbeatab…" at bounding box center [381, 242] width 270 height 23
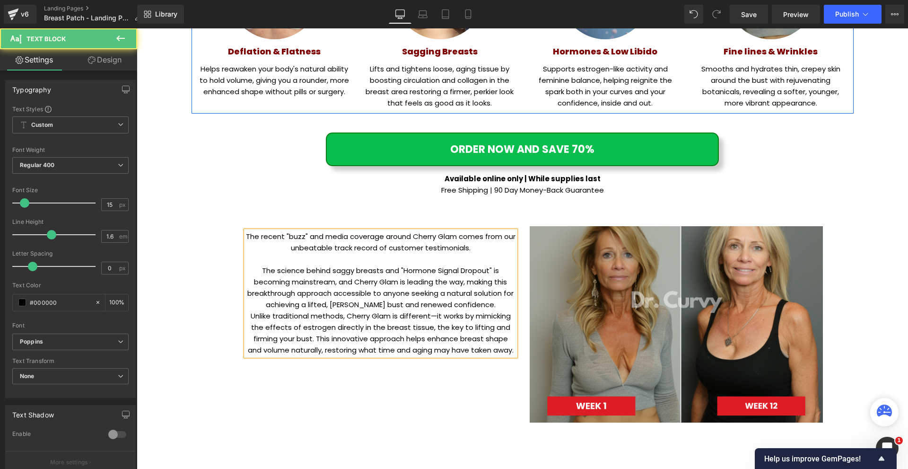
click at [491, 306] on p "The science behind saggy breasts and "Hormone Signal Dropout" is becoming mains…" at bounding box center [381, 287] width 270 height 45
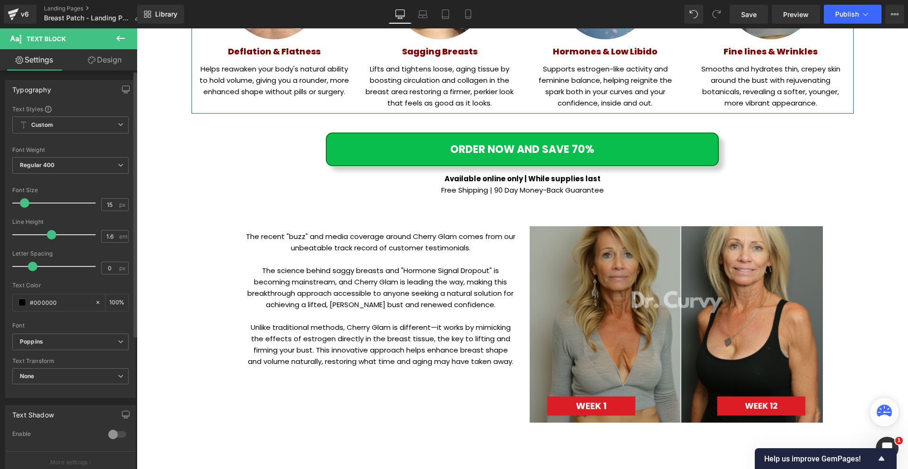
scroll to position [142, 0]
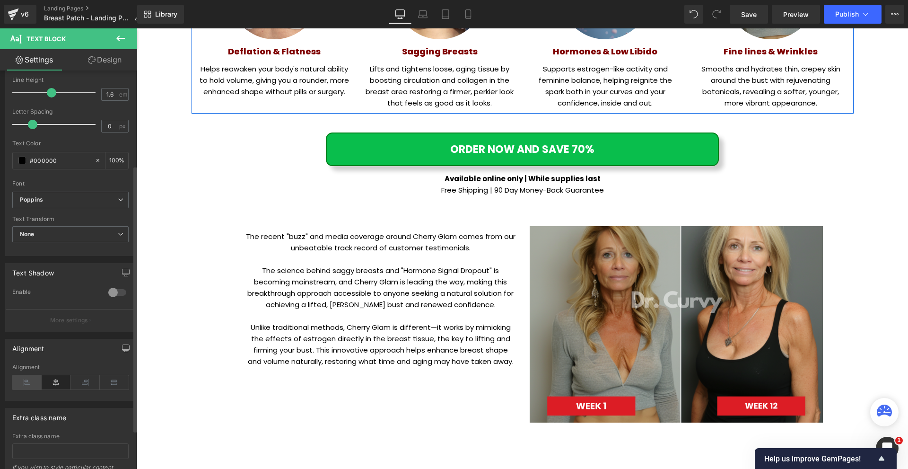
click at [22, 377] on icon at bounding box center [26, 382] width 29 height 14
click at [112, 52] on link "Design" at bounding box center [104, 59] width 69 height 21
click at [0, 0] on div "Spacing" at bounding box center [0, 0] width 0 height 0
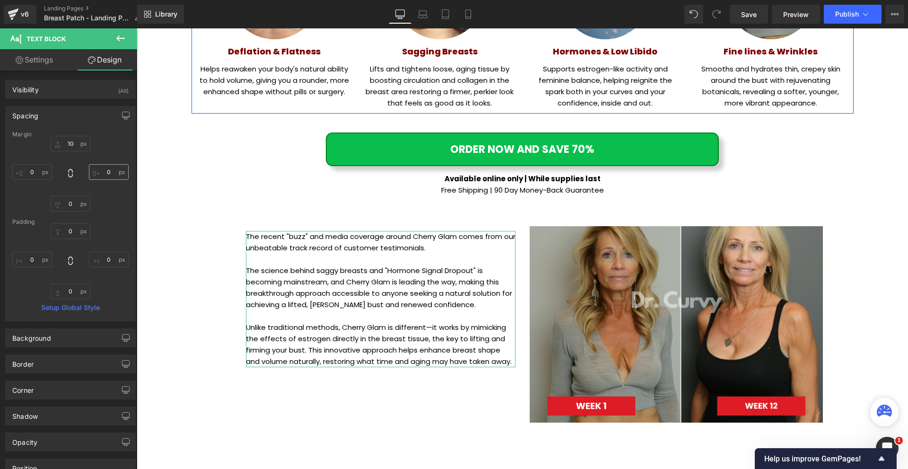
type input "10"
type input "0"
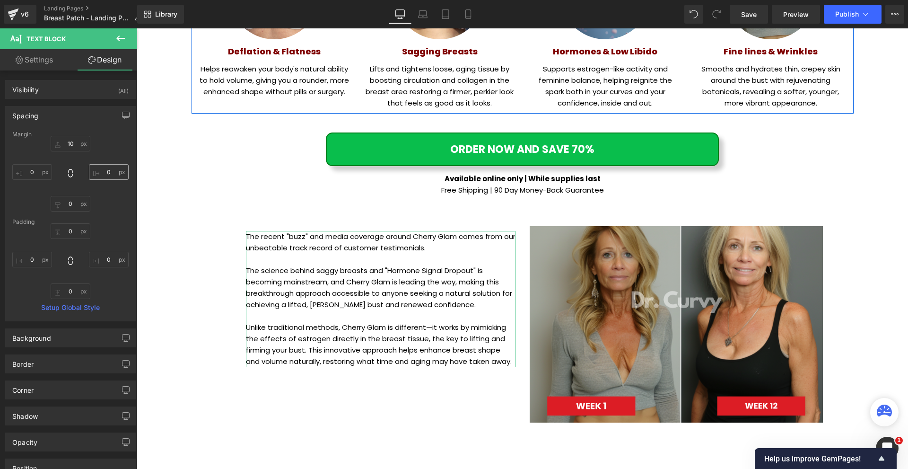
type input "0"
click at [109, 170] on input "0" at bounding box center [109, 172] width 40 height 16
type input "30"
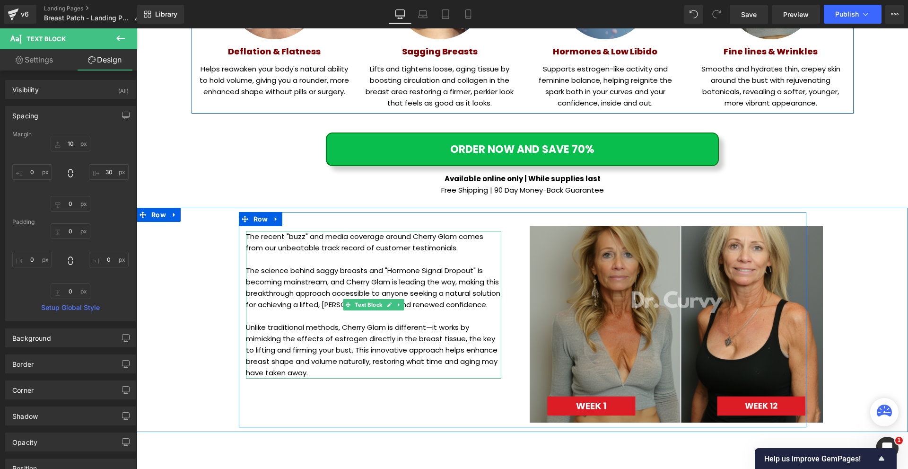
click at [313, 263] on p at bounding box center [373, 258] width 255 height 11
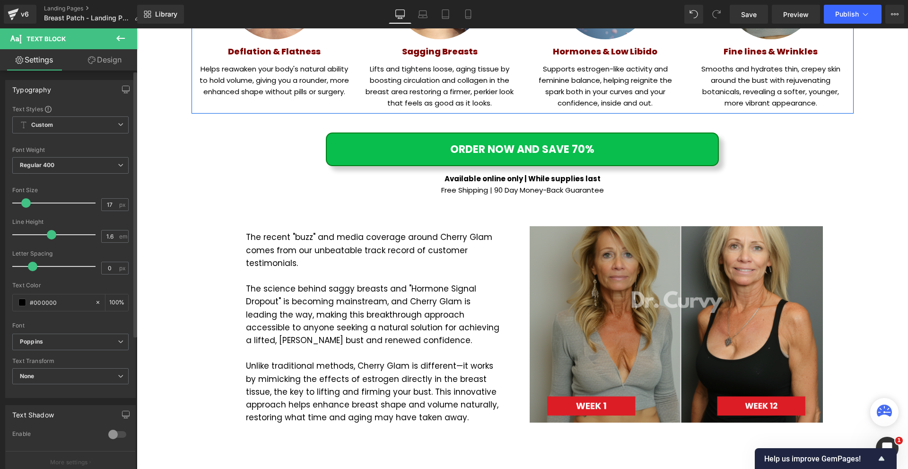
click at [27, 202] on span at bounding box center [25, 202] width 9 height 9
type input "16"
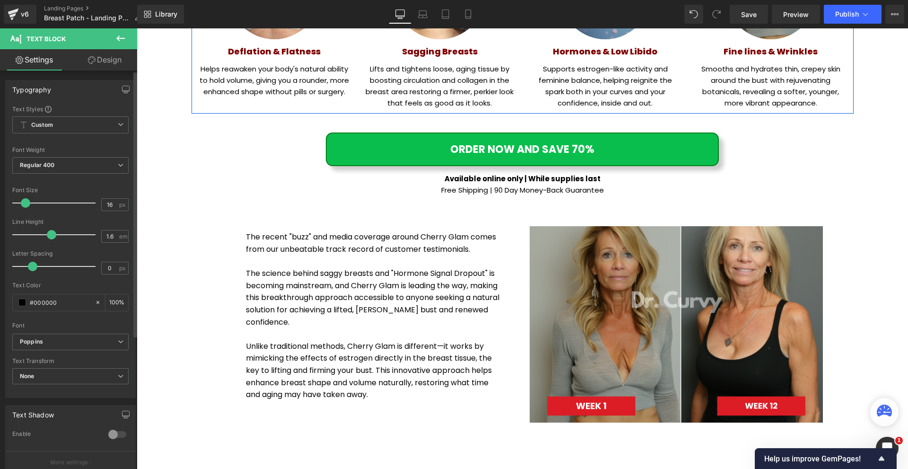
click at [26, 202] on span at bounding box center [25, 202] width 9 height 9
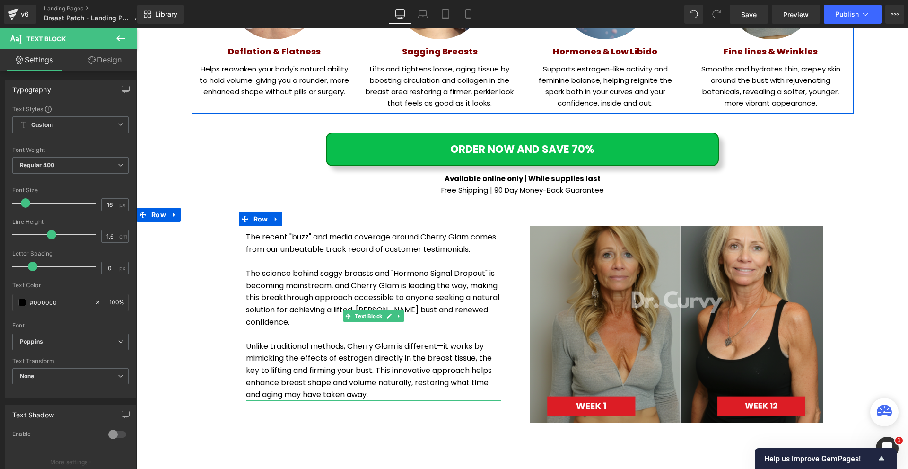
drag, startPoint x: 442, startPoint y: 341, endPoint x: 454, endPoint y: 344, distance: 13.2
click at [442, 340] on p "Unlike traditional methods, Cherry Glam is different—it works by mimicking the …" at bounding box center [373, 370] width 255 height 61
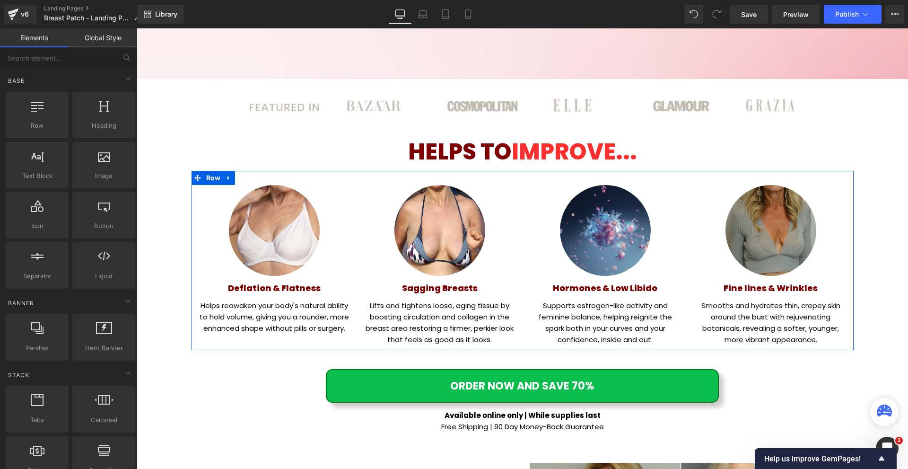
scroll to position [525, 0]
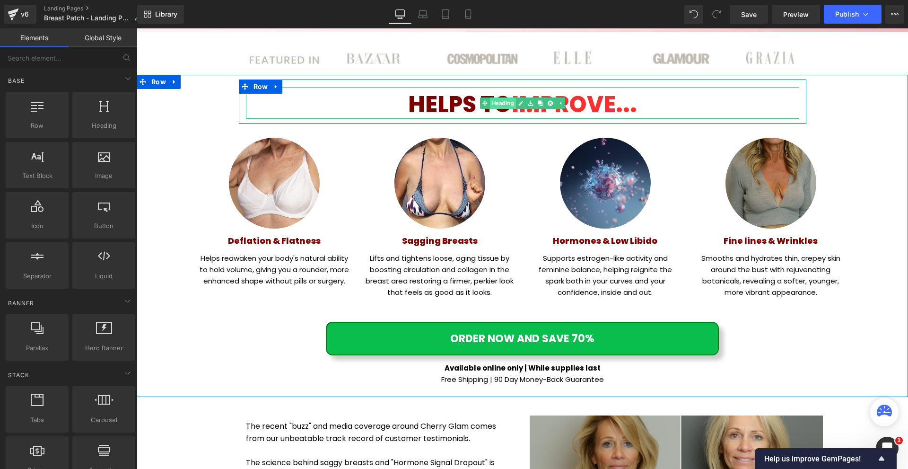
click at [504, 102] on span "Heading" at bounding box center [502, 102] width 26 height 11
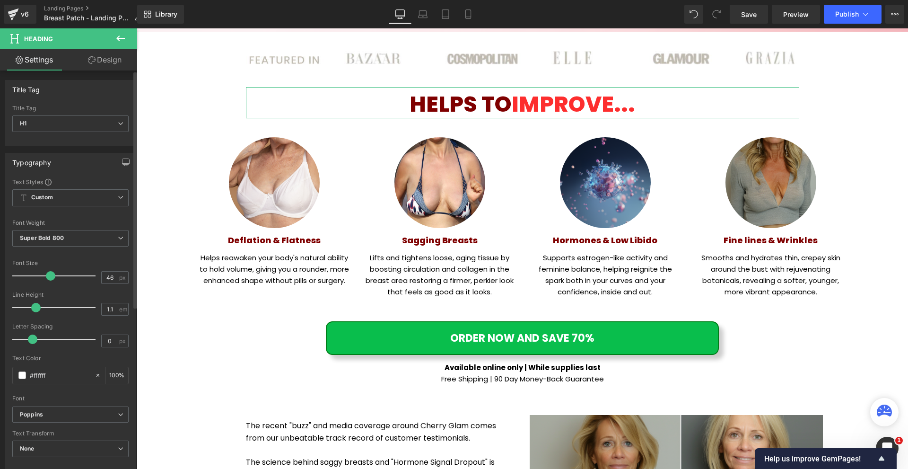
type input "45"
click at [45, 275] on span at bounding box center [49, 275] width 9 height 9
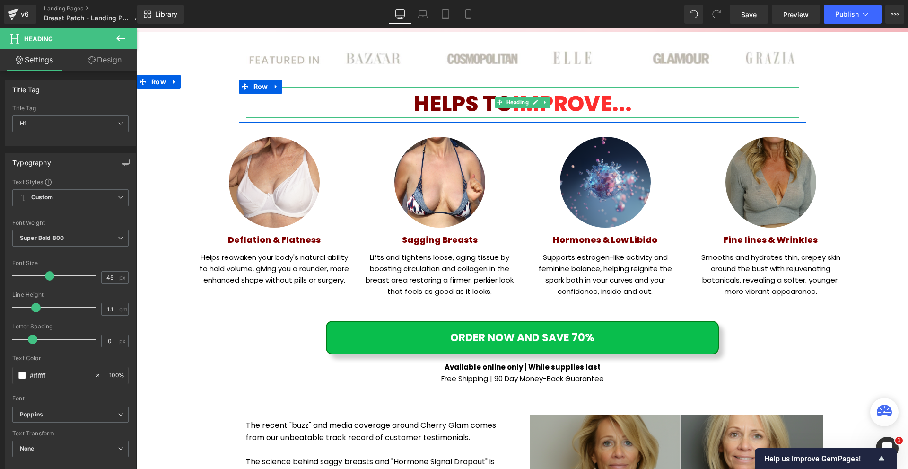
click at [543, 104] on icon at bounding box center [544, 102] width 5 height 6
click at [539, 102] on icon at bounding box center [540, 102] width 5 height 5
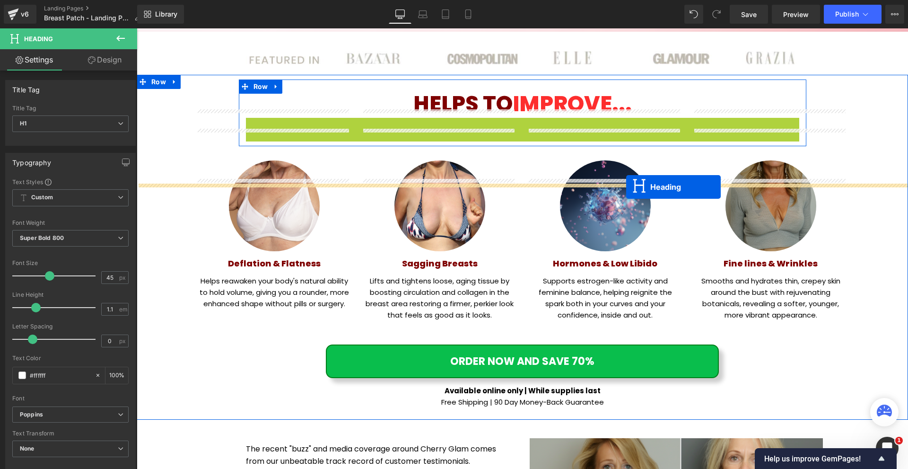
scroll to position [715, 0]
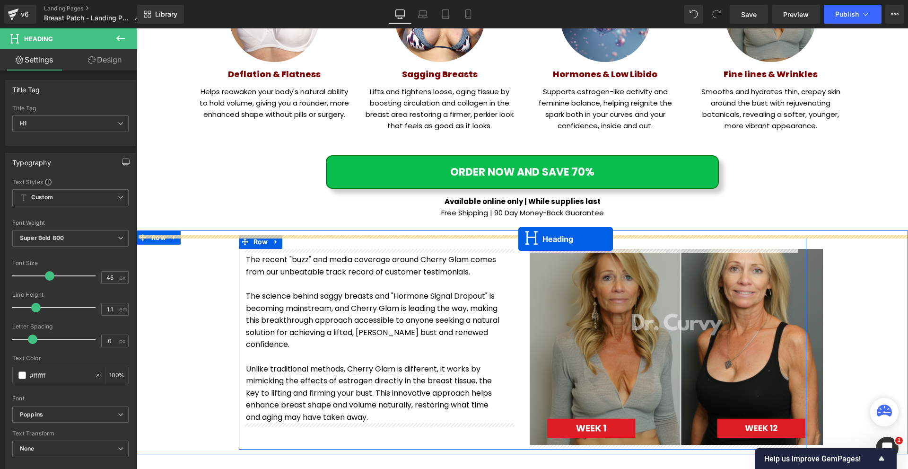
drag, startPoint x: 551, startPoint y: 145, endPoint x: 518, endPoint y: 238, distance: 99.1
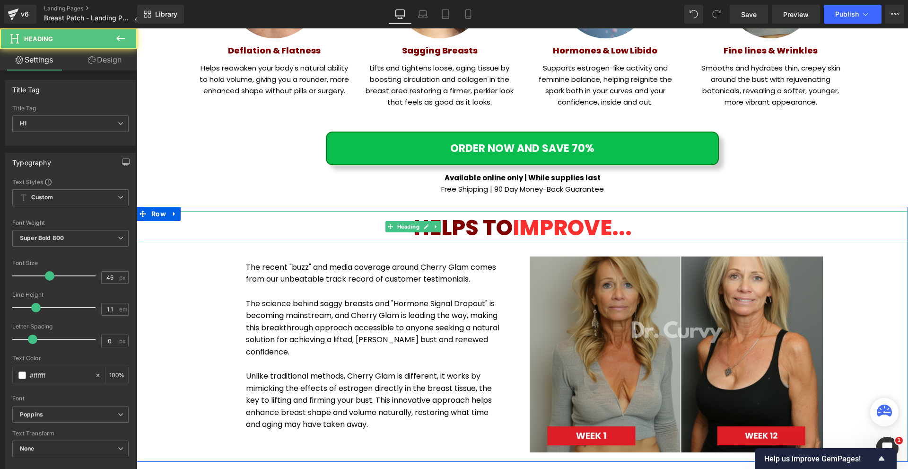
scroll to position [691, 0]
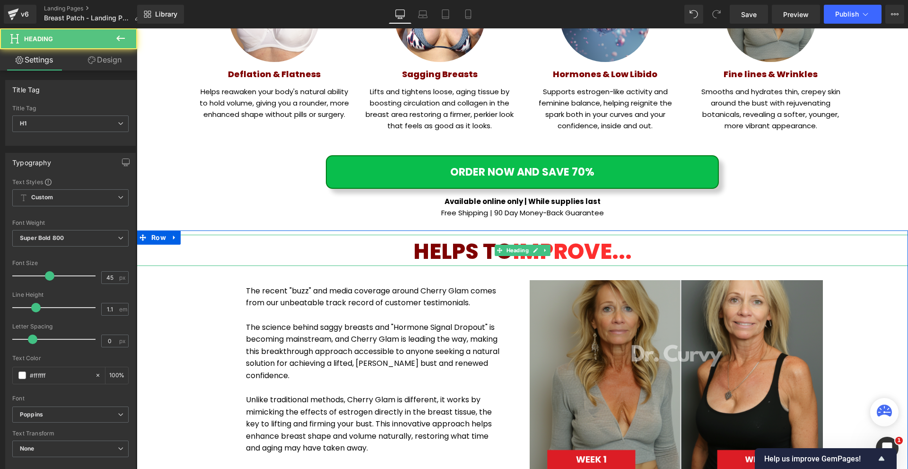
click at [472, 253] on span "HELPS TO" at bounding box center [462, 251] width 99 height 30
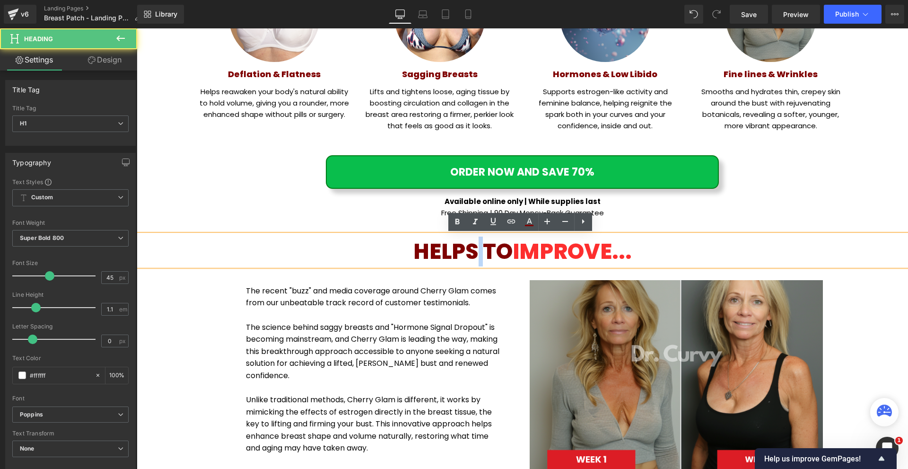
click at [472, 253] on span "HELPS TO" at bounding box center [462, 251] width 99 height 30
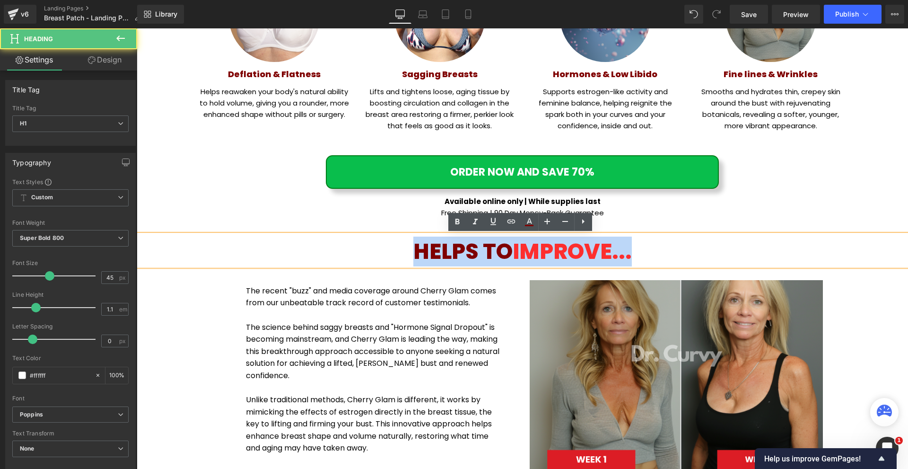
click at [472, 253] on span "HELPS TO" at bounding box center [462, 251] width 99 height 30
paste div
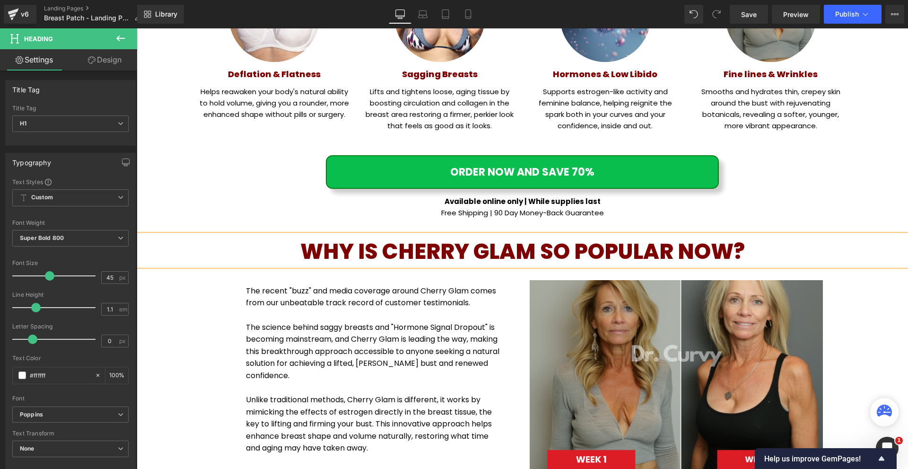
click at [875, 308] on div "WHY IS CHERRY GLAM SO POPULAR NOW? Heading The recent "buzz" and media coverage…" at bounding box center [522, 358] width 771 height 246
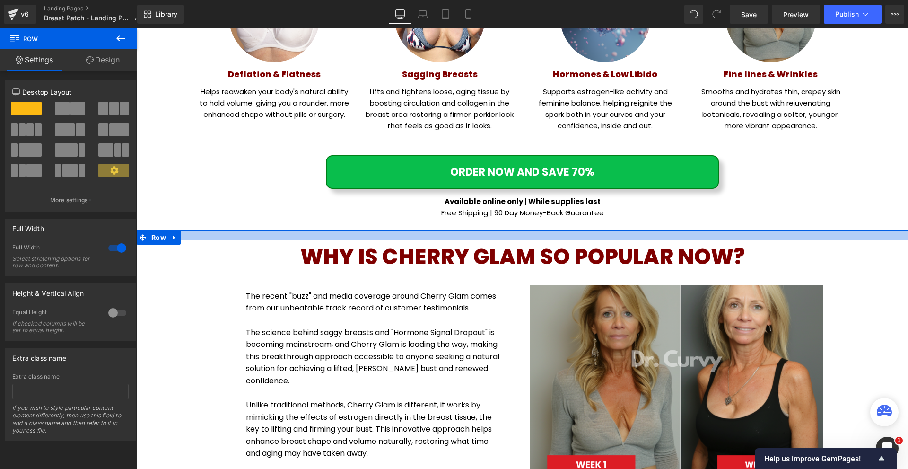
drag, startPoint x: 511, startPoint y: 230, endPoint x: 907, endPoint y: 308, distance: 403.9
click at [514, 238] on div at bounding box center [522, 234] width 771 height 9
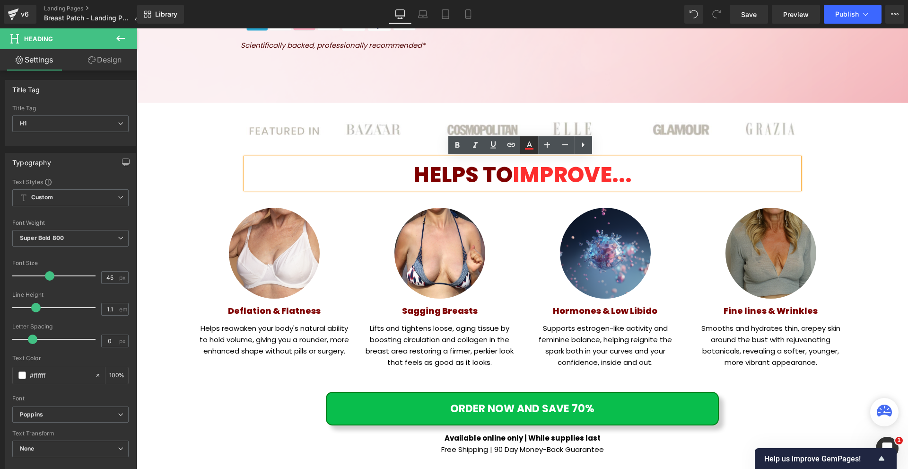
click at [532, 148] on icon at bounding box center [529, 148] width 9 height 1
type input "100"
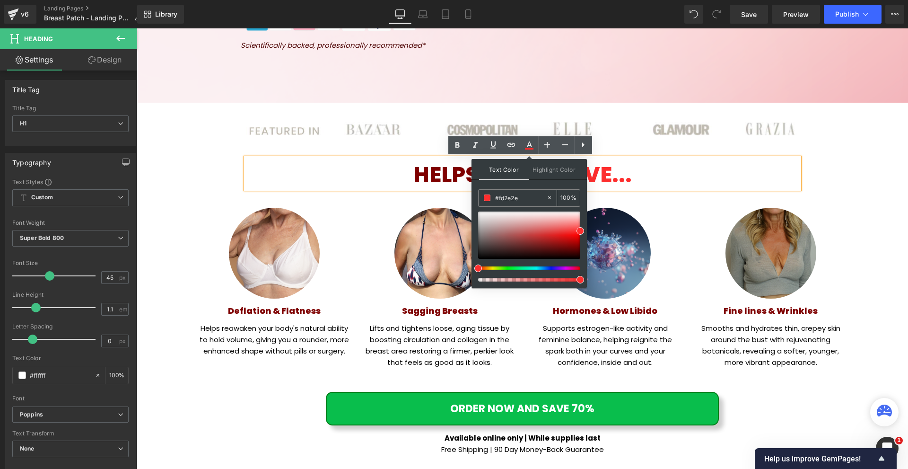
click at [530, 202] on input "#fd2e2e" at bounding box center [520, 197] width 51 height 10
click at [868, 186] on div "HELPS TO IMPROVE... Heading Row Image Deflation & Flatness Heading Helps reawak…" at bounding box center [522, 302] width 771 height 305
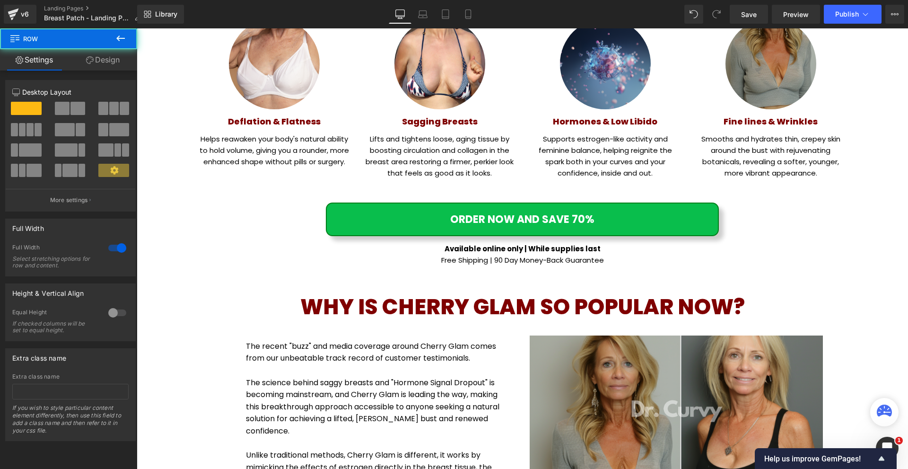
scroll to position [691, 0]
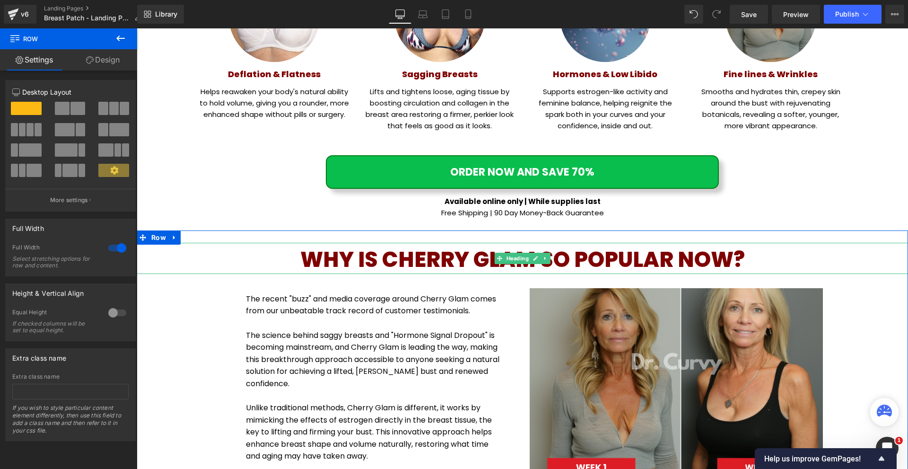
click at [306, 255] on span "WHY IS CHERRY GLAM SO POPULAR NOW?" at bounding box center [522, 259] width 444 height 30
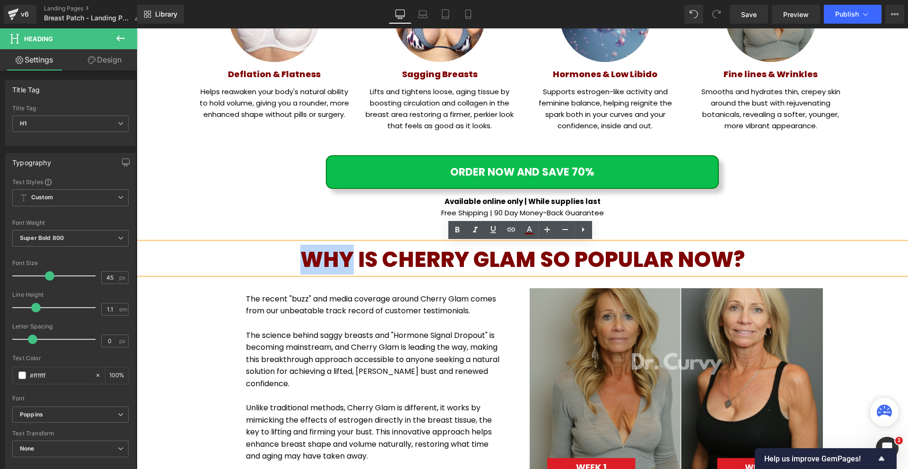
drag, startPoint x: 295, startPoint y: 257, endPoint x: 346, endPoint y: 259, distance: 51.6
click at [346, 259] on h1 "WHY IS CHERRY GLAM SO POPULAR NOW?" at bounding box center [522, 260] width 771 height 24
click at [526, 226] on icon at bounding box center [528, 229] width 11 height 11
type input "#7f0000"
type input "100"
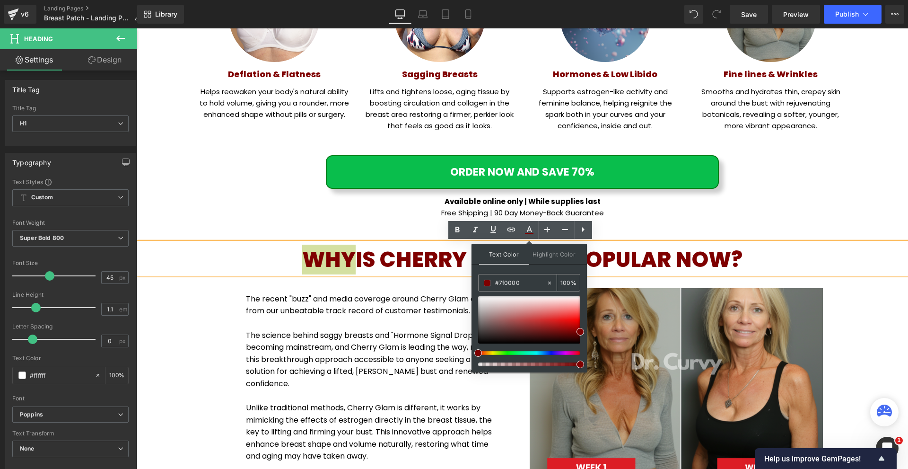
click at [513, 278] on input "#7f0000" at bounding box center [520, 283] width 51 height 10
click at [513, 279] on input "#7f0000" at bounding box center [520, 283] width 51 height 10
paste input "fd2e2e"
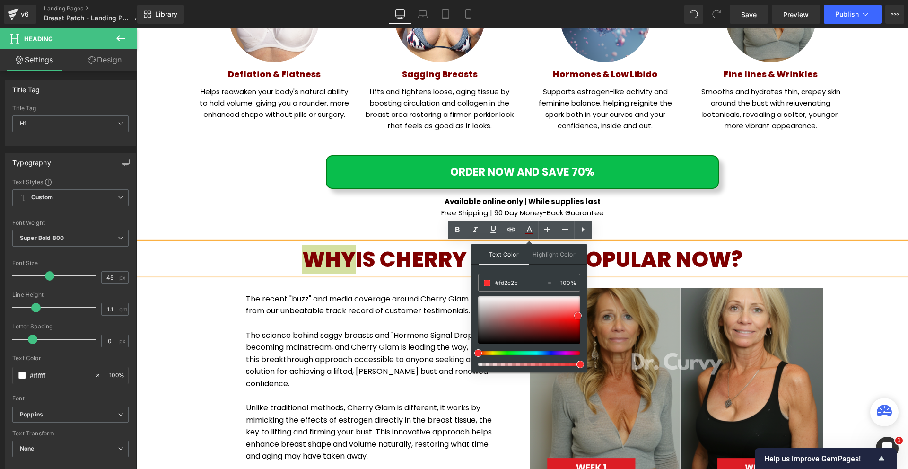
click at [576, 316] on span at bounding box center [578, 316] width 8 height 8
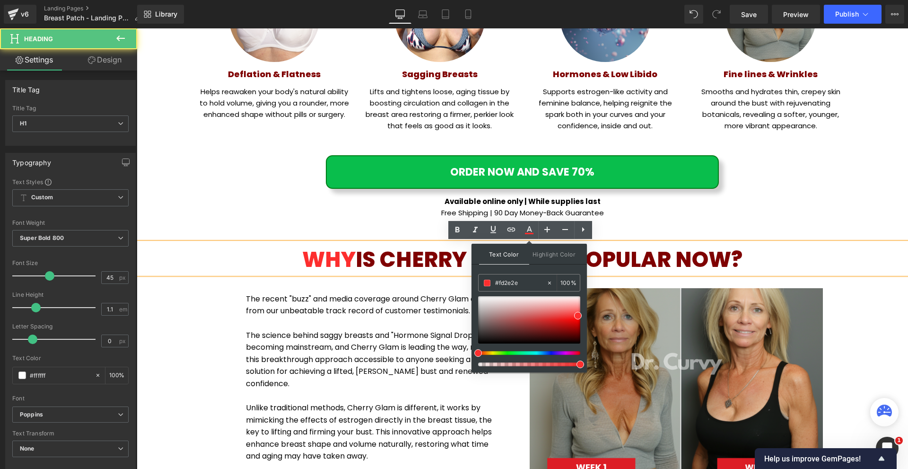
click at [419, 267] on span "IS CHERRY GLAM SO POPULAR NOW?" at bounding box center [549, 259] width 387 height 30
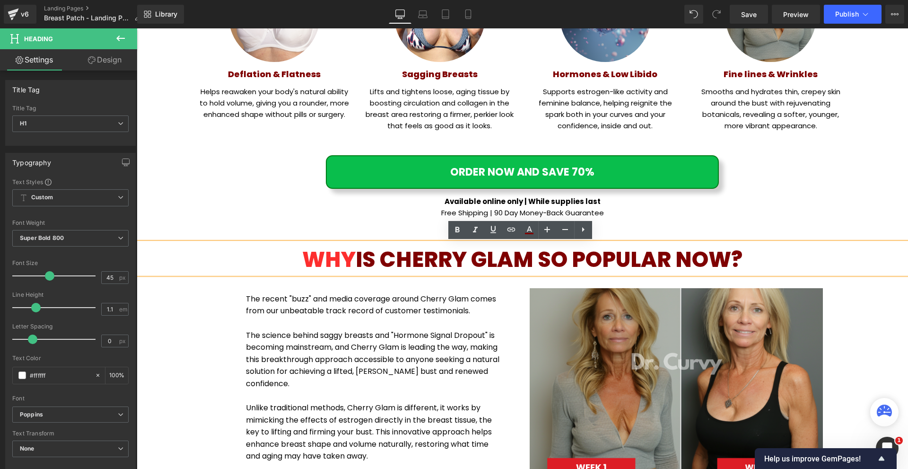
click at [550, 263] on span "IS CHERRY GLAM SO POPULAR NOW?" at bounding box center [549, 259] width 387 height 30
drag, startPoint x: 541, startPoint y: 262, endPoint x: 589, endPoint y: 242, distance: 52.3
click at [665, 262] on span "IS CHERRY GLAM SO POPULAR NOW?" at bounding box center [549, 259] width 387 height 30
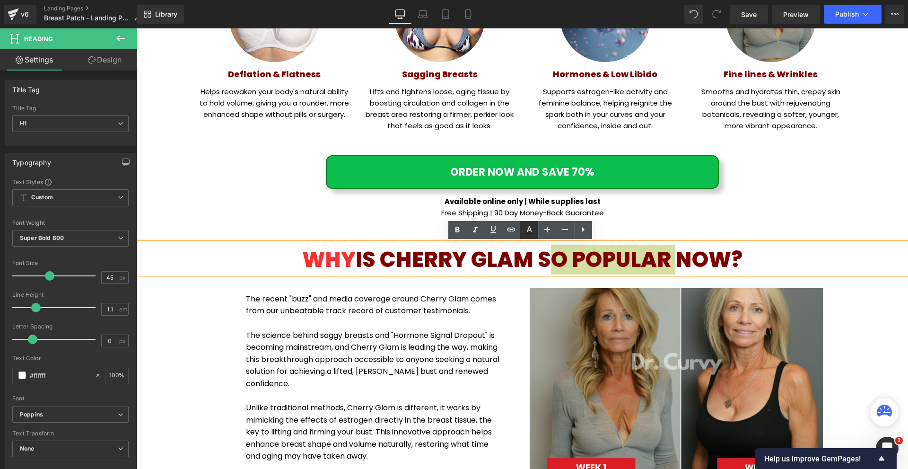
click at [526, 226] on icon at bounding box center [528, 229] width 11 height 11
type input "#7f0000"
type input "100"
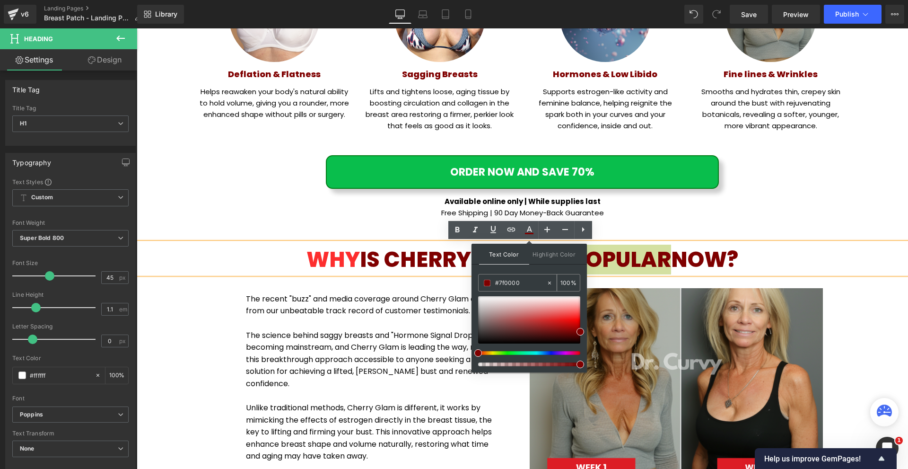
click at [506, 279] on input "#7f0000" at bounding box center [520, 283] width 51 height 10
paste input "fd2e2e"
type input "#fd2e2e"
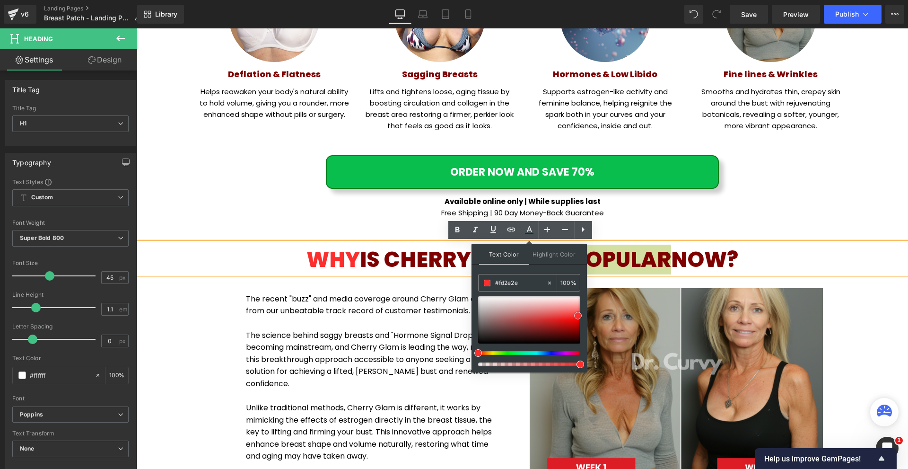
click at [578, 317] on span at bounding box center [578, 316] width 8 height 8
click at [673, 254] on span "NOW?" at bounding box center [704, 259] width 67 height 30
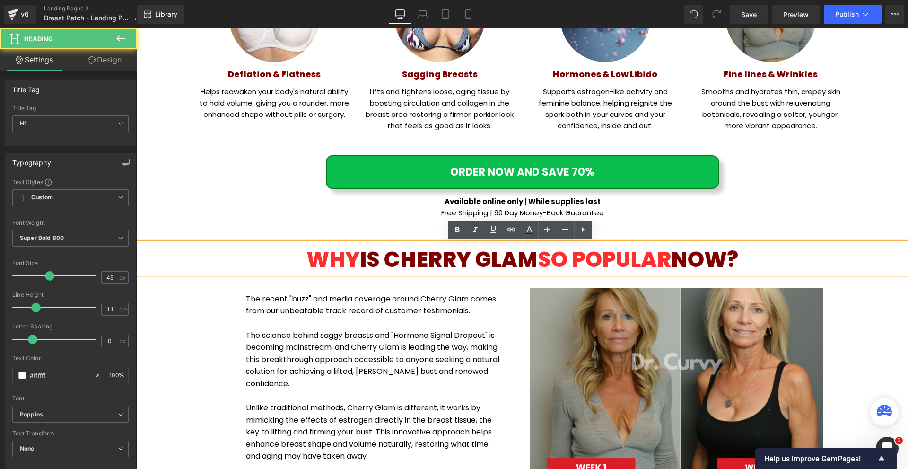
click at [896, 311] on div "WHY IS CHERRY GLAM SO POPULAR NOW? Heading The recent "buzz" and media coverage…" at bounding box center [522, 366] width 771 height 246
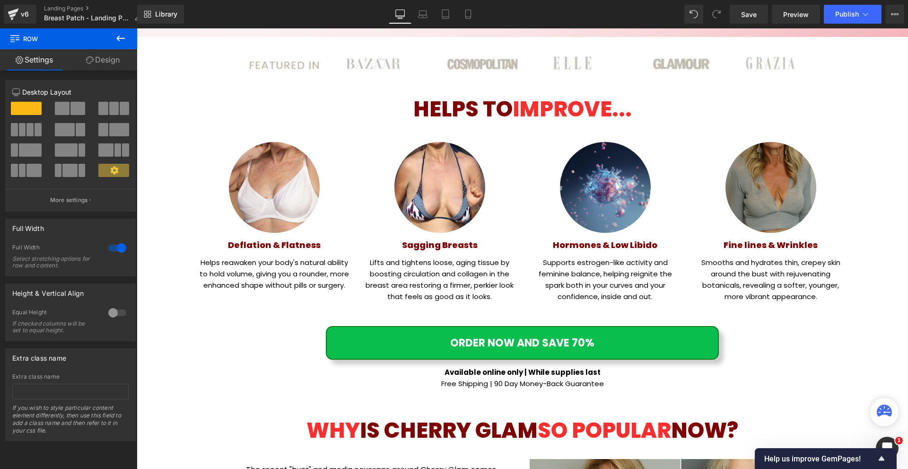
scroll to position [567, 0]
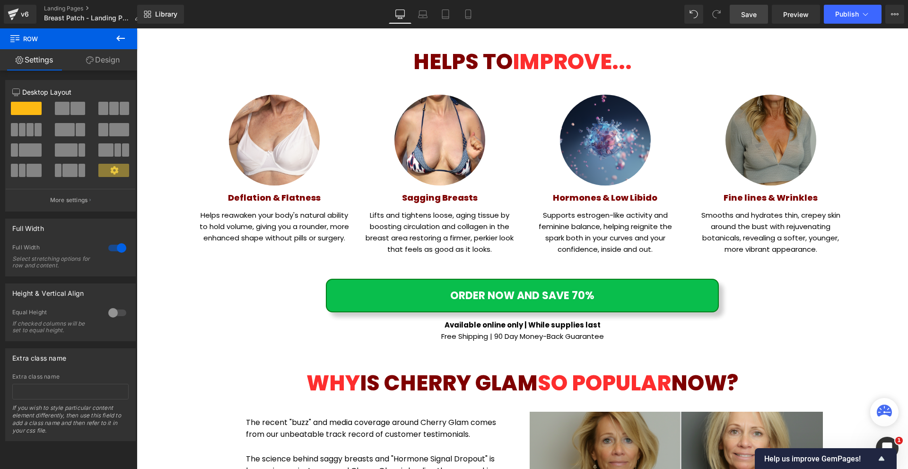
click at [765, 12] on link "Save" at bounding box center [749, 14] width 38 height 19
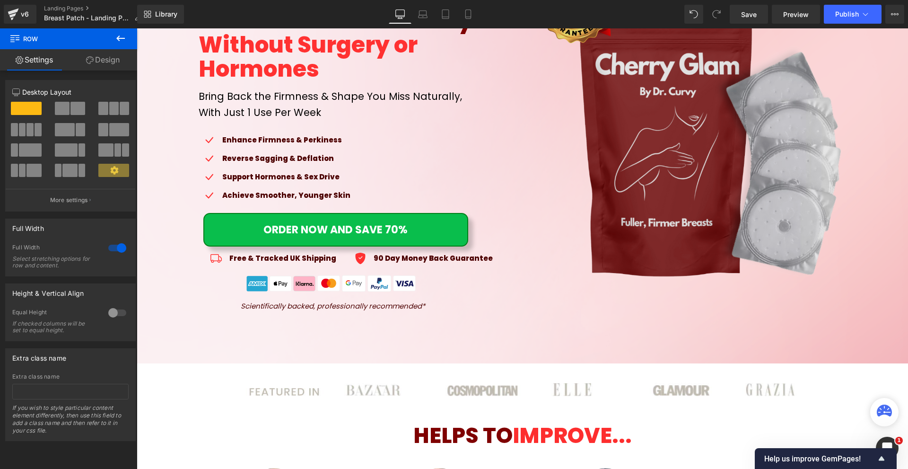
scroll to position [147, 0]
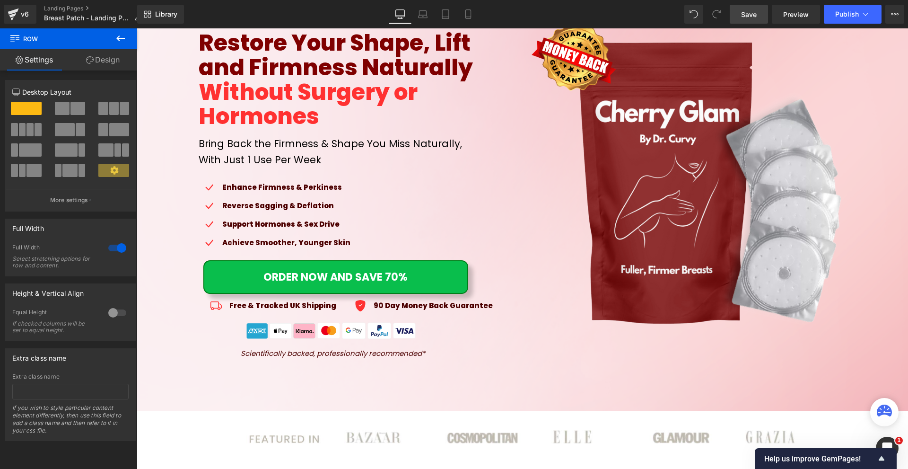
click at [749, 7] on link "Save" at bounding box center [749, 14] width 38 height 19
click at [763, 1] on div "Library Desktop Desktop Laptop Tablet Mobile Save Preview Publish Scheduled Upg…" at bounding box center [522, 14] width 771 height 28
drag, startPoint x: 758, startPoint y: 8, endPoint x: 456, endPoint y: 243, distance: 382.5
click at [758, 8] on link "Save" at bounding box center [749, 14] width 38 height 19
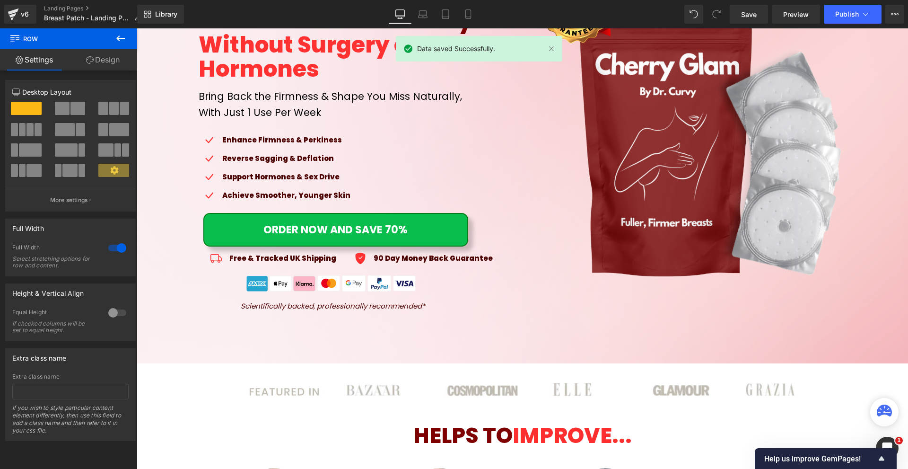
scroll to position [52, 0]
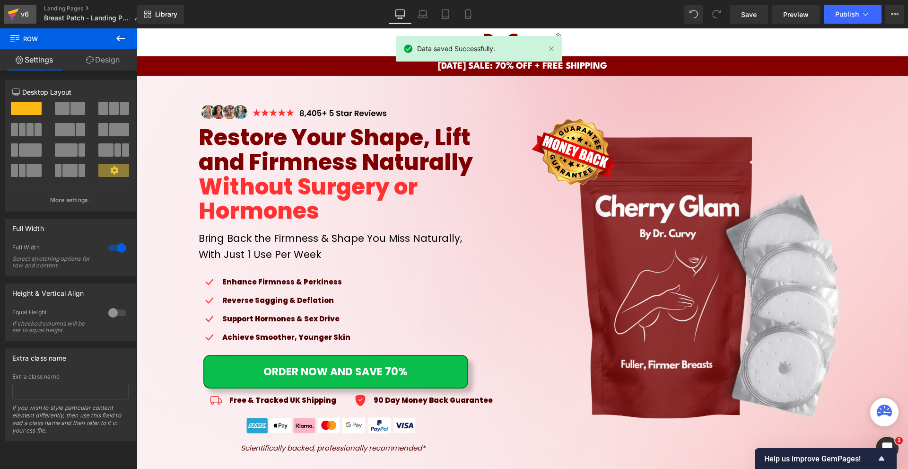
click at [14, 16] on icon at bounding box center [12, 15] width 7 height 4
